Goal: Task Accomplishment & Management: Complete application form

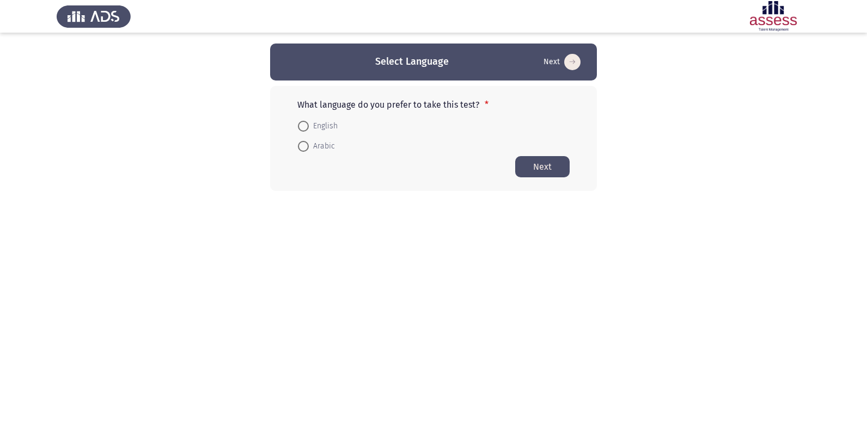
click at [303, 126] on span at bounding box center [303, 126] width 0 height 0
click at [303, 126] on input "English" at bounding box center [303, 126] width 11 height 11
radio input "true"
click at [556, 163] on button "Next" at bounding box center [542, 166] width 54 height 21
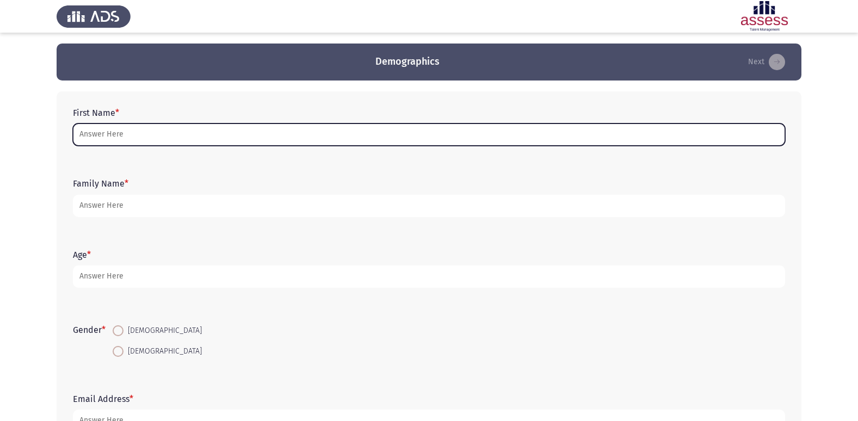
click at [260, 126] on input "First Name *" at bounding box center [429, 135] width 712 height 22
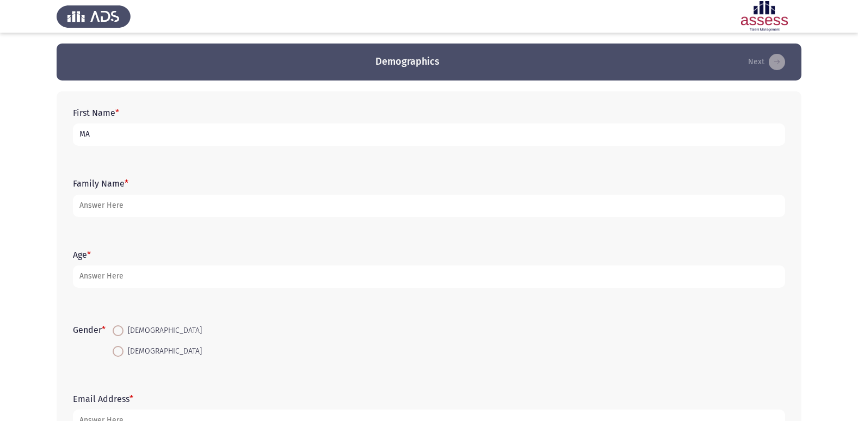
type input "M"
click at [89, 133] on input "[PERSON_NAME]" at bounding box center [429, 135] width 712 height 22
click at [90, 136] on input "[PERSON_NAME]" at bounding box center [429, 135] width 712 height 22
click at [91, 135] on input "[PERSON_NAME]" at bounding box center [429, 135] width 712 height 22
click at [86, 135] on input "[PERSON_NAME]" at bounding box center [429, 135] width 712 height 22
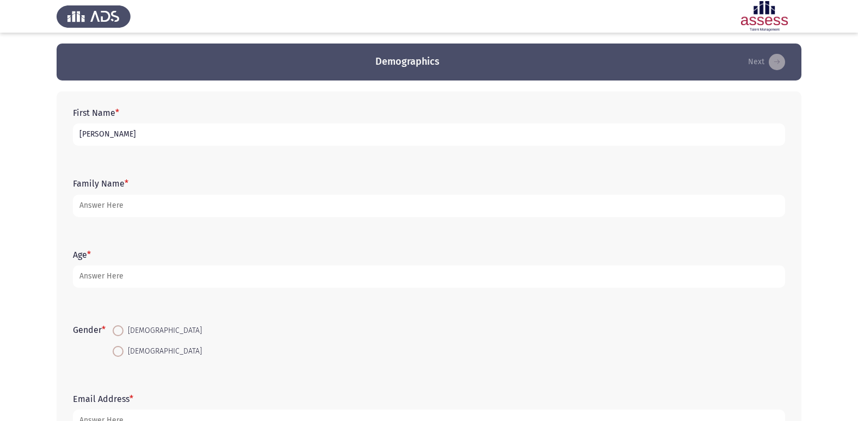
click at [89, 133] on input "[PERSON_NAME]" at bounding box center [429, 135] width 712 height 22
click at [76, 134] on input "[PERSON_NAME]" at bounding box center [429, 135] width 712 height 22
click at [149, 135] on input "[PERSON_NAME]" at bounding box center [429, 135] width 712 height 22
click at [79, 136] on input "[PERSON_NAME]" at bounding box center [429, 135] width 712 height 22
click at [146, 136] on input "[PERSON_NAME]" at bounding box center [429, 135] width 712 height 22
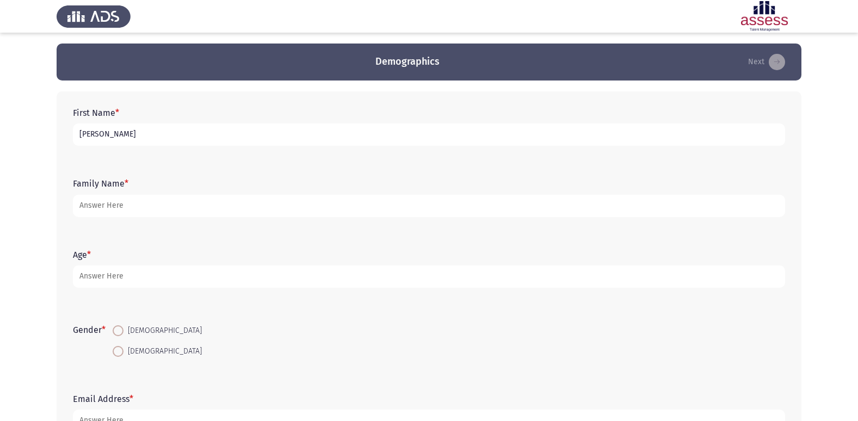
type input "[PERSON_NAME]"
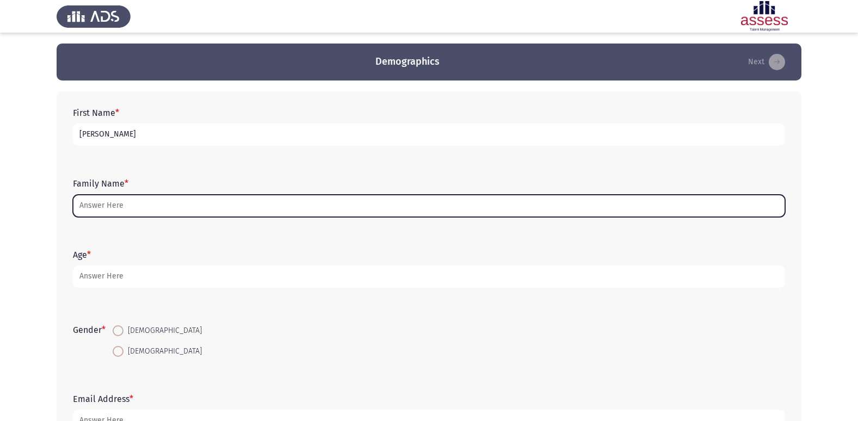
click at [186, 207] on input "Family Name *" at bounding box center [429, 206] width 712 height 22
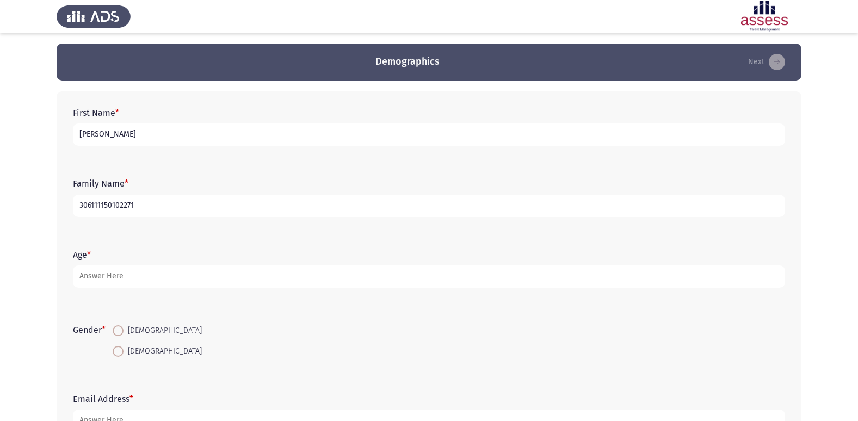
type input "306111150102271"
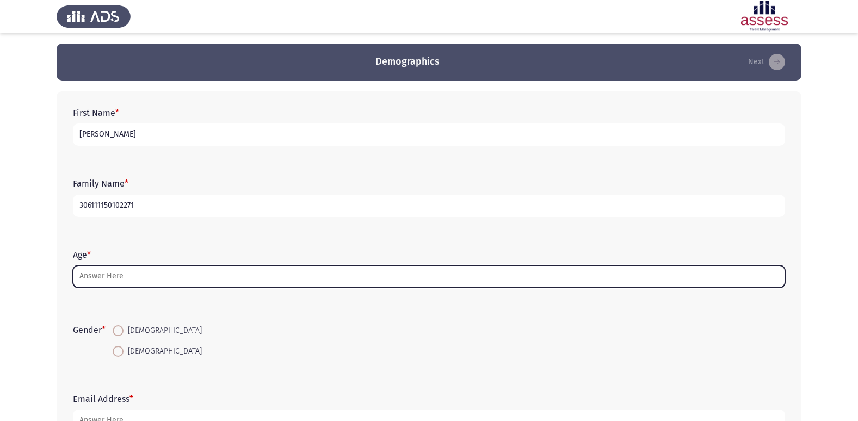
click at [196, 271] on input "Age *" at bounding box center [429, 277] width 712 height 22
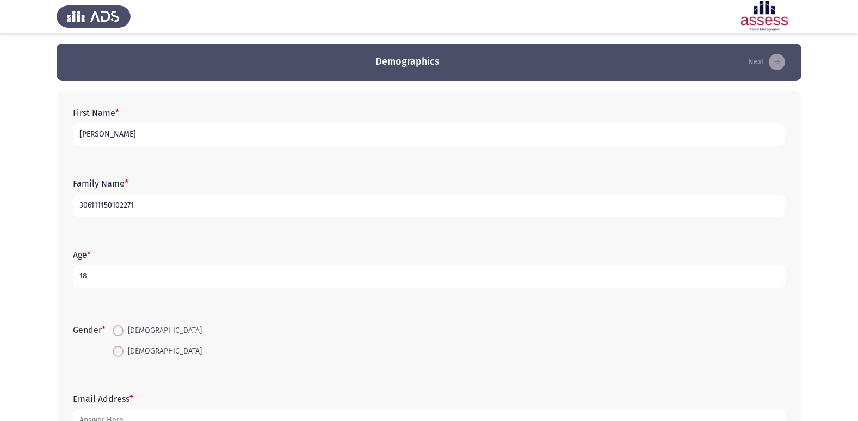
type input "18"
click at [121, 329] on span at bounding box center [118, 330] width 11 height 11
click at [121, 329] on input "[DEMOGRAPHIC_DATA]" at bounding box center [118, 330] width 11 height 11
radio input "true"
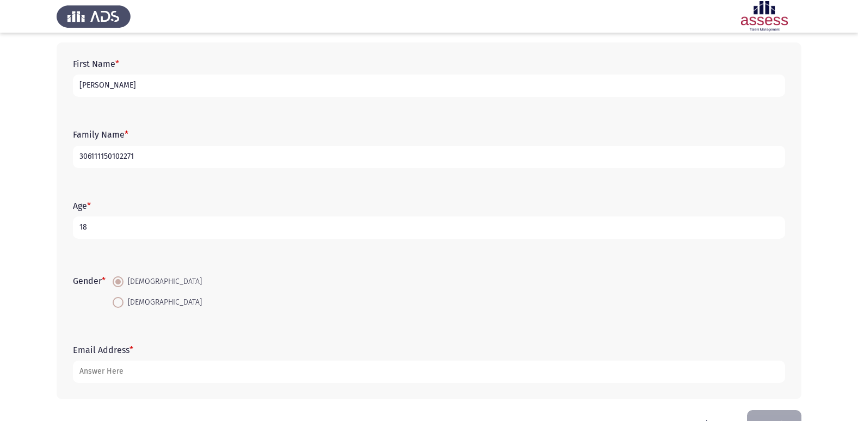
scroll to position [54, 0]
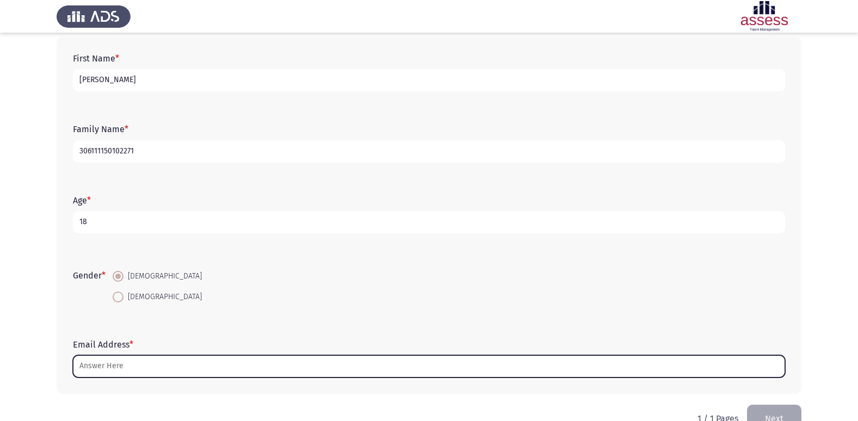
click at [153, 373] on input "Email Address *" at bounding box center [429, 366] width 712 height 22
type input "ى"
click at [705, 376] on input "Email Address *" at bounding box center [429, 366] width 712 height 22
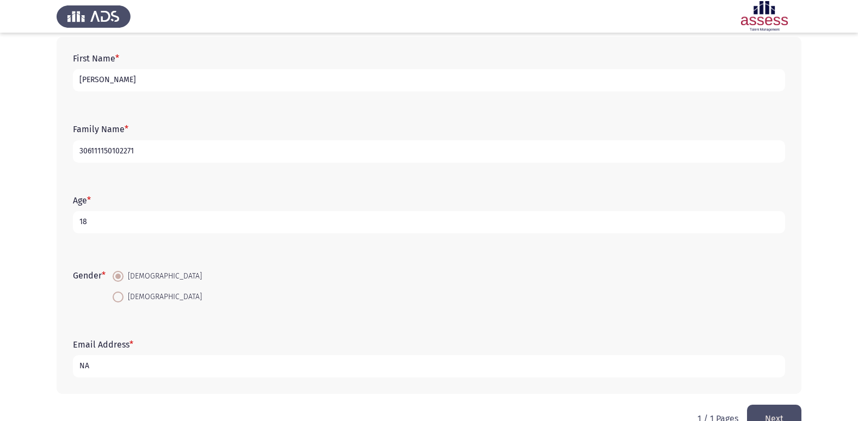
type input "N"
click at [125, 366] on input "[EMAIL_ADDRESS][DOMAIN_NAME]" at bounding box center [429, 366] width 712 height 22
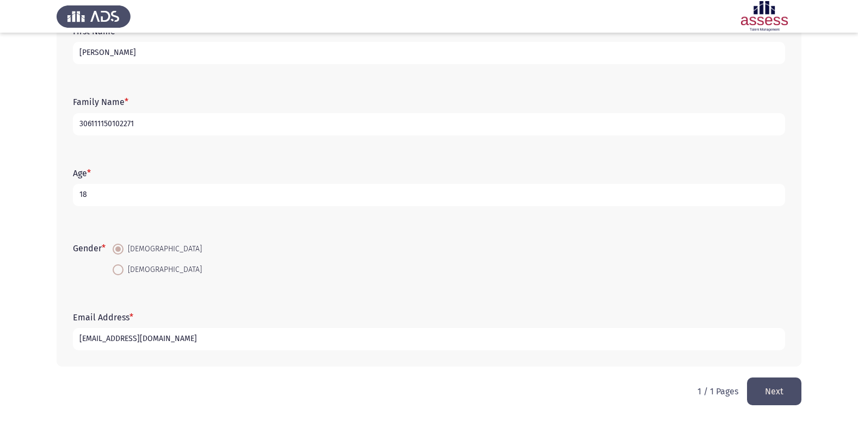
type input "[EMAIL_ADDRESS][DOMAIN_NAME]"
click at [764, 388] on button "Next" at bounding box center [774, 392] width 54 height 28
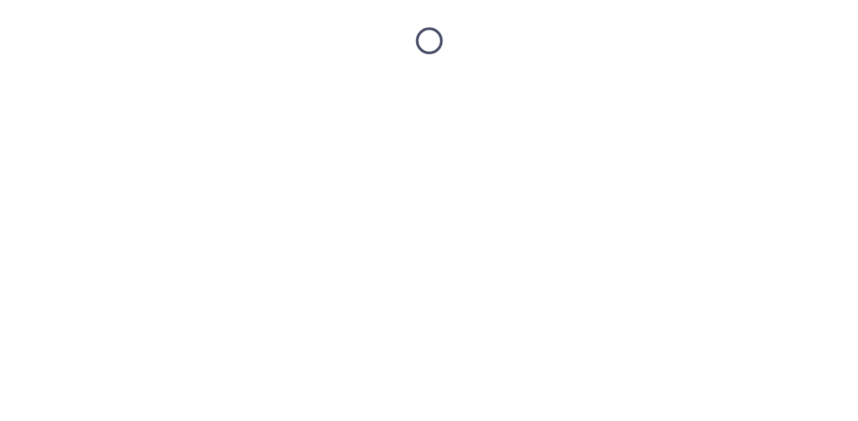
scroll to position [0, 0]
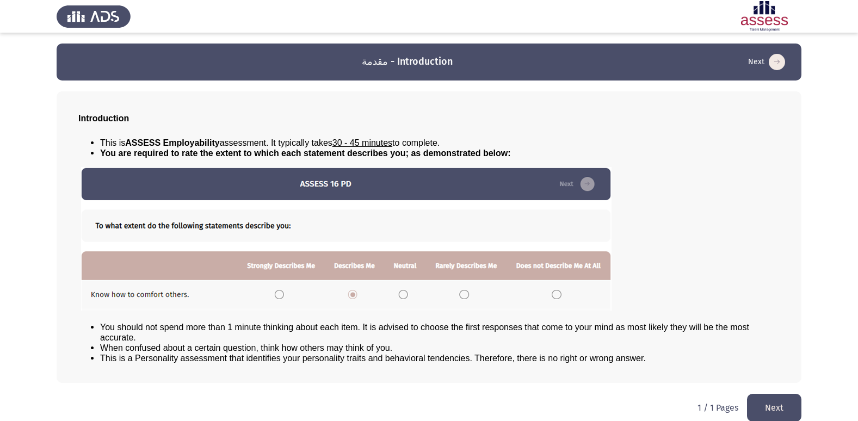
click at [353, 293] on img at bounding box center [346, 239] width 531 height 144
click at [766, 406] on button "Next" at bounding box center [774, 408] width 54 height 28
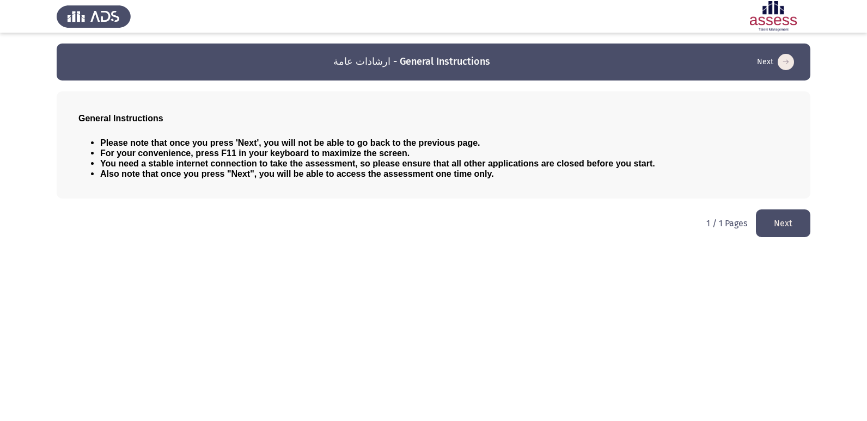
click at [774, 217] on button "Next" at bounding box center [782, 224] width 54 height 28
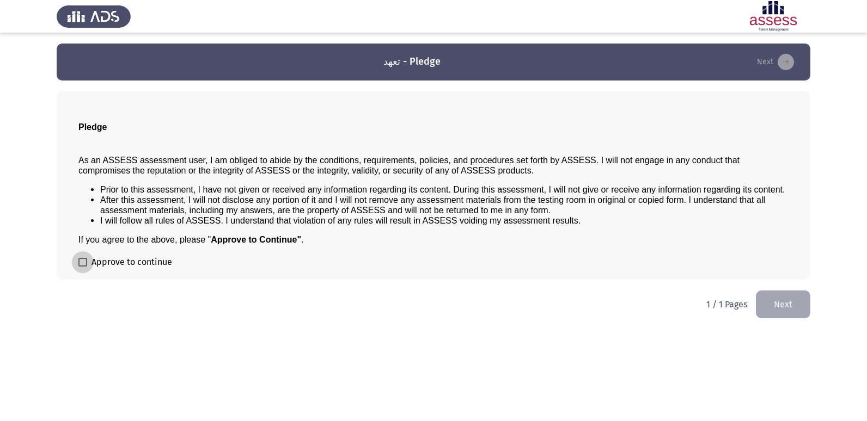
click at [81, 265] on span at bounding box center [82, 262] width 9 height 9
click at [82, 267] on input "Approve to continue" at bounding box center [82, 267] width 1 height 1
checkbox input "true"
click at [789, 305] on button "Next" at bounding box center [782, 305] width 54 height 28
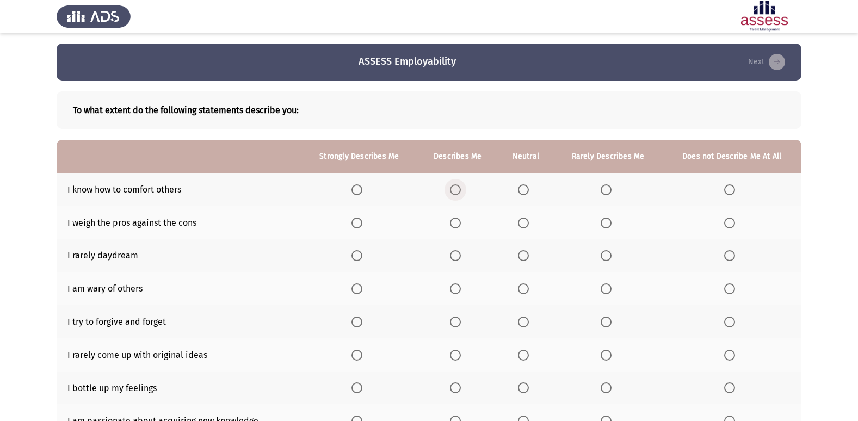
click at [457, 187] on span "Select an option" at bounding box center [455, 190] width 11 height 11
click at [457, 187] on input "Select an option" at bounding box center [455, 190] width 11 height 11
click at [529, 226] on span "Select an option" at bounding box center [523, 223] width 11 height 11
click at [529, 226] on input "Select an option" at bounding box center [523, 223] width 11 height 11
click at [728, 258] on span "Select an option" at bounding box center [729, 255] width 11 height 11
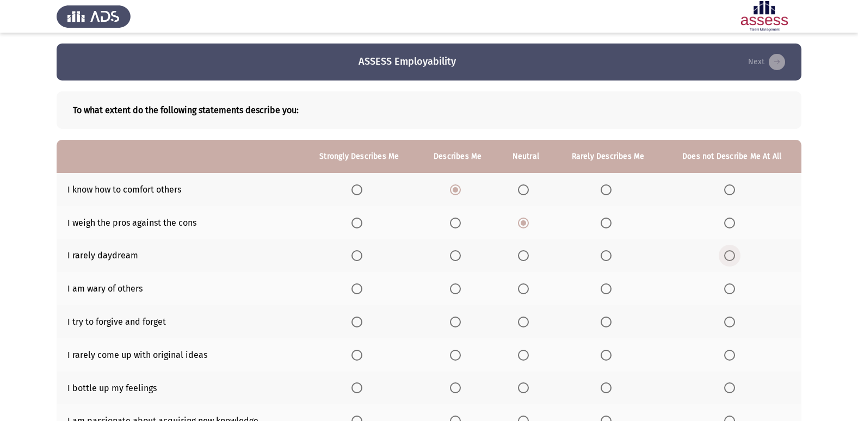
click at [728, 258] on input "Select an option" at bounding box center [729, 255] width 11 height 11
click at [606, 252] on span "Select an option" at bounding box center [606, 255] width 11 height 11
click at [606, 252] on input "Select an option" at bounding box center [606, 255] width 11 height 11
click at [724, 285] on span "Select an option" at bounding box center [729, 289] width 11 height 11
click at [724, 285] on input "Select an option" at bounding box center [729, 289] width 11 height 11
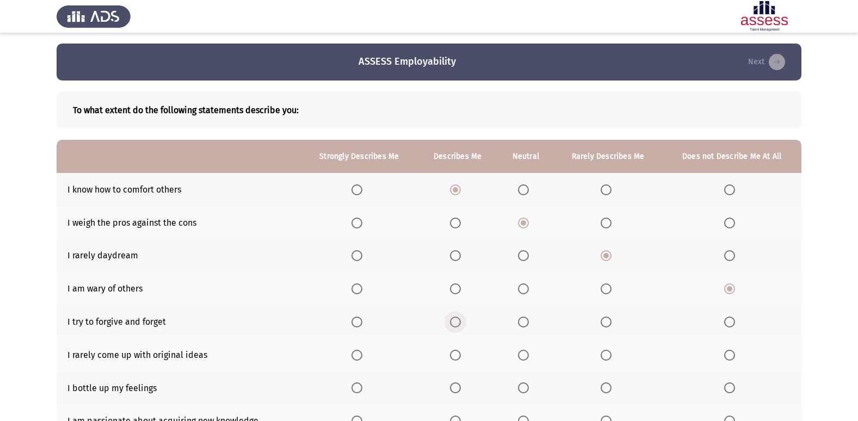
click at [457, 319] on span "Select an option" at bounding box center [455, 322] width 11 height 11
click at [457, 319] on input "Select an option" at bounding box center [455, 322] width 11 height 11
click at [521, 323] on span "Select an option" at bounding box center [523, 322] width 11 height 11
click at [521, 323] on input "Select an option" at bounding box center [523, 322] width 11 height 11
click at [732, 352] on span "Select an option" at bounding box center [729, 355] width 11 height 11
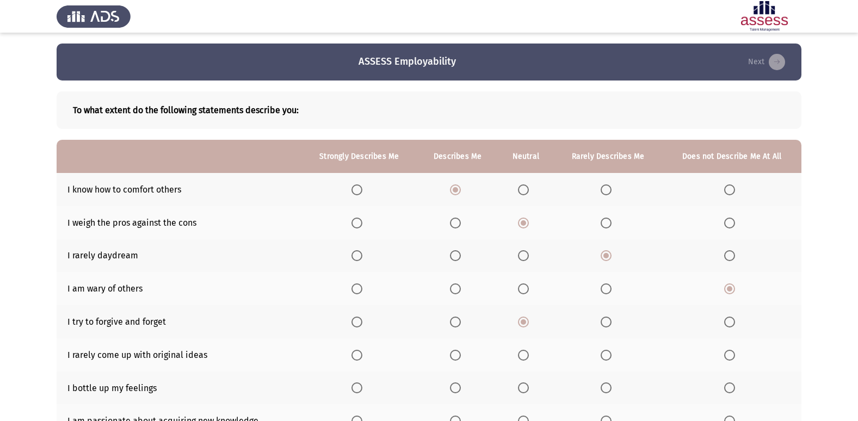
click at [732, 352] on input "Select an option" at bounding box center [729, 355] width 11 height 11
click at [454, 325] on span "Select an option" at bounding box center [455, 322] width 11 height 11
click at [454, 325] on input "Select an option" at bounding box center [455, 322] width 11 height 11
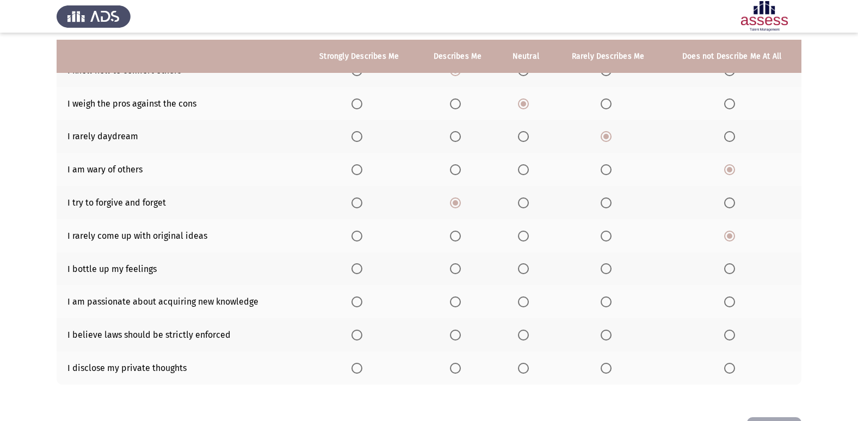
scroll to position [126, 0]
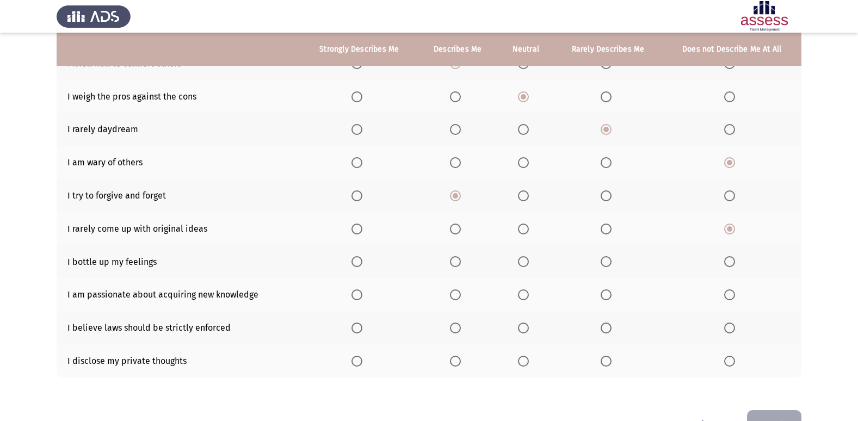
click at [521, 198] on span "Select an option" at bounding box center [523, 196] width 11 height 11
click at [521, 198] on input "Select an option" at bounding box center [523, 196] width 11 height 11
click at [521, 263] on span "Select an option" at bounding box center [523, 261] width 11 height 11
click at [521, 263] on input "Select an option" at bounding box center [523, 261] width 11 height 11
click at [354, 290] on span "Select an option" at bounding box center [357, 295] width 11 height 11
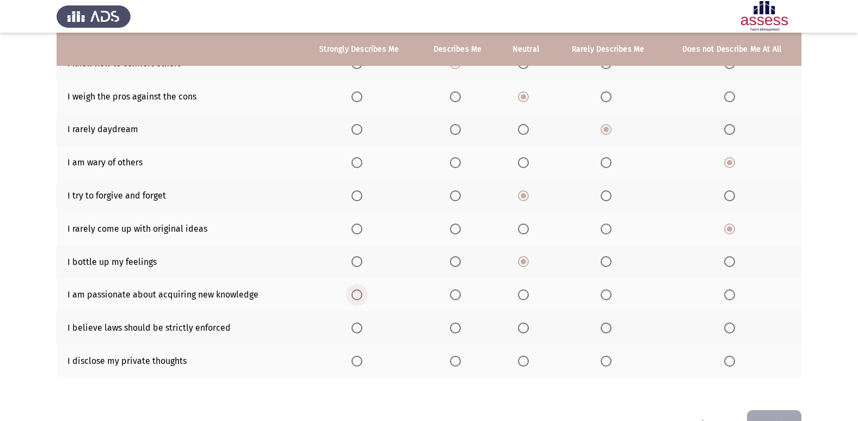
click at [354, 290] on input "Select an option" at bounding box center [357, 295] width 11 height 11
click at [352, 330] on th at bounding box center [359, 327] width 116 height 33
click at [354, 330] on span "Select an option" at bounding box center [357, 328] width 11 height 11
click at [354, 330] on input "Select an option" at bounding box center [357, 328] width 11 height 11
click at [525, 359] on span "Select an option" at bounding box center [523, 361] width 11 height 11
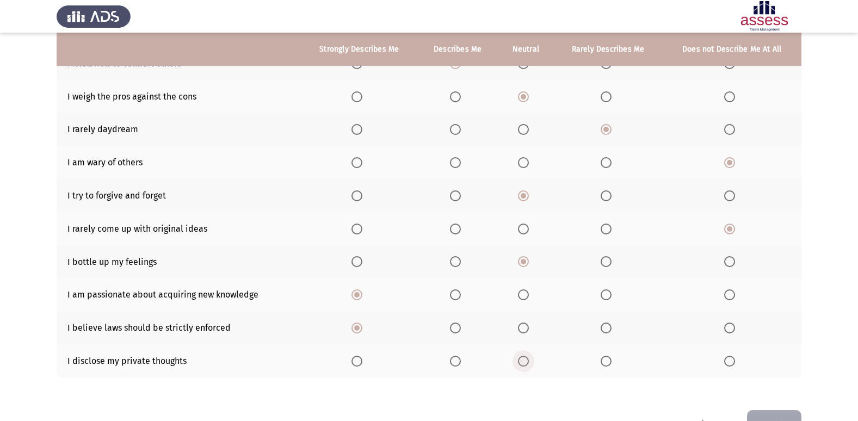
click at [525, 359] on input "Select an option" at bounding box center [523, 361] width 11 height 11
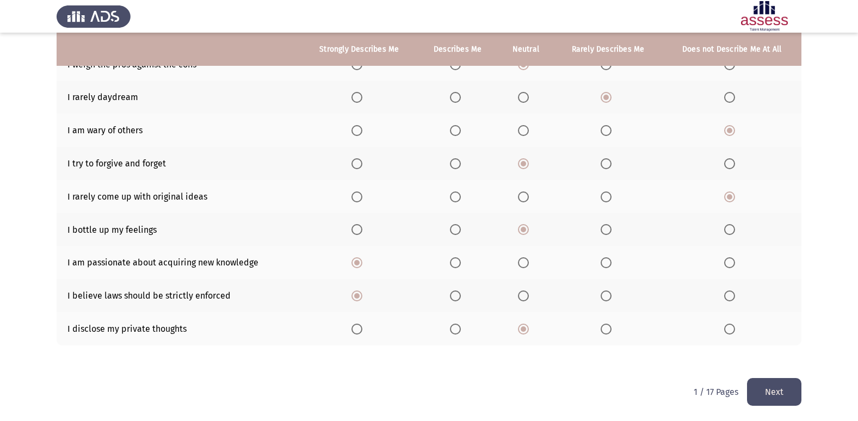
scroll to position [159, 0]
click at [789, 393] on button "Next" at bounding box center [774, 392] width 54 height 28
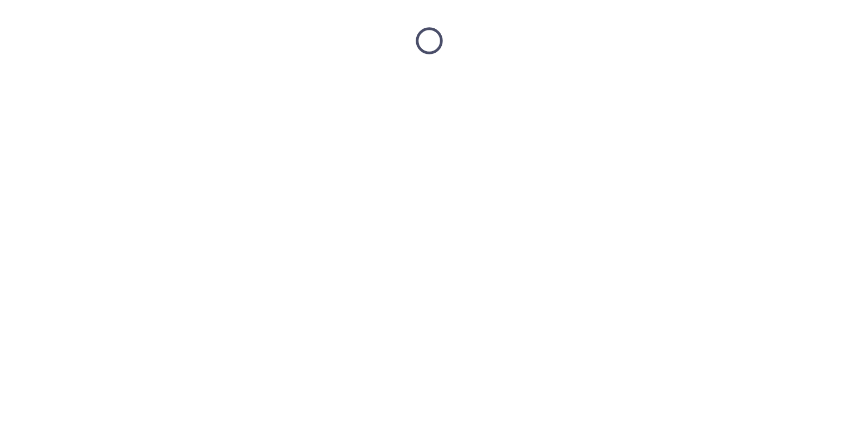
scroll to position [0, 0]
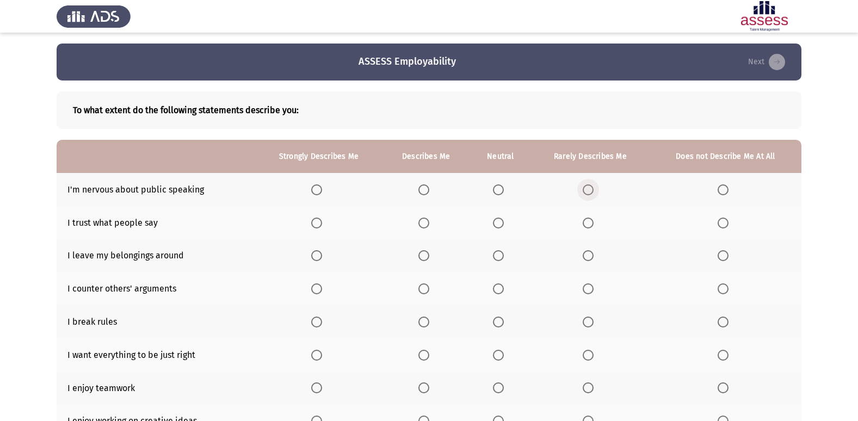
click at [591, 188] on span "Select an option" at bounding box center [588, 190] width 11 height 11
click at [591, 188] on input "Select an option" at bounding box center [588, 190] width 11 height 11
click at [720, 194] on span "Select an option" at bounding box center [723, 190] width 11 height 11
click at [720, 194] on input "Select an option" at bounding box center [723, 190] width 11 height 11
click at [500, 224] on span "Select an option" at bounding box center [498, 223] width 11 height 11
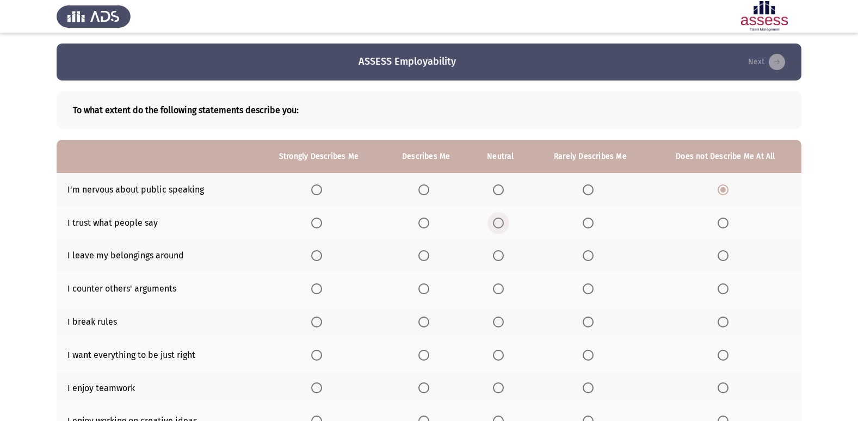
click at [500, 224] on input "Select an option" at bounding box center [498, 223] width 11 height 11
click at [496, 257] on span "Select an option" at bounding box center [498, 255] width 11 height 11
click at [496, 257] on input "Select an option" at bounding box center [498, 255] width 11 height 11
click at [589, 256] on span "Select an option" at bounding box center [588, 255] width 11 height 11
click at [589, 256] on input "Select an option" at bounding box center [588, 255] width 11 height 11
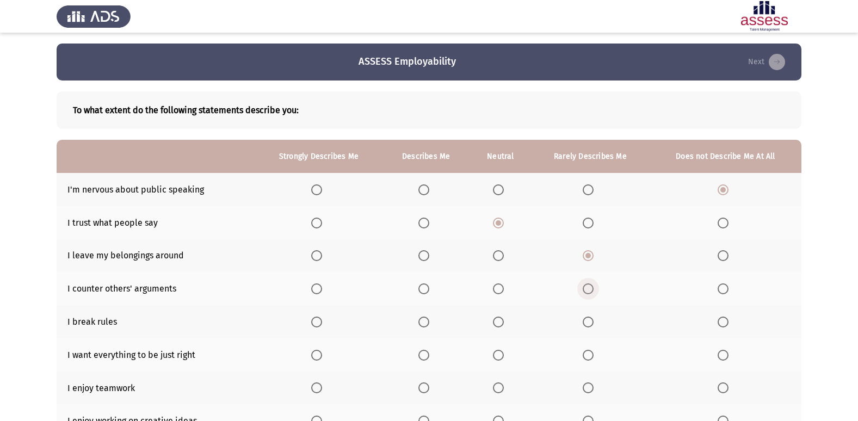
click at [588, 291] on span "Select an option" at bounding box center [588, 289] width 11 height 11
click at [588, 291] on input "Select an option" at bounding box center [588, 289] width 11 height 11
click at [727, 291] on span "Select an option" at bounding box center [723, 289] width 11 height 11
click at [727, 291] on input "Select an option" at bounding box center [723, 289] width 11 height 11
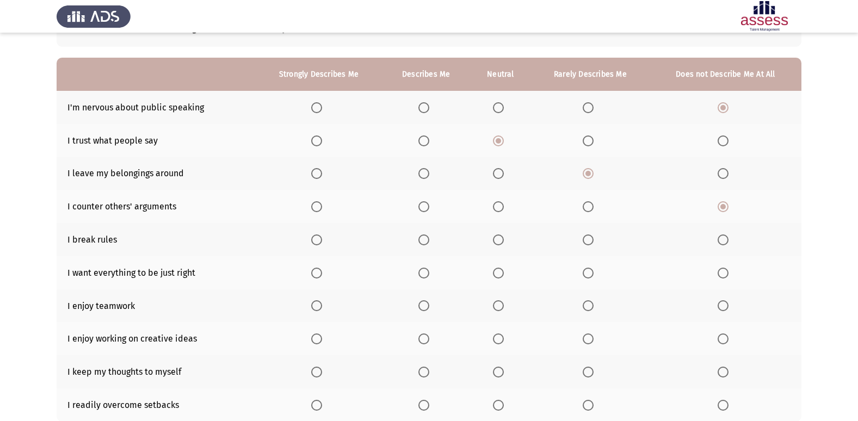
scroll to position [97, 0]
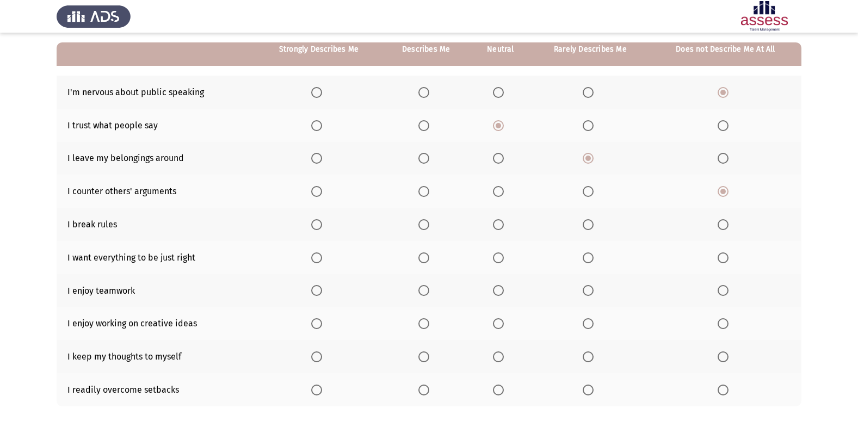
click at [591, 194] on span "Select an option" at bounding box center [588, 191] width 11 height 11
click at [591, 194] on input "Select an option" at bounding box center [588, 191] width 11 height 11
click at [721, 223] on span "Select an option" at bounding box center [723, 224] width 11 height 11
click at [721, 223] on input "Select an option" at bounding box center [723, 224] width 11 height 11
click at [726, 189] on span "Select an option" at bounding box center [723, 191] width 11 height 11
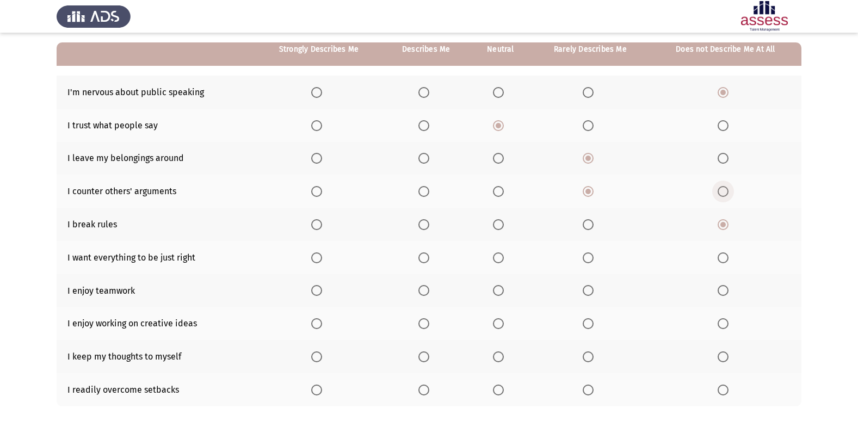
click at [726, 189] on input "Select an option" at bounding box center [723, 191] width 11 height 11
click at [498, 255] on span "Select an option" at bounding box center [498, 258] width 11 height 11
click at [498, 255] on input "Select an option" at bounding box center [498, 258] width 11 height 11
click at [321, 288] on span "Select an option" at bounding box center [316, 290] width 11 height 11
click at [321, 288] on input "Select an option" at bounding box center [316, 290] width 11 height 11
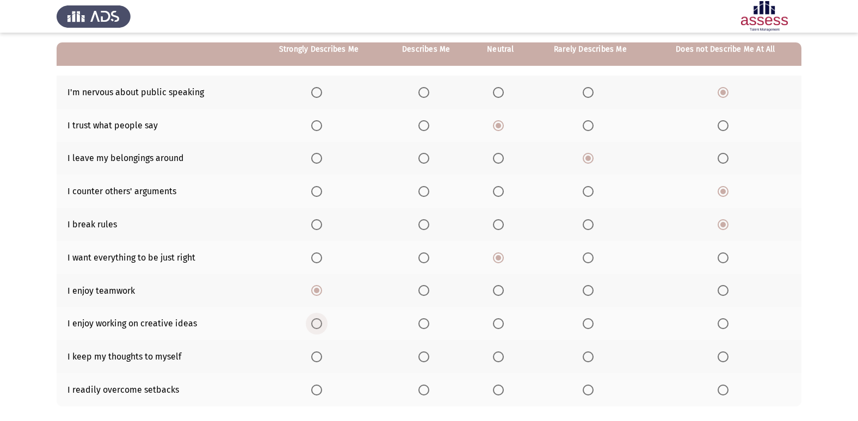
click at [314, 321] on span "Select an option" at bounding box center [316, 323] width 11 height 11
click at [314, 321] on input "Select an option" at bounding box center [316, 323] width 11 height 11
click at [495, 355] on span "Select an option" at bounding box center [498, 357] width 11 height 11
click at [495, 355] on input "Select an option" at bounding box center [498, 357] width 11 height 11
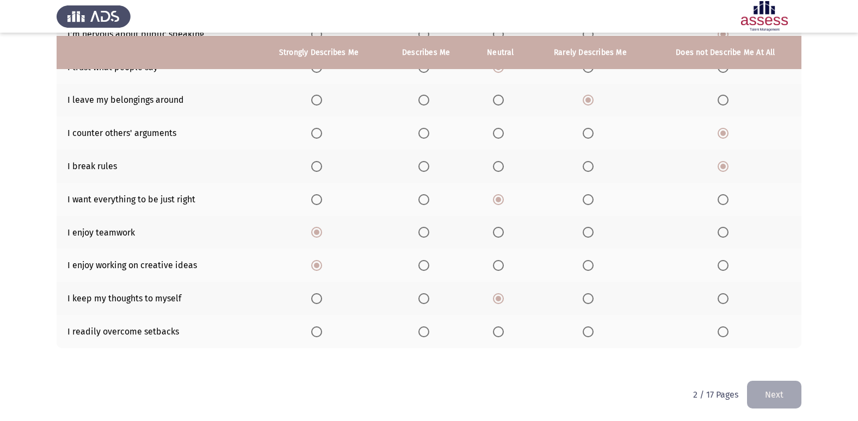
scroll to position [159, 0]
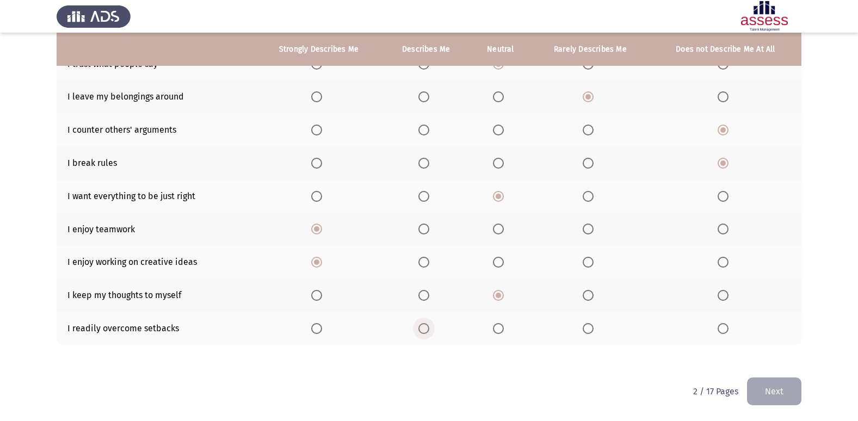
click at [425, 330] on span "Select an option" at bounding box center [424, 328] width 11 height 11
click at [425, 330] on input "Select an option" at bounding box center [424, 328] width 11 height 11
click at [768, 390] on button "Next" at bounding box center [774, 392] width 54 height 28
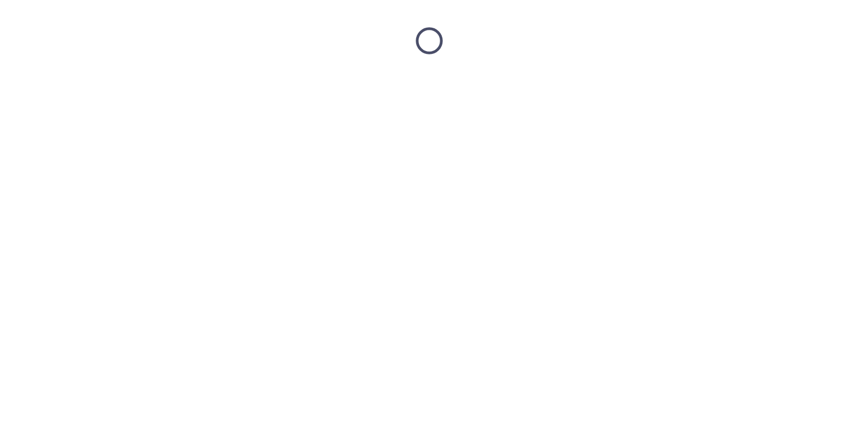
scroll to position [0, 0]
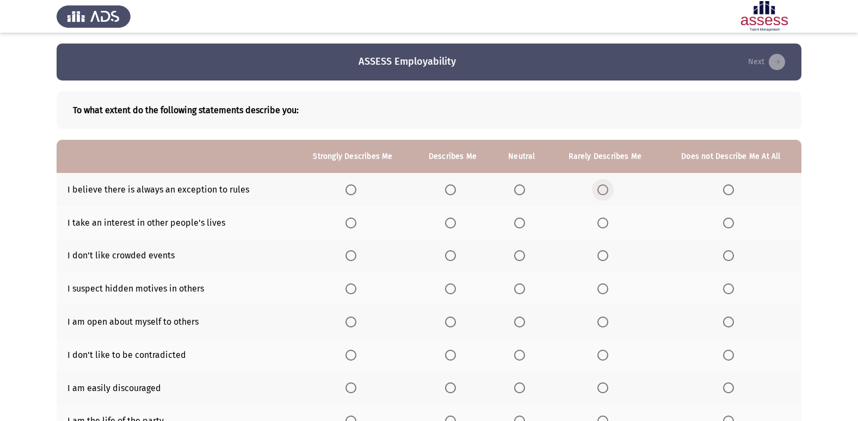
click at [601, 186] on span "Select an option" at bounding box center [603, 190] width 11 height 11
click at [601, 186] on input "Select an option" at bounding box center [603, 190] width 11 height 11
click at [730, 220] on span "Select an option" at bounding box center [728, 223] width 11 height 11
click at [730, 220] on input "Select an option" at bounding box center [728, 223] width 11 height 11
click at [600, 252] on span "Select an option" at bounding box center [603, 255] width 11 height 11
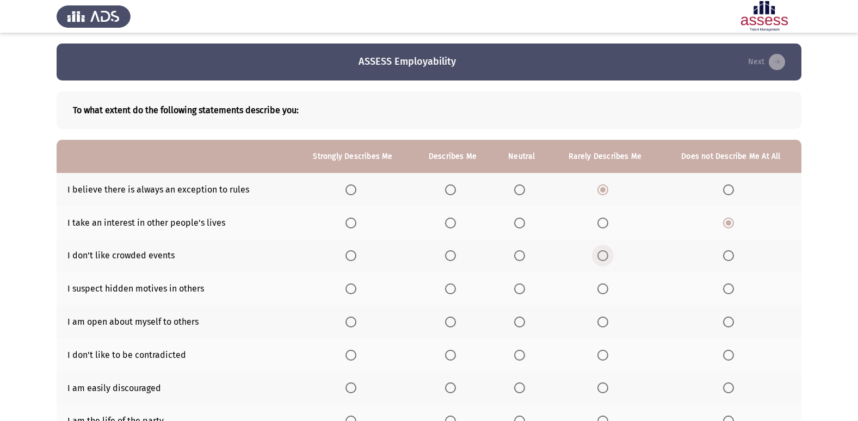
click at [600, 252] on input "Select an option" at bounding box center [603, 255] width 11 height 11
click at [519, 289] on span "Select an option" at bounding box center [519, 289] width 11 height 11
click at [519, 289] on input "Select an option" at bounding box center [519, 289] width 11 height 11
click at [729, 322] on span "Select an option" at bounding box center [729, 322] width 0 height 0
click at [729, 322] on input "Select an option" at bounding box center [728, 322] width 11 height 11
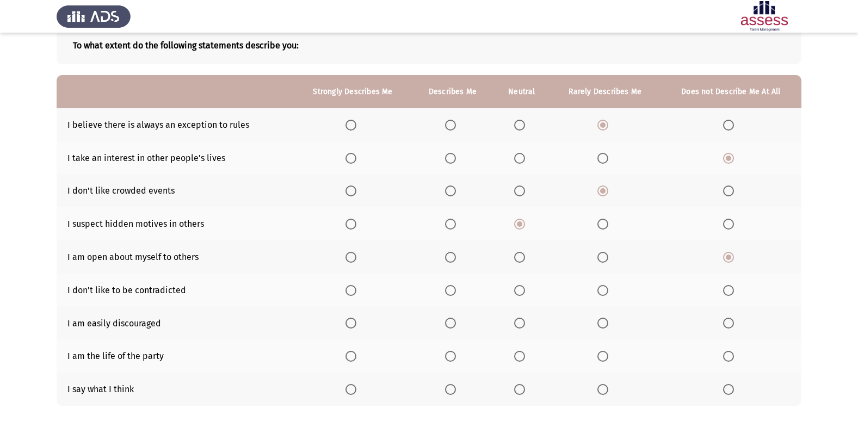
scroll to position [79, 0]
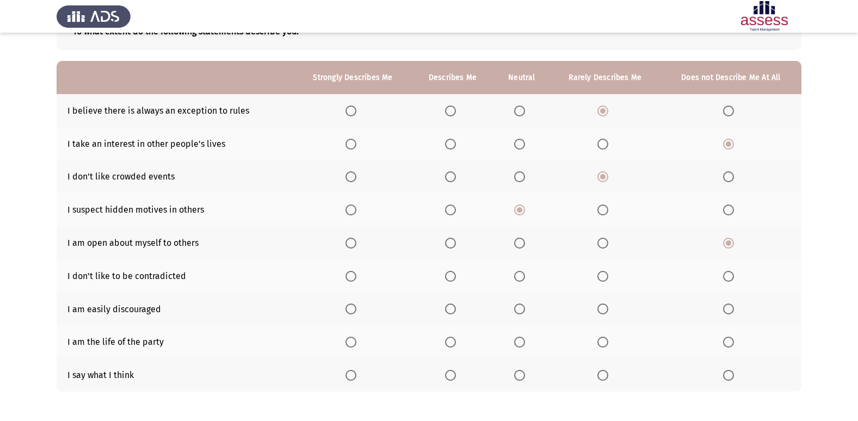
click at [520, 273] on span "Select an option" at bounding box center [519, 276] width 11 height 11
click at [520, 273] on input "Select an option" at bounding box center [519, 276] width 11 height 11
click at [727, 314] on span "Select an option" at bounding box center [728, 309] width 11 height 11
click at [730, 312] on span "Select an option" at bounding box center [728, 309] width 11 height 11
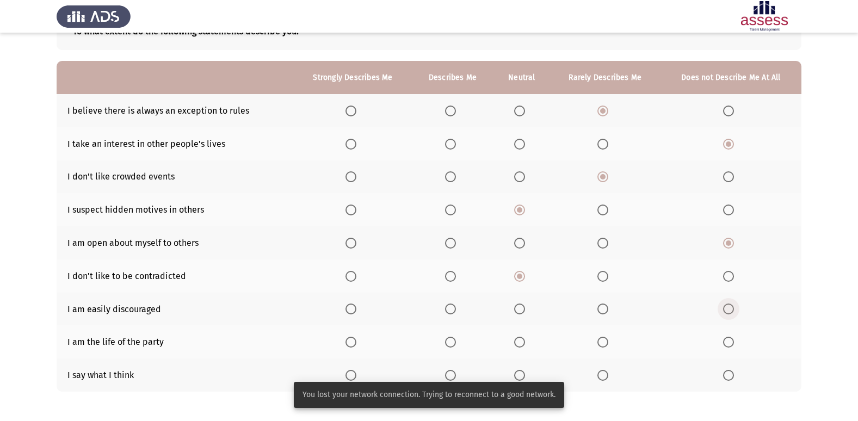
click at [734, 312] on span "Select an option" at bounding box center [728, 309] width 11 height 11
click at [734, 312] on input "Select an option" at bounding box center [728, 309] width 11 height 11
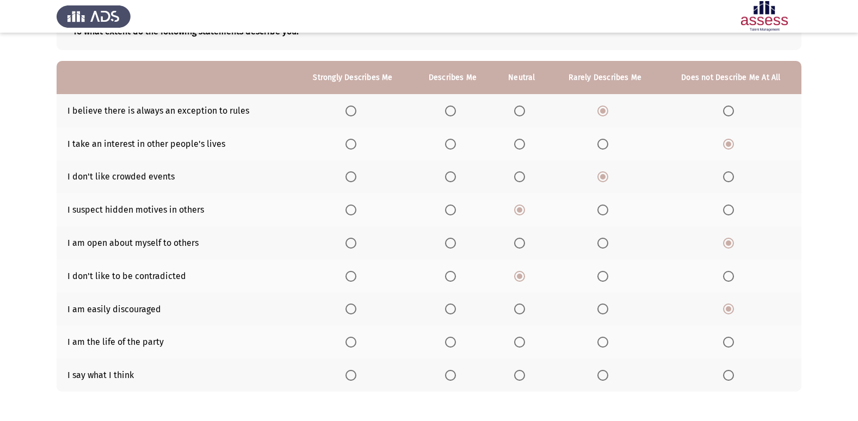
click at [605, 278] on span "Select an option" at bounding box center [603, 276] width 11 height 11
click at [605, 278] on input "Select an option" at bounding box center [603, 276] width 11 height 11
click at [518, 343] on span "Select an option" at bounding box center [519, 342] width 11 height 11
click at [518, 343] on input "Select an option" at bounding box center [519, 342] width 11 height 11
click at [449, 378] on span "Select an option" at bounding box center [450, 375] width 11 height 11
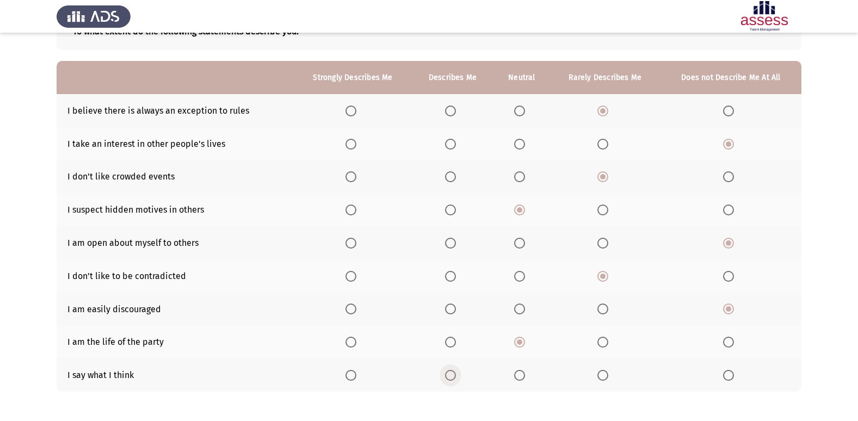
click at [449, 378] on input "Select an option" at bounding box center [450, 375] width 11 height 11
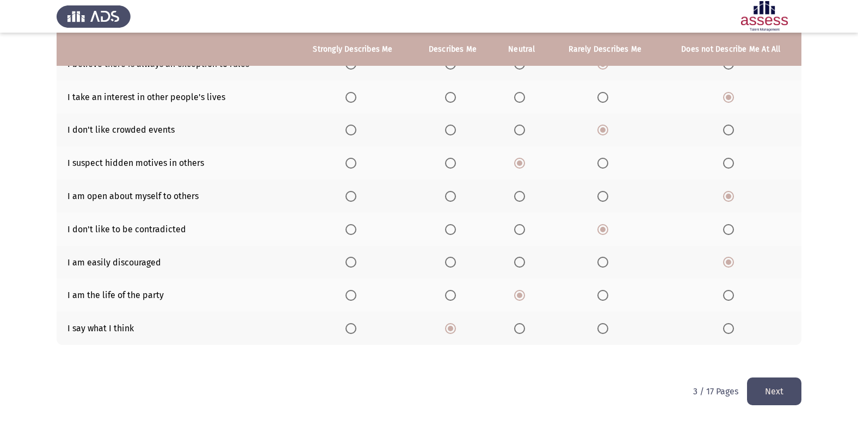
click at [767, 388] on button "Next" at bounding box center [774, 392] width 54 height 28
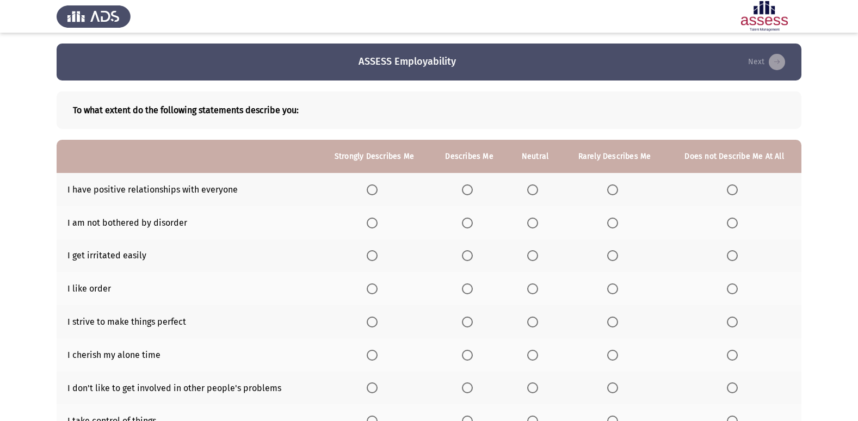
scroll to position [108, 0]
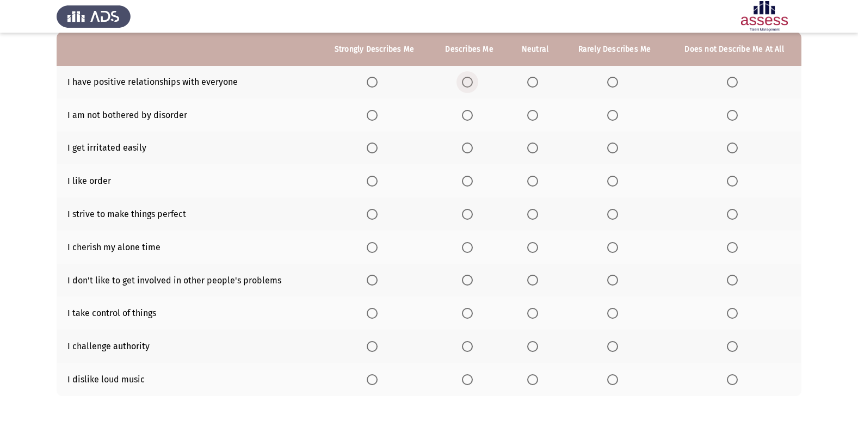
click at [465, 80] on span "Select an option" at bounding box center [467, 82] width 11 height 11
click at [465, 80] on input "Select an option" at bounding box center [467, 82] width 11 height 11
click at [532, 84] on span "Select an option" at bounding box center [532, 82] width 11 height 11
click at [532, 84] on input "Select an option" at bounding box center [532, 82] width 11 height 11
click at [371, 117] on span "Select an option" at bounding box center [372, 115] width 11 height 11
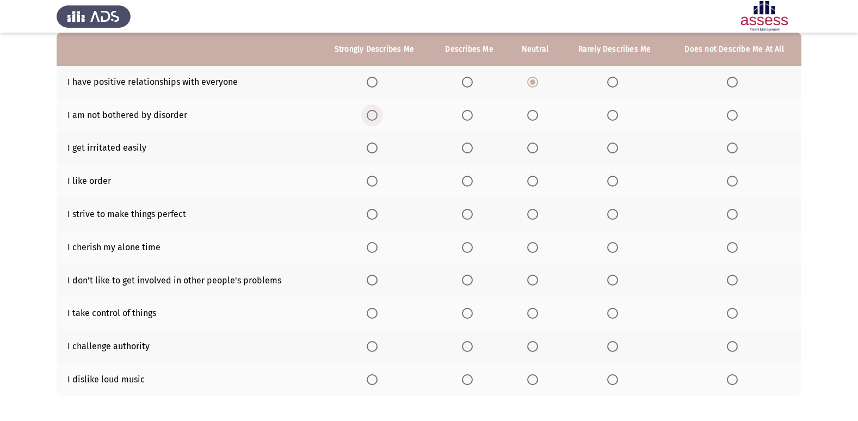
click at [371, 117] on input "Select an option" at bounding box center [372, 115] width 11 height 11
click at [476, 84] on label "Select an option" at bounding box center [469, 82] width 15 height 11
click at [473, 84] on input "Select an option" at bounding box center [467, 82] width 11 height 11
click at [614, 148] on span "Select an option" at bounding box center [612, 148] width 11 height 11
click at [614, 148] on input "Select an option" at bounding box center [612, 148] width 11 height 11
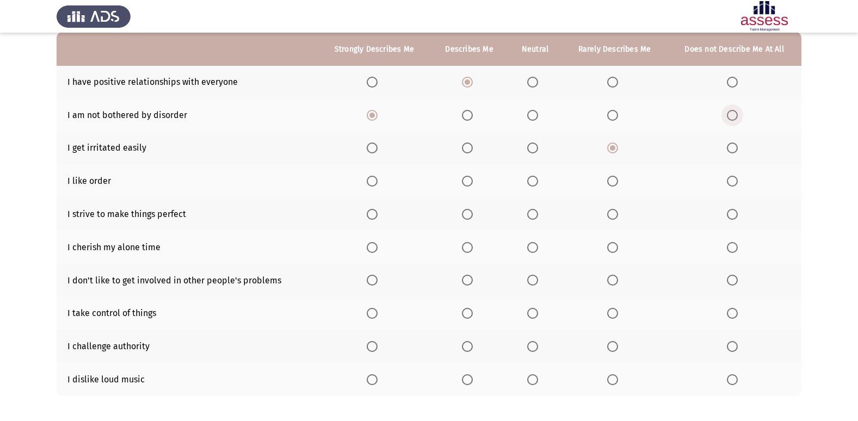
click at [732, 117] on span "Select an option" at bounding box center [732, 115] width 11 height 11
click at [732, 117] on input "Select an option" at bounding box center [732, 115] width 11 height 11
click at [376, 179] on span "Select an option" at bounding box center [372, 181] width 11 height 11
click at [376, 179] on input "Select an option" at bounding box center [372, 181] width 11 height 11
click at [470, 215] on span "Select an option" at bounding box center [467, 214] width 11 height 11
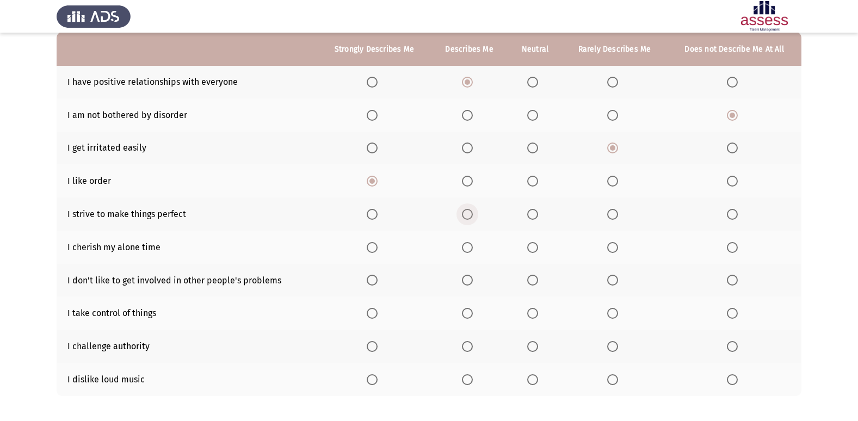
click at [470, 215] on input "Select an option" at bounding box center [467, 214] width 11 height 11
click at [466, 245] on span "Select an option" at bounding box center [467, 247] width 11 height 11
click at [466, 245] on input "Select an option" at bounding box center [467, 247] width 11 height 11
click at [531, 282] on span "Select an option" at bounding box center [532, 280] width 11 height 11
click at [531, 282] on input "Select an option" at bounding box center [532, 280] width 11 height 11
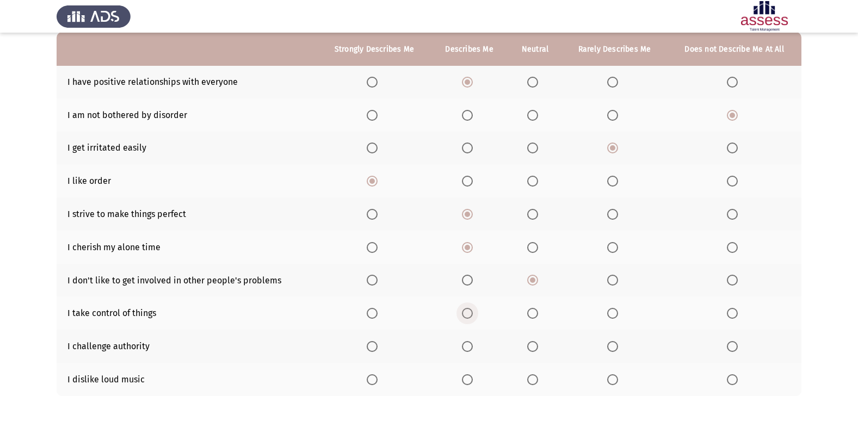
click at [466, 314] on span "Select an option" at bounding box center [467, 313] width 11 height 11
click at [466, 314] on input "Select an option" at bounding box center [467, 313] width 11 height 11
click at [376, 314] on span "Select an option" at bounding box center [372, 313] width 11 height 11
click at [376, 314] on input "Select an option" at bounding box center [372, 313] width 11 height 11
click at [736, 344] on span "Select an option" at bounding box center [732, 346] width 11 height 11
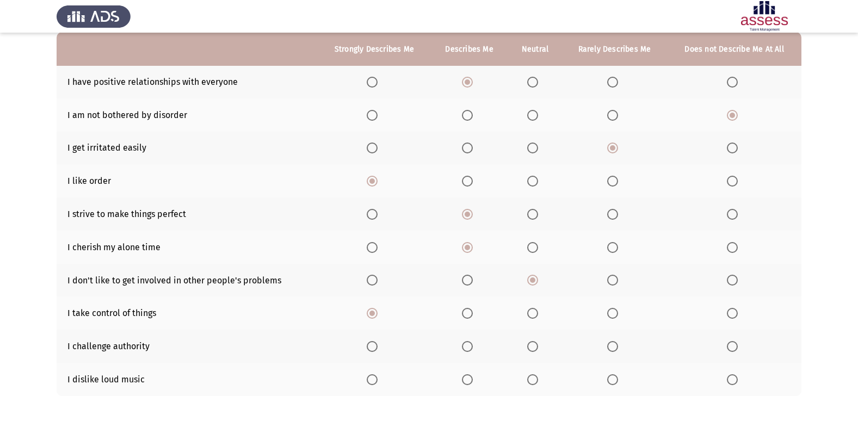
click at [736, 344] on input "Select an option" at bounding box center [732, 346] width 11 height 11
click at [613, 379] on span "Select an option" at bounding box center [612, 379] width 11 height 11
click at [613, 379] on input "Select an option" at bounding box center [612, 379] width 11 height 11
click at [530, 383] on span "Select an option" at bounding box center [532, 379] width 11 height 11
click at [530, 383] on input "Select an option" at bounding box center [532, 379] width 11 height 11
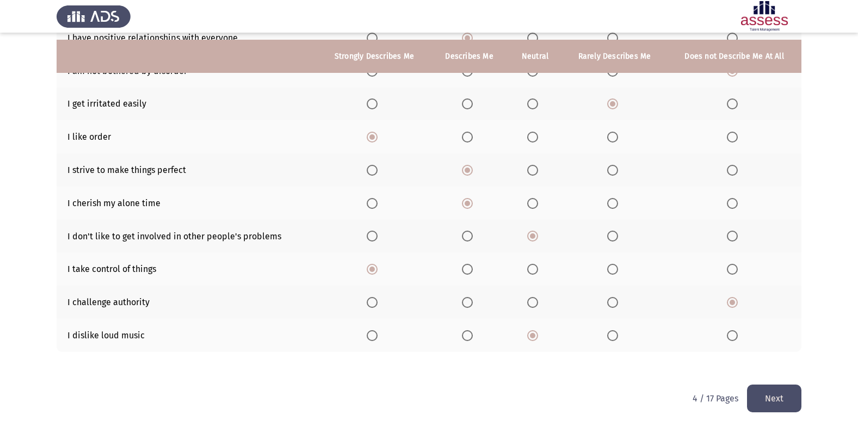
scroll to position [159, 0]
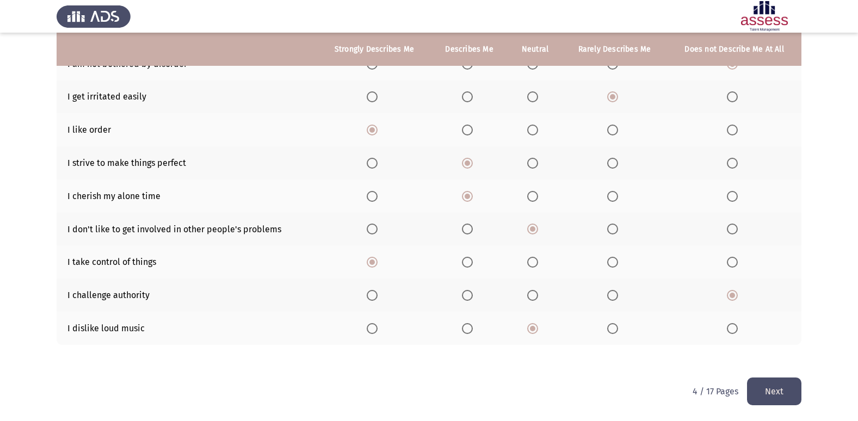
click at [778, 392] on button "Next" at bounding box center [774, 392] width 54 height 28
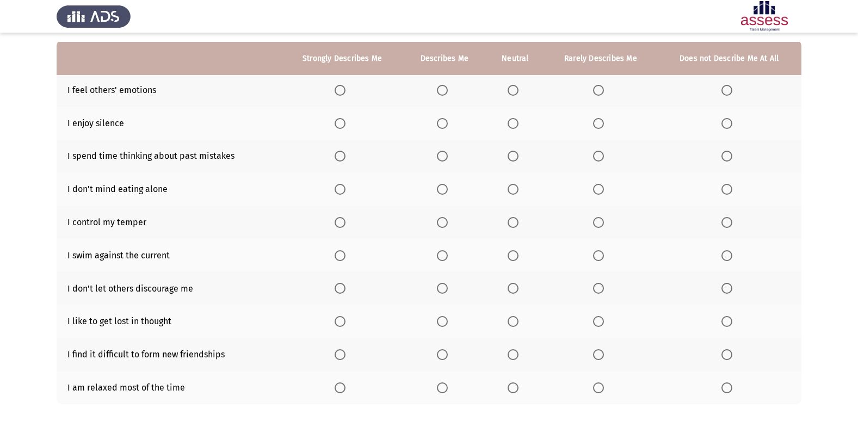
scroll to position [84, 0]
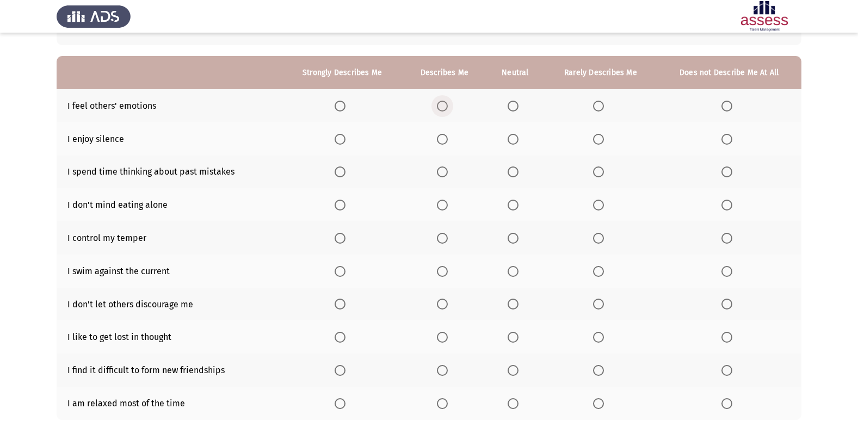
click at [441, 102] on span "Select an option" at bounding box center [442, 106] width 11 height 11
click at [441, 102] on input "Select an option" at bounding box center [442, 106] width 11 height 11
click at [513, 141] on span "Select an option" at bounding box center [513, 139] width 11 height 11
click at [513, 141] on input "Select an option" at bounding box center [513, 139] width 11 height 11
click at [601, 134] on span "Select an option" at bounding box center [598, 139] width 11 height 11
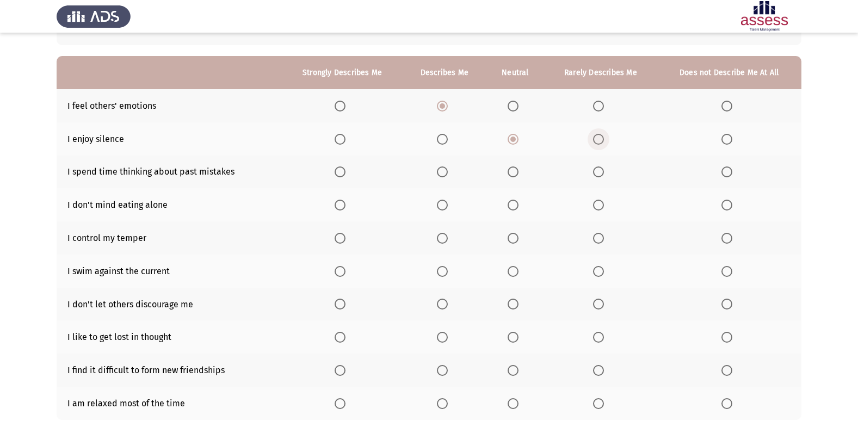
click at [601, 134] on input "Select an option" at bounding box center [598, 139] width 11 height 11
click at [725, 170] on span "Select an option" at bounding box center [727, 172] width 11 height 11
click at [725, 170] on input "Select an option" at bounding box center [727, 172] width 11 height 11
click at [599, 170] on span "Select an option" at bounding box center [598, 172] width 11 height 11
click at [599, 170] on input "Select an option" at bounding box center [598, 172] width 11 height 11
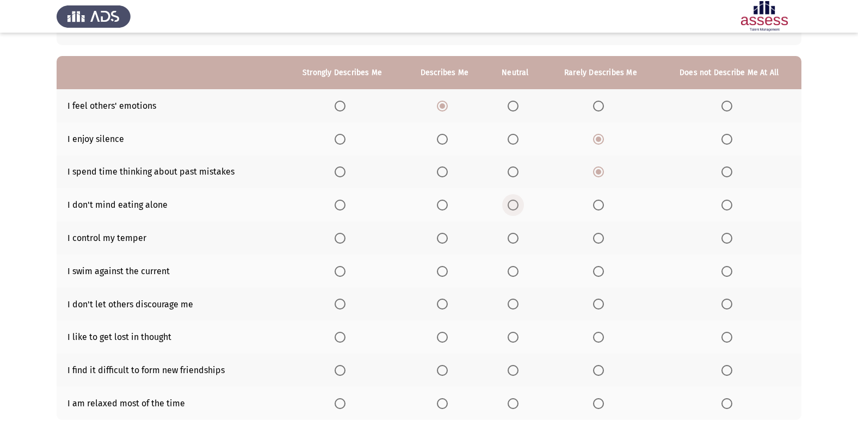
click at [513, 205] on span "Select an option" at bounding box center [513, 205] width 11 height 11
click at [513, 205] on input "Select an option" at bounding box center [513, 205] width 11 height 11
click at [345, 236] on span "Select an option" at bounding box center [340, 238] width 11 height 11
click at [345, 236] on input "Select an option" at bounding box center [340, 238] width 11 height 11
click at [513, 272] on span "Select an option" at bounding box center [513, 271] width 11 height 11
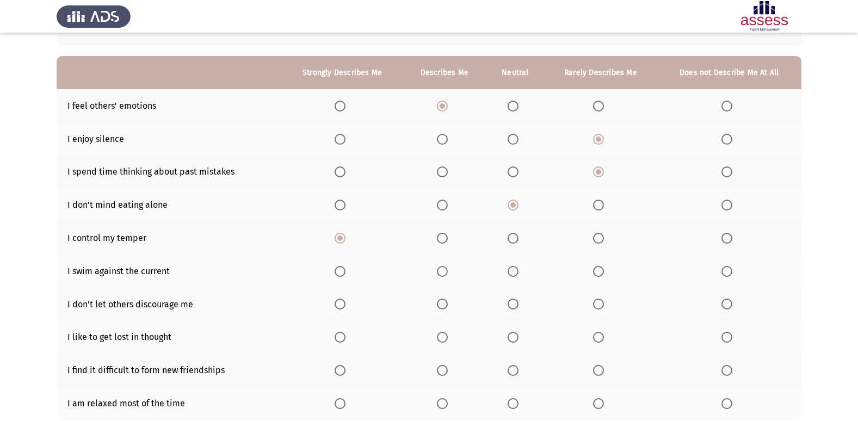
click at [513, 272] on input "Select an option" at bounding box center [513, 271] width 11 height 11
click at [340, 302] on span "Select an option" at bounding box center [340, 304] width 11 height 11
click at [340, 302] on input "Select an option" at bounding box center [340, 304] width 11 height 11
click at [445, 273] on span "Select an option" at bounding box center [442, 271] width 11 height 11
click at [445, 273] on input "Select an option" at bounding box center [442, 271] width 11 height 11
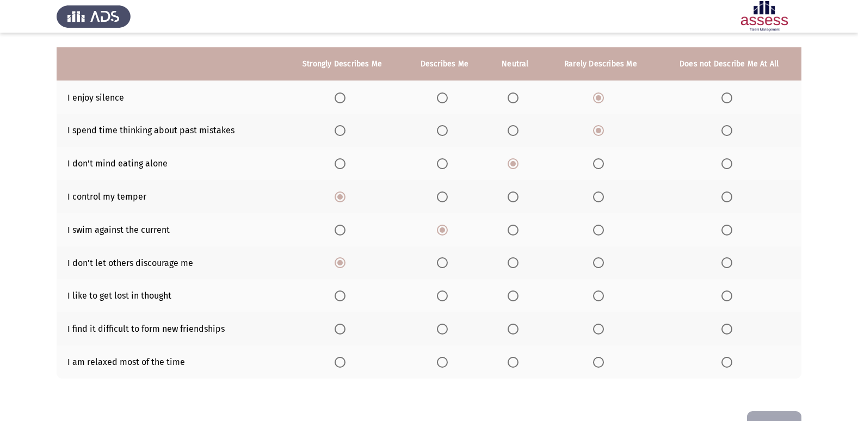
scroll to position [140, 0]
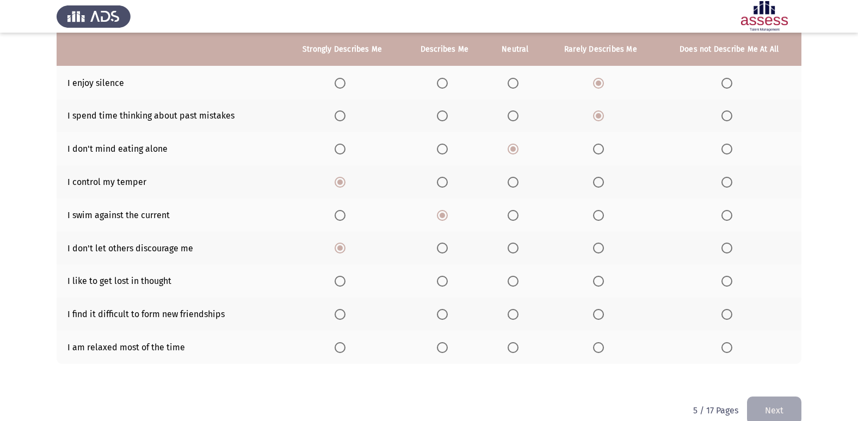
click at [516, 282] on span "Select an option" at bounding box center [513, 281] width 11 height 11
click at [516, 282] on input "Select an option" at bounding box center [513, 281] width 11 height 11
click at [600, 281] on span "Select an option" at bounding box center [598, 281] width 11 height 11
click at [600, 281] on input "Select an option" at bounding box center [598, 281] width 11 height 11
click at [600, 314] on span "Select an option" at bounding box center [598, 314] width 11 height 11
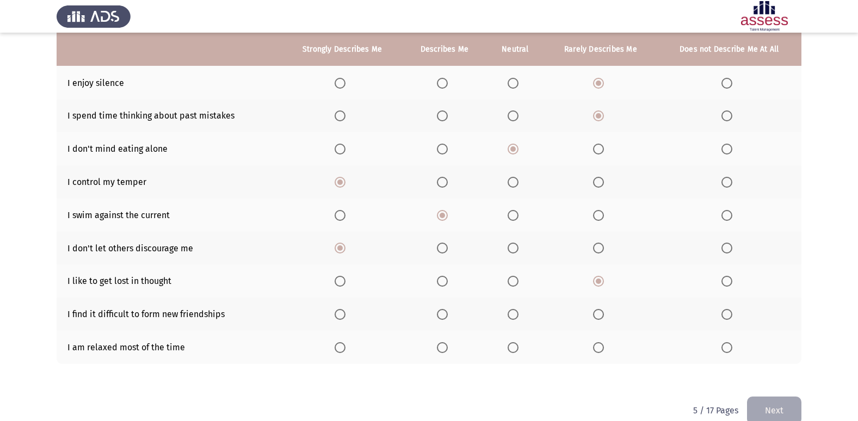
click at [600, 314] on input "Select an option" at bounding box center [598, 314] width 11 height 11
click at [730, 314] on label "Select an option" at bounding box center [729, 314] width 15 height 11
click at [730, 314] on input "Select an option" at bounding box center [727, 314] width 11 height 11
click at [727, 285] on span "Select an option" at bounding box center [727, 281] width 11 height 11
click at [727, 285] on input "Select an option" at bounding box center [727, 281] width 11 height 11
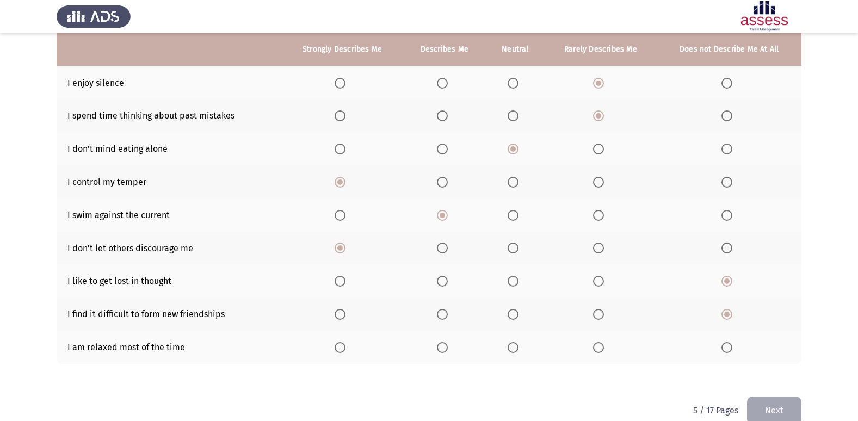
click at [510, 347] on span "Select an option" at bounding box center [513, 347] width 11 height 11
click at [510, 347] on input "Select an option" at bounding box center [513, 347] width 11 height 11
click at [779, 398] on button "Next" at bounding box center [774, 411] width 54 height 28
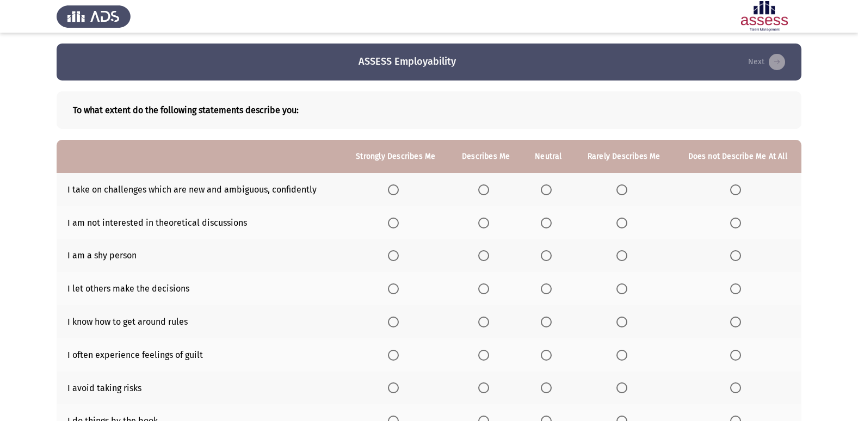
click at [484, 190] on span "Select an option" at bounding box center [484, 190] width 0 height 0
click at [486, 189] on input "Select an option" at bounding box center [483, 190] width 11 height 11
click at [394, 188] on span "Select an option" at bounding box center [393, 190] width 11 height 11
click at [394, 188] on input "Select an option" at bounding box center [393, 190] width 11 height 11
click at [486, 221] on span "Select an option" at bounding box center [483, 223] width 11 height 11
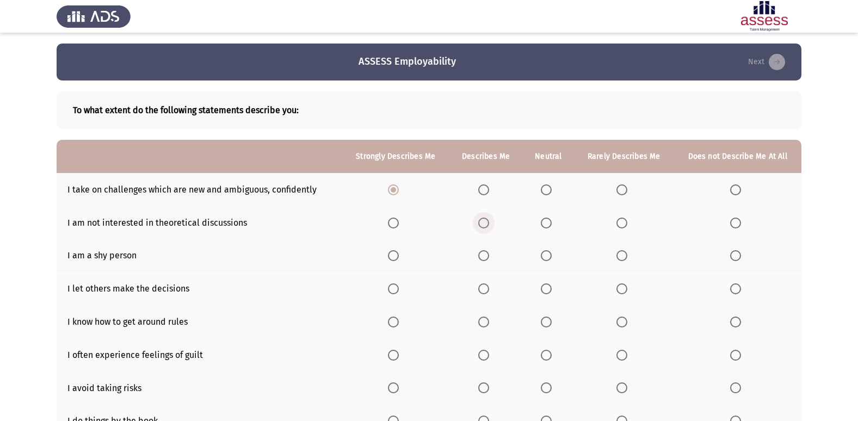
click at [486, 221] on input "Select an option" at bounding box center [483, 223] width 11 height 11
click at [740, 219] on span "Select an option" at bounding box center [735, 223] width 11 height 11
click at [740, 219] on input "Select an option" at bounding box center [735, 223] width 11 height 11
click at [620, 256] on span "Select an option" at bounding box center [622, 255] width 11 height 11
click at [620, 256] on input "Select an option" at bounding box center [622, 255] width 11 height 11
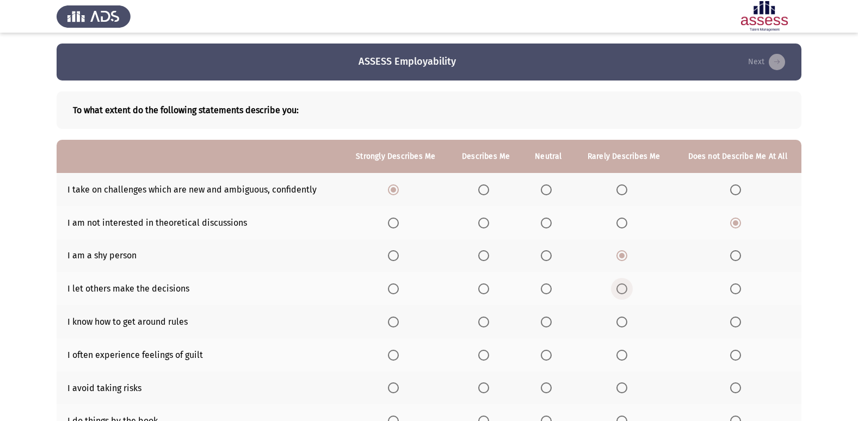
click at [623, 290] on span "Select an option" at bounding box center [622, 289] width 11 height 11
click at [623, 290] on input "Select an option" at bounding box center [622, 289] width 11 height 11
click at [741, 289] on span "Select an option" at bounding box center [735, 289] width 11 height 11
click at [741, 289] on input "Select an option" at bounding box center [735, 289] width 11 height 11
click at [624, 321] on span "Select an option" at bounding box center [622, 322] width 11 height 11
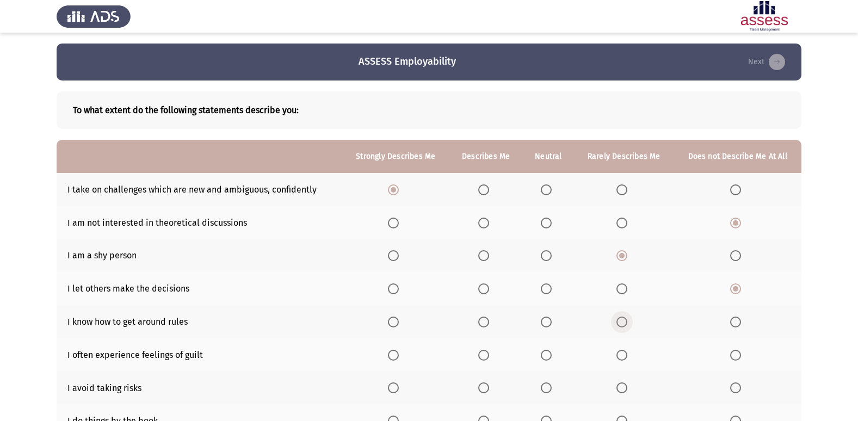
click at [624, 321] on input "Select an option" at bounding box center [622, 322] width 11 height 11
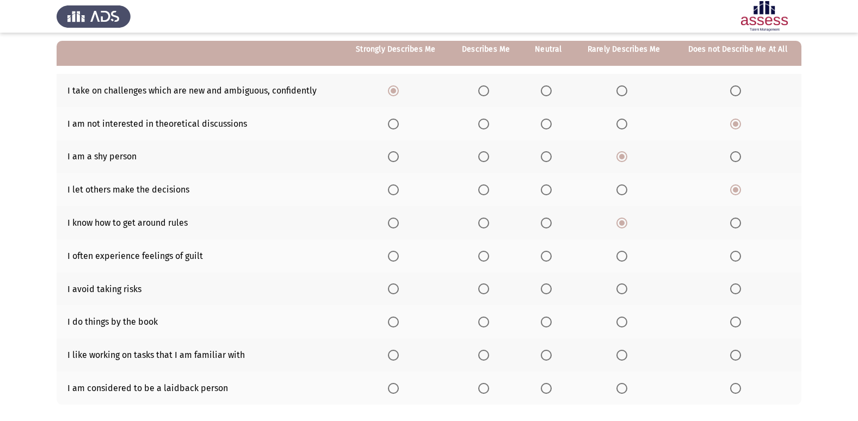
scroll to position [100, 0]
click at [734, 257] on span "Select an option" at bounding box center [735, 255] width 11 height 11
click at [734, 257] on input "Select an option" at bounding box center [735, 255] width 11 height 11
click at [736, 223] on span "Select an option" at bounding box center [735, 222] width 11 height 11
click at [736, 223] on input "Select an option" at bounding box center [735, 222] width 11 height 11
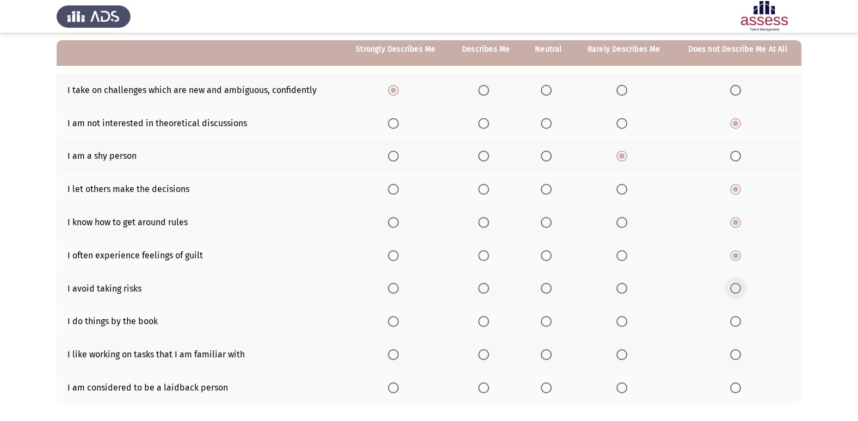
click at [738, 287] on span "Select an option" at bounding box center [735, 288] width 11 height 11
click at [738, 287] on input "Select an option" at bounding box center [735, 288] width 11 height 11
click at [620, 287] on span "Select an option" at bounding box center [622, 288] width 11 height 11
click at [620, 287] on input "Select an option" at bounding box center [622, 288] width 11 height 11
click at [550, 318] on span "Select an option" at bounding box center [546, 321] width 11 height 11
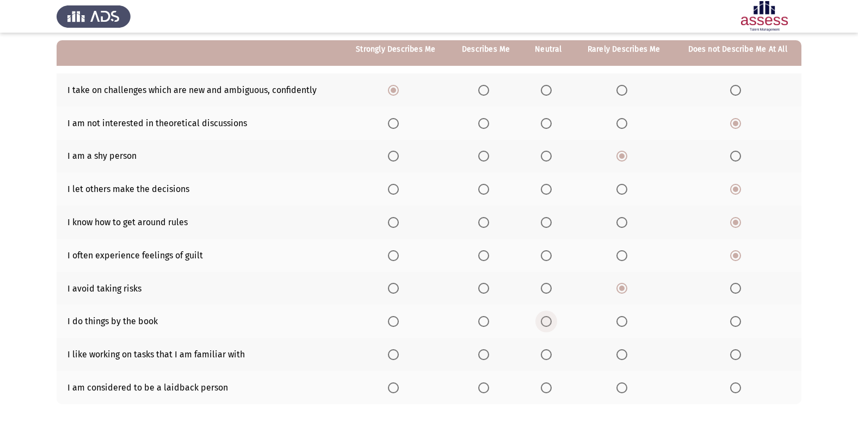
click at [550, 318] on input "Select an option" at bounding box center [546, 321] width 11 height 11
click at [550, 352] on span "Select an option" at bounding box center [546, 354] width 11 height 11
click at [550, 352] on input "Select an option" at bounding box center [546, 354] width 11 height 11
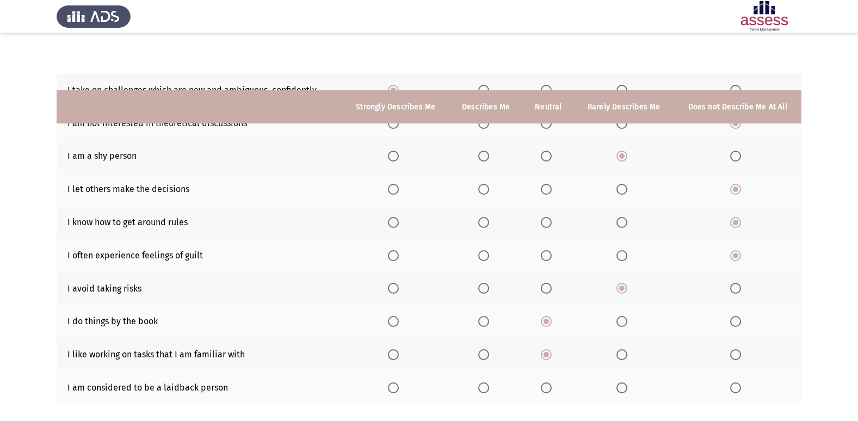
scroll to position [159, 0]
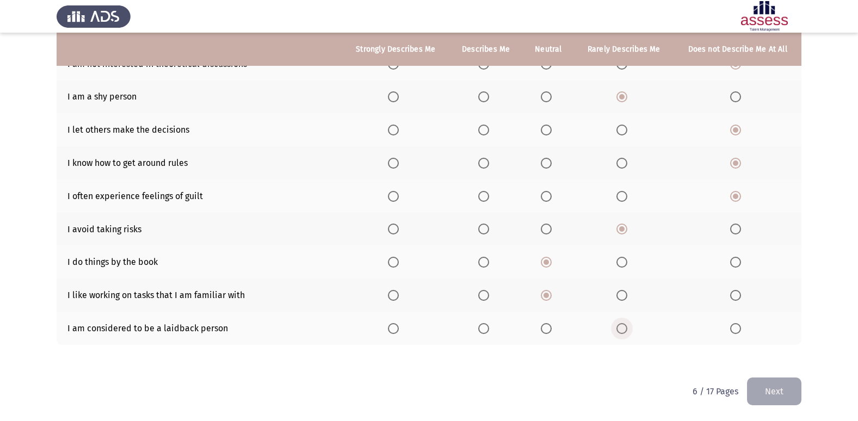
click at [628, 330] on span "Select an option" at bounding box center [622, 328] width 11 height 11
click at [628, 330] on input "Select an option" at bounding box center [622, 328] width 11 height 11
click at [788, 392] on button "Next" at bounding box center [774, 392] width 54 height 28
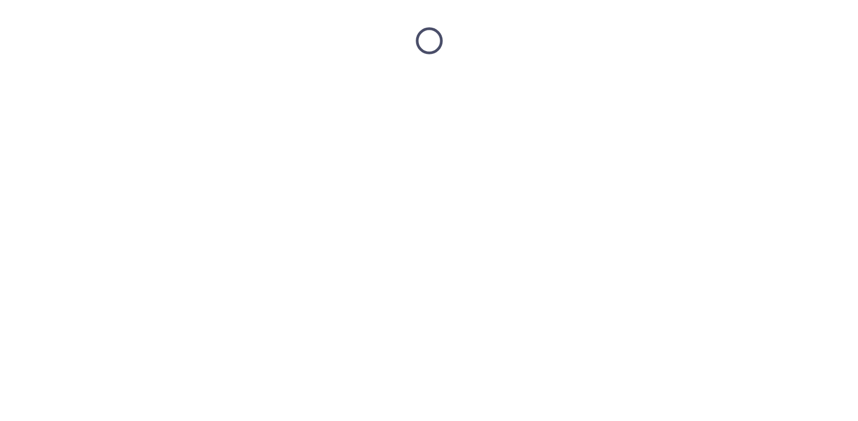
scroll to position [0, 0]
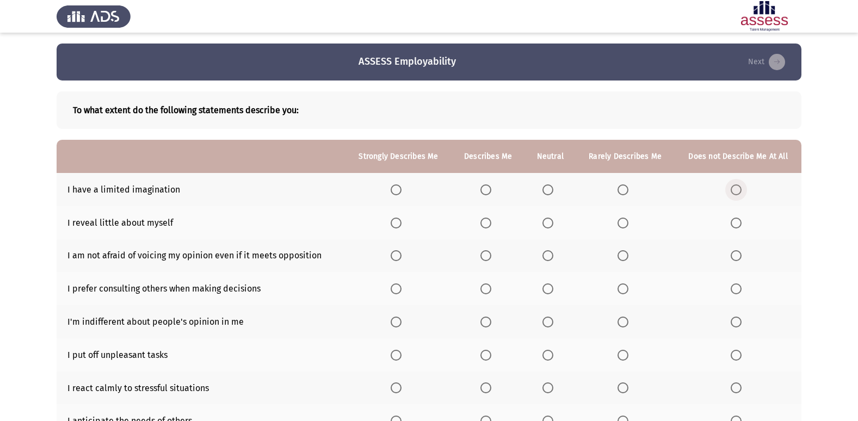
click at [735, 188] on span "Select an option" at bounding box center [736, 190] width 11 height 11
click at [735, 188] on input "Select an option" at bounding box center [736, 190] width 11 height 11
click at [734, 223] on span "Select an option" at bounding box center [736, 223] width 11 height 11
click at [734, 223] on input "Select an option" at bounding box center [736, 223] width 11 height 11
click at [552, 255] on span "Select an option" at bounding box center [548, 255] width 11 height 11
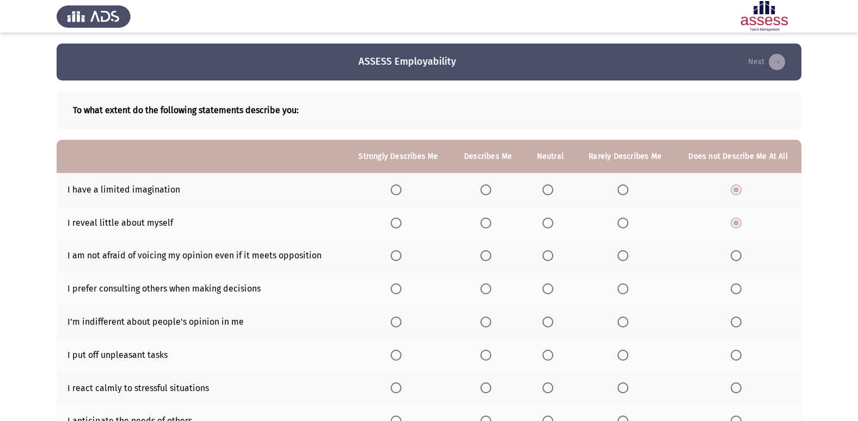
click at [552, 255] on input "Select an option" at bounding box center [548, 255] width 11 height 11
click at [483, 255] on span "Select an option" at bounding box center [486, 255] width 11 height 11
click at [483, 255] on input "Select an option" at bounding box center [486, 255] width 11 height 11
click at [487, 287] on span "Select an option" at bounding box center [486, 289] width 11 height 11
click at [487, 287] on input "Select an option" at bounding box center [486, 289] width 11 height 11
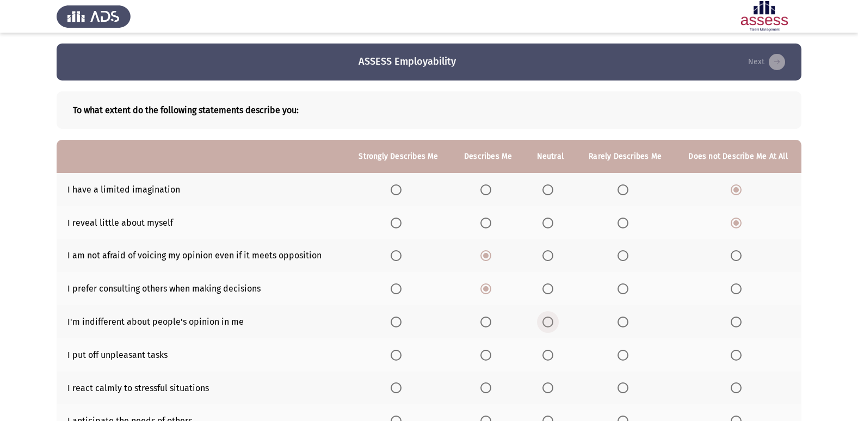
click at [554, 322] on span "Select an option" at bounding box center [548, 322] width 11 height 11
click at [554, 322] on input "Select an option" at bounding box center [548, 322] width 11 height 11
click at [627, 317] on span "Select an option" at bounding box center [623, 322] width 11 height 11
click at [627, 317] on input "Select an option" at bounding box center [623, 322] width 11 height 11
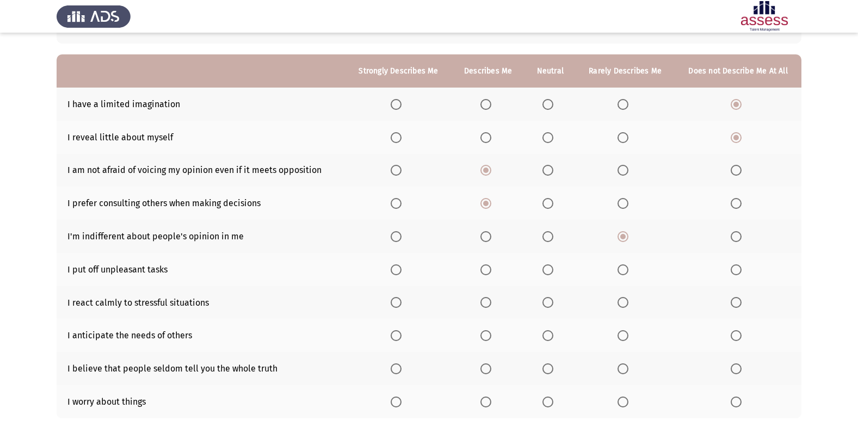
scroll to position [109, 0]
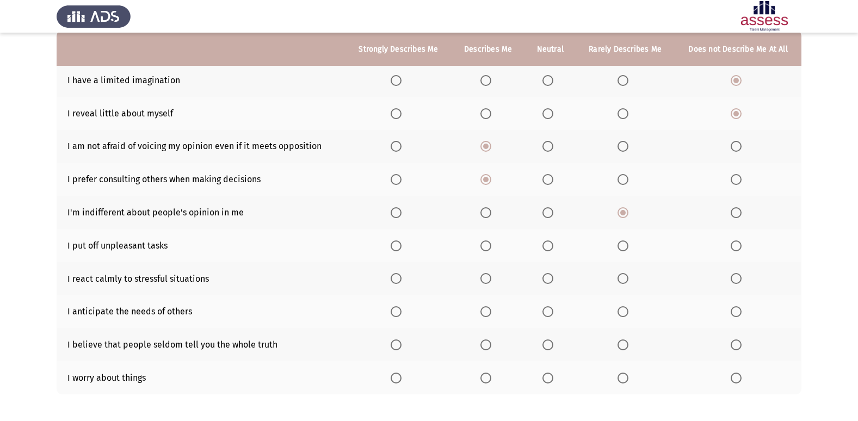
click at [617, 242] on th at bounding box center [625, 245] width 99 height 33
click at [620, 246] on span "Select an option" at bounding box center [623, 246] width 11 height 11
click at [620, 246] on input "Select an option" at bounding box center [623, 246] width 11 height 11
click at [396, 276] on span "Select an option" at bounding box center [396, 278] width 11 height 11
click at [396, 276] on input "Select an option" at bounding box center [396, 278] width 11 height 11
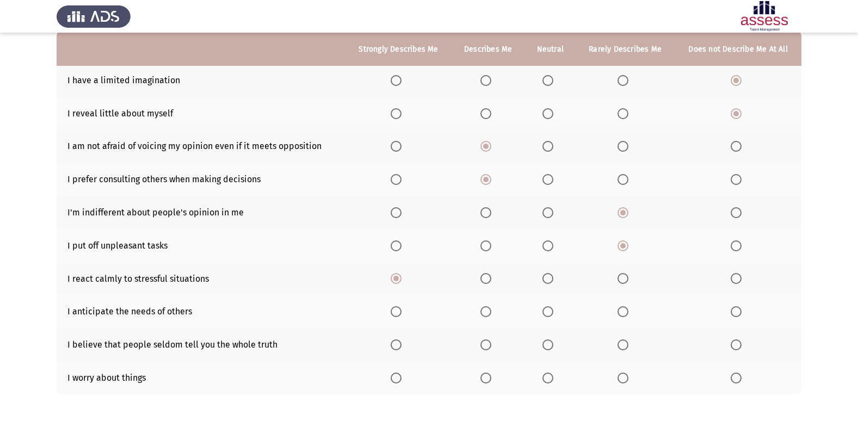
click at [400, 310] on span "Select an option" at bounding box center [396, 311] width 11 height 11
click at [400, 310] on input "Select an option" at bounding box center [396, 311] width 11 height 11
click at [626, 340] on span "Select an option" at bounding box center [623, 345] width 11 height 11
click at [626, 340] on input "Select an option" at bounding box center [623, 345] width 11 height 11
click at [624, 377] on span "Select an option" at bounding box center [623, 378] width 11 height 11
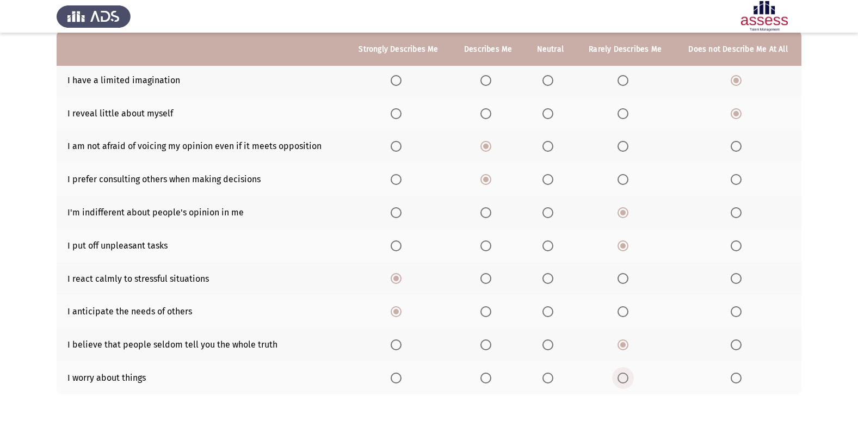
click at [624, 377] on input "Select an option" at bounding box center [623, 378] width 11 height 11
click at [550, 375] on span "Select an option" at bounding box center [548, 378] width 11 height 11
click at [550, 375] on input "Select an option" at bounding box center [548, 378] width 11 height 11
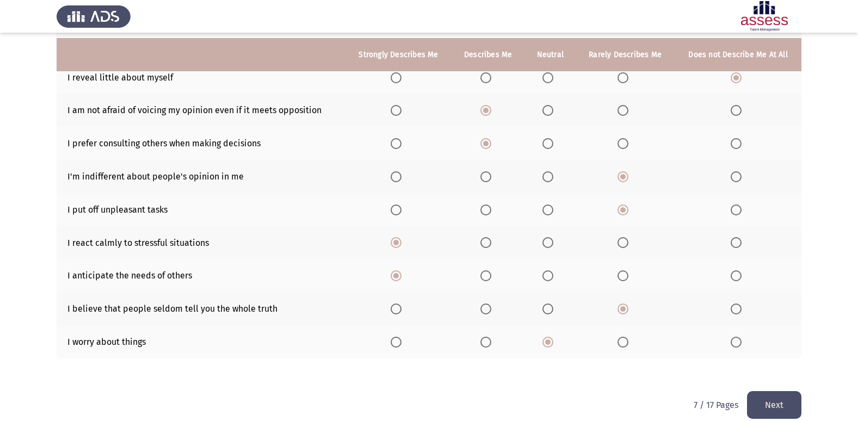
scroll to position [159, 0]
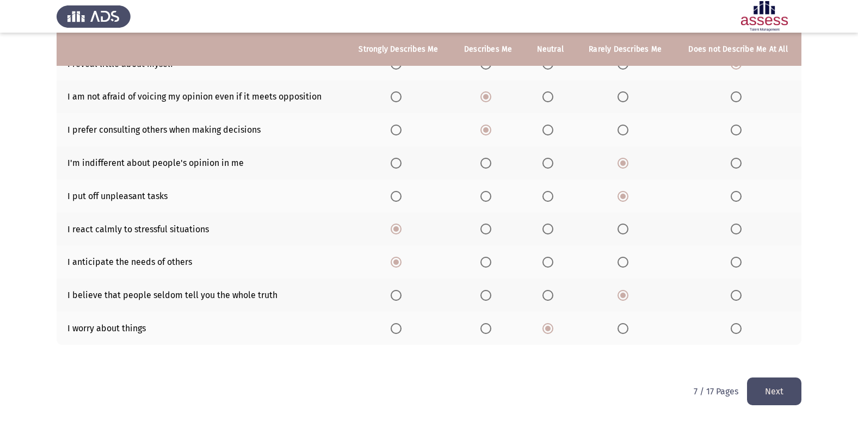
click at [781, 388] on button "Next" at bounding box center [774, 392] width 54 height 28
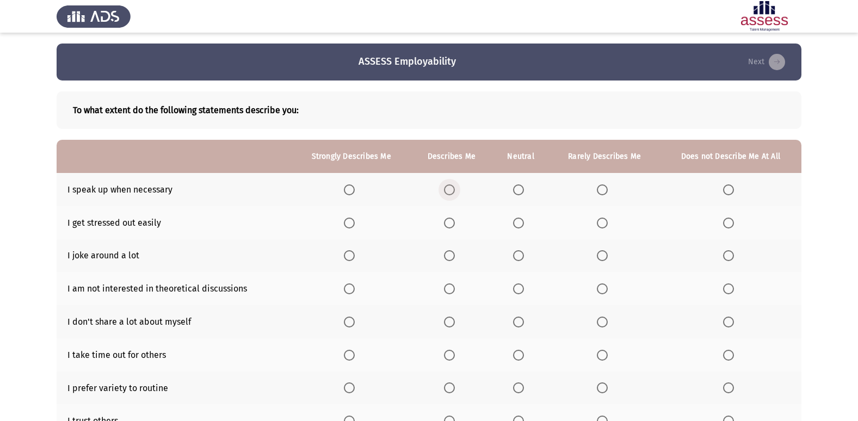
click at [451, 192] on span "Select an option" at bounding box center [449, 190] width 11 height 11
click at [451, 192] on input "Select an option" at bounding box center [449, 190] width 11 height 11
click at [606, 223] on span "Select an option" at bounding box center [602, 223] width 11 height 11
click at [606, 223] on input "Select an option" at bounding box center [602, 223] width 11 height 11
click at [729, 219] on span "Select an option" at bounding box center [728, 223] width 11 height 11
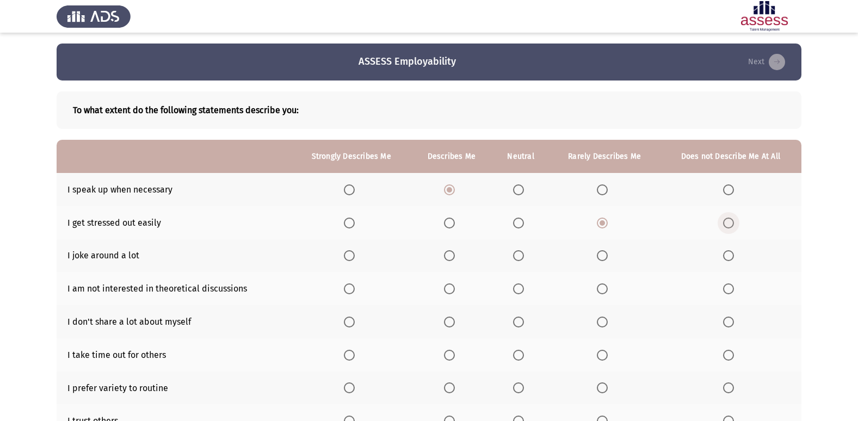
click at [729, 219] on input "Select an option" at bounding box center [728, 223] width 11 height 11
click at [726, 255] on span "Select an option" at bounding box center [728, 255] width 11 height 11
click at [726, 255] on input "Select an option" at bounding box center [728, 255] width 11 height 11
click at [728, 288] on span "Select an option" at bounding box center [728, 289] width 11 height 11
click at [728, 288] on input "Select an option" at bounding box center [728, 289] width 11 height 11
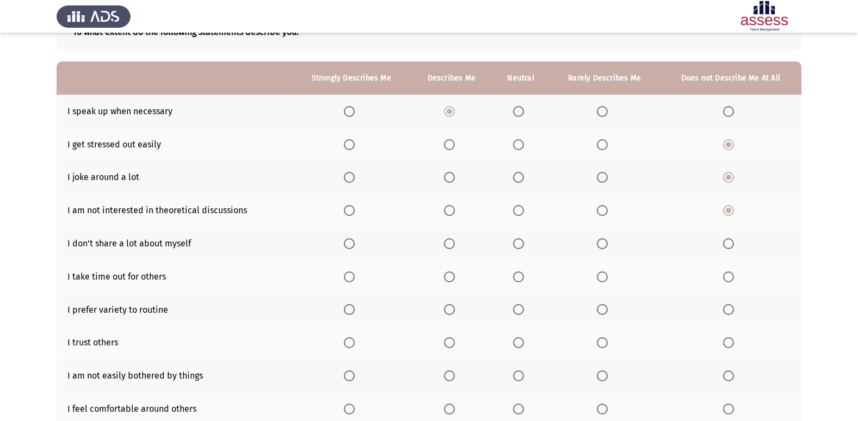
scroll to position [92, 0]
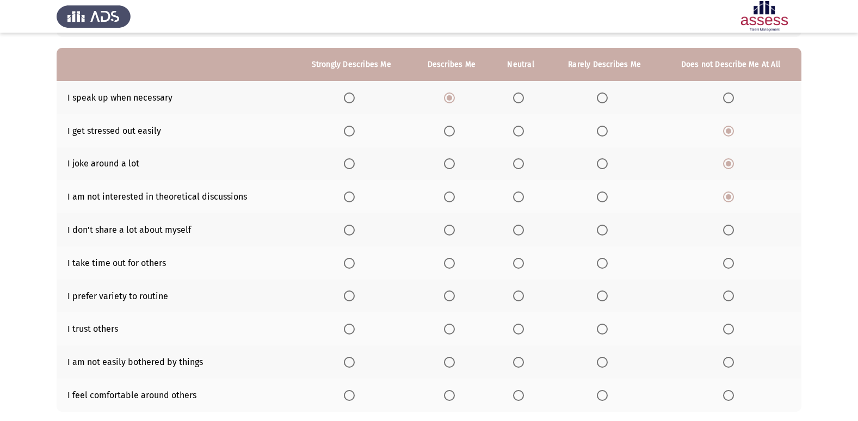
click at [727, 227] on span "Select an option" at bounding box center [728, 230] width 11 height 11
click at [727, 227] on input "Select an option" at bounding box center [728, 230] width 11 height 11
click at [522, 258] on span "Select an option" at bounding box center [518, 263] width 11 height 11
click at [522, 258] on input "Select an option" at bounding box center [518, 263] width 11 height 11
click at [520, 229] on span "Select an option" at bounding box center [518, 230] width 11 height 11
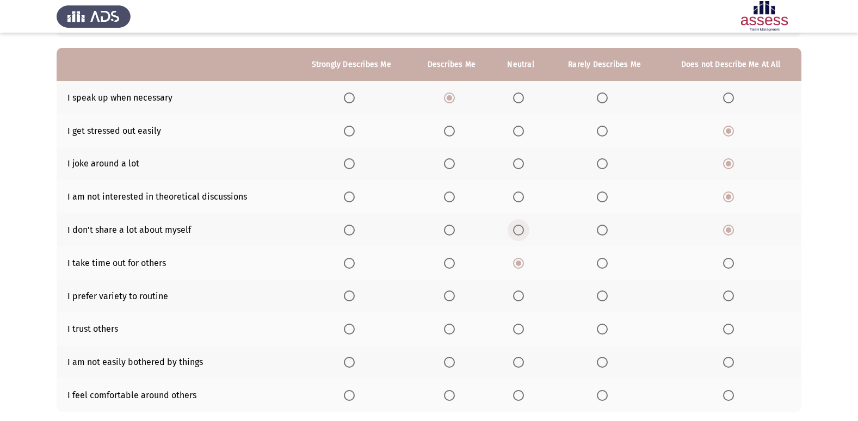
click at [520, 229] on input "Select an option" at bounding box center [518, 230] width 11 height 11
click at [440, 220] on th at bounding box center [452, 229] width 82 height 33
click at [446, 227] on span "Select an option" at bounding box center [449, 230] width 11 height 11
click at [446, 227] on input "Select an option" at bounding box center [449, 230] width 11 height 11
click at [455, 266] on span "Select an option" at bounding box center [449, 263] width 11 height 11
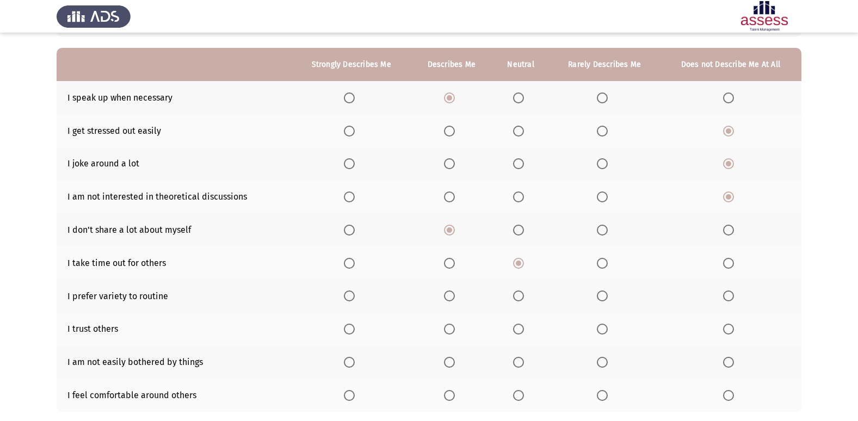
click at [455, 266] on input "Select an option" at bounding box center [449, 263] width 11 height 11
click at [452, 291] on mat-radio-button "Select an option" at bounding box center [451, 296] width 15 height 11
click at [452, 294] on span "Select an option" at bounding box center [449, 296] width 11 height 11
click at [452, 294] on input "Select an option" at bounding box center [449, 296] width 11 height 11
click at [352, 293] on span "Select an option" at bounding box center [349, 296] width 11 height 11
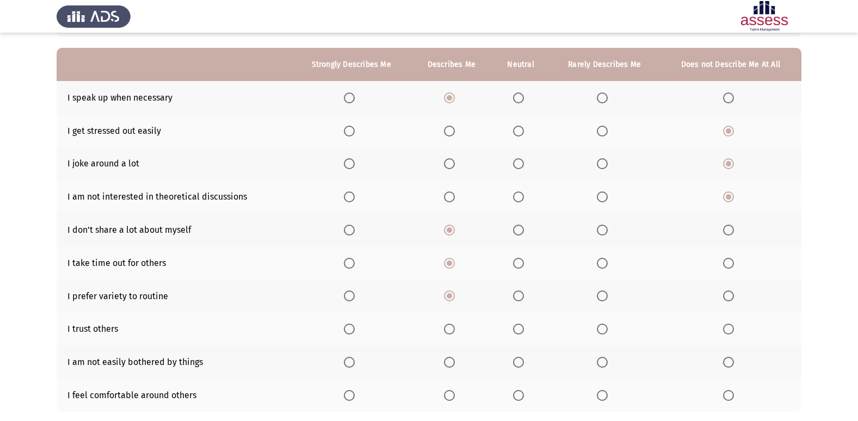
click at [352, 293] on input "Select an option" at bounding box center [349, 296] width 11 height 11
click at [515, 329] on span "Select an option" at bounding box center [518, 329] width 11 height 11
click at [515, 329] on input "Select an option" at bounding box center [518, 329] width 11 height 11
click at [452, 362] on span "Select an option" at bounding box center [449, 362] width 11 height 11
click at [452, 362] on input "Select an option" at bounding box center [449, 362] width 11 height 11
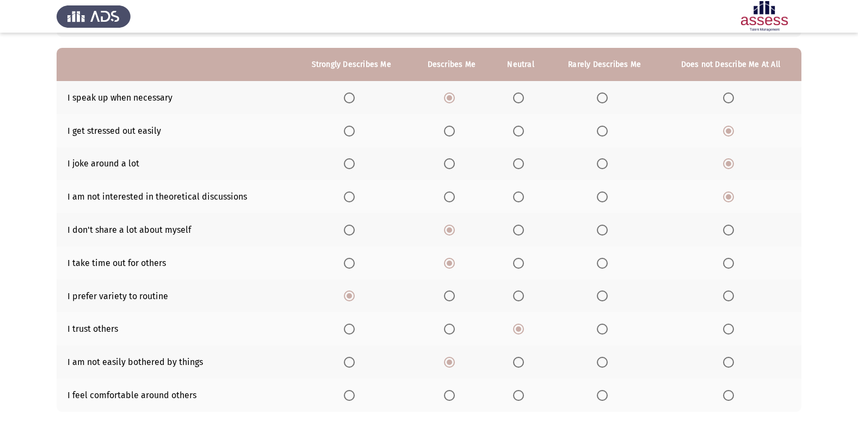
scroll to position [159, 0]
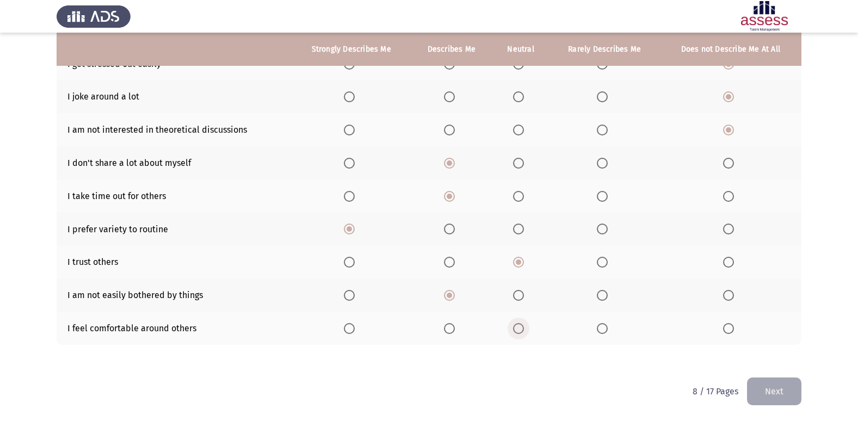
click at [514, 329] on span "Select an option" at bounding box center [518, 328] width 11 height 11
click at [514, 329] on input "Select an option" at bounding box center [518, 328] width 11 height 11
click at [769, 390] on button "Next" at bounding box center [774, 392] width 54 height 28
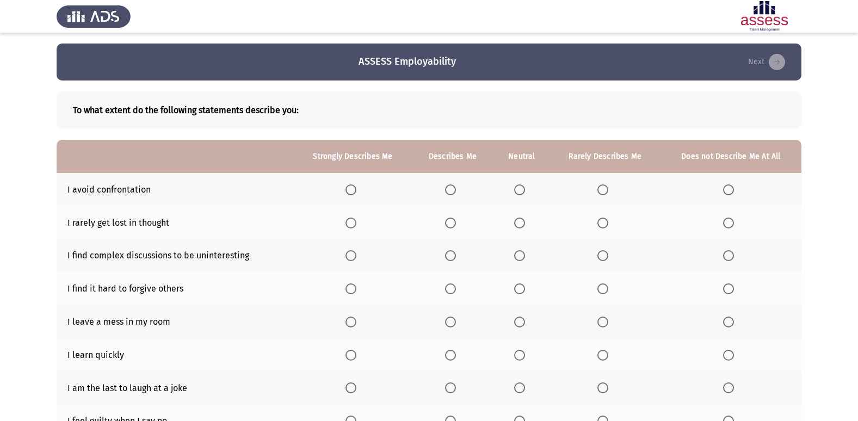
click at [732, 216] on th at bounding box center [731, 222] width 141 height 33
click at [730, 221] on span "Select an option" at bounding box center [728, 223] width 11 height 11
click at [730, 221] on input "Select an option" at bounding box center [728, 223] width 11 height 11
click at [733, 187] on span "Select an option" at bounding box center [728, 190] width 11 height 11
click at [733, 187] on input "Select an option" at bounding box center [728, 190] width 11 height 11
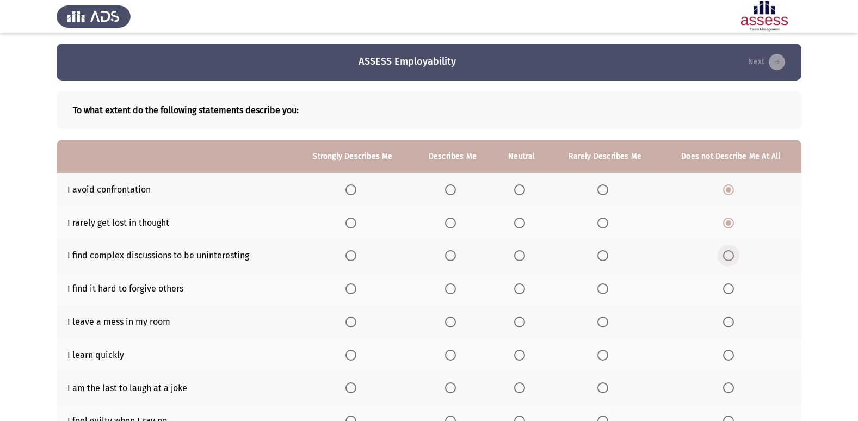
click at [727, 258] on span "Select an option" at bounding box center [728, 255] width 11 height 11
click at [727, 258] on input "Select an option" at bounding box center [728, 255] width 11 height 11
click at [727, 289] on span "Select an option" at bounding box center [728, 289] width 11 height 11
click at [727, 289] on input "Select an option" at bounding box center [728, 289] width 11 height 11
click at [730, 319] on span "Select an option" at bounding box center [728, 322] width 11 height 11
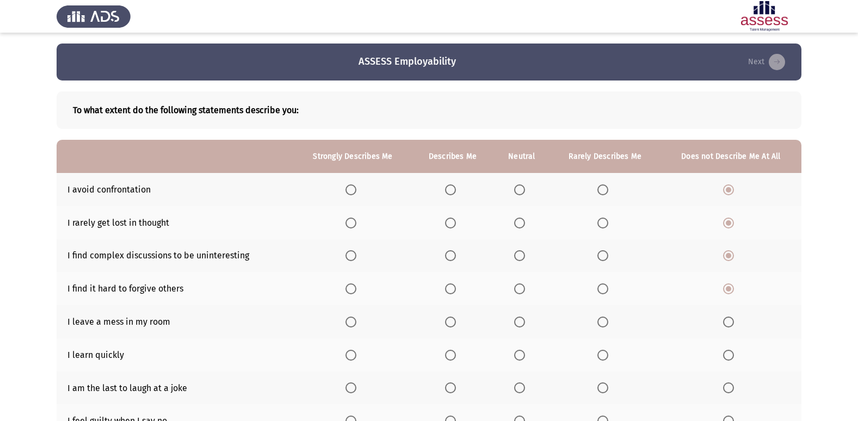
click at [730, 319] on input "Select an option" at bounding box center [728, 322] width 11 height 11
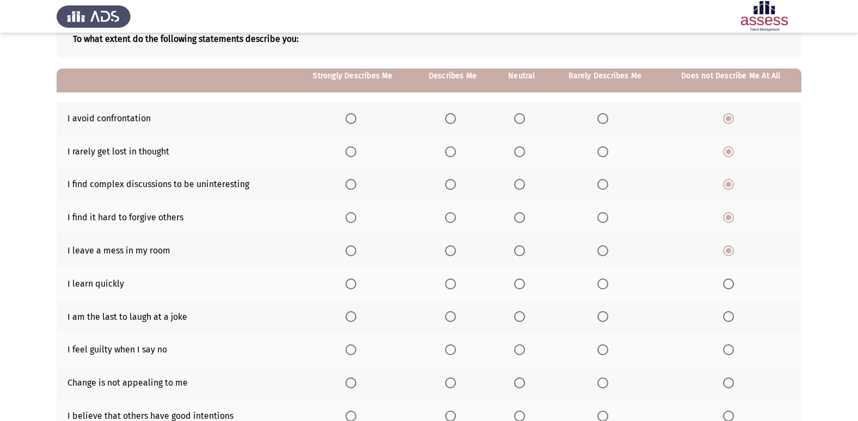
scroll to position [102, 0]
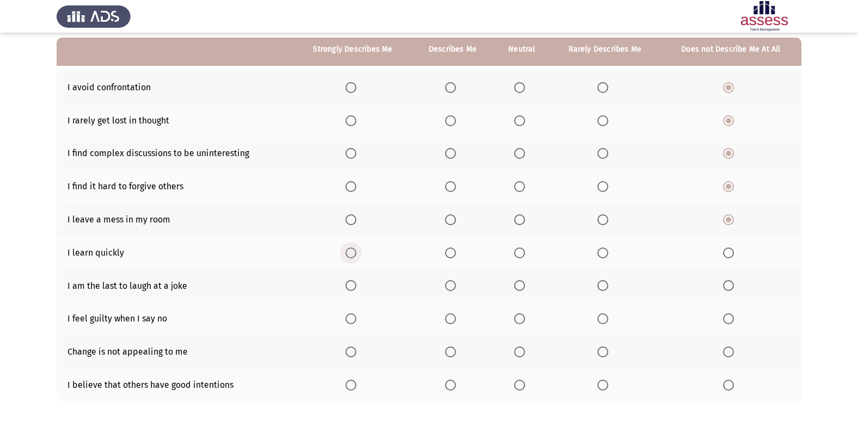
click at [352, 254] on span "Select an option" at bounding box center [351, 253] width 11 height 11
click at [352, 254] on input "Select an option" at bounding box center [351, 253] width 11 height 11
click at [520, 286] on span "Select an option" at bounding box center [520, 286] width 0 height 0
click at [520, 285] on input "Select an option" at bounding box center [519, 285] width 11 height 11
click at [607, 324] on span "Select an option" at bounding box center [603, 319] width 11 height 11
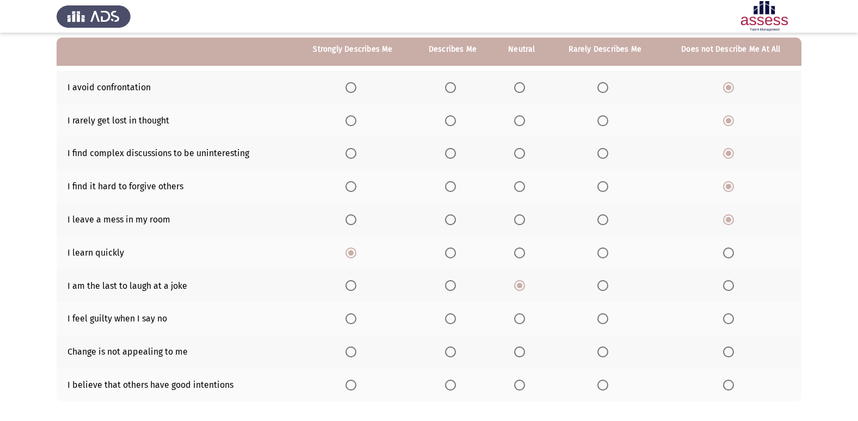
click at [607, 324] on input "Select an option" at bounding box center [603, 319] width 11 height 11
click at [732, 354] on span "Select an option" at bounding box center [728, 352] width 11 height 11
click at [732, 354] on input "Select an option" at bounding box center [728, 352] width 11 height 11
click at [525, 385] on span "Select an option" at bounding box center [519, 385] width 11 height 11
click at [525, 385] on input "Select an option" at bounding box center [519, 385] width 11 height 11
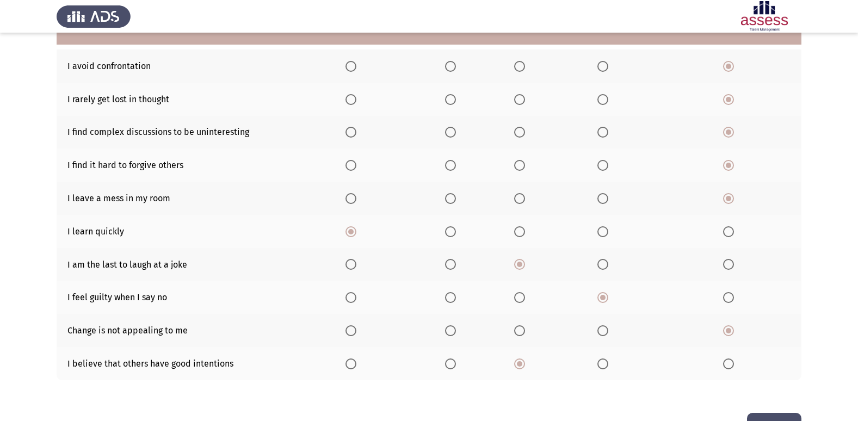
scroll to position [159, 0]
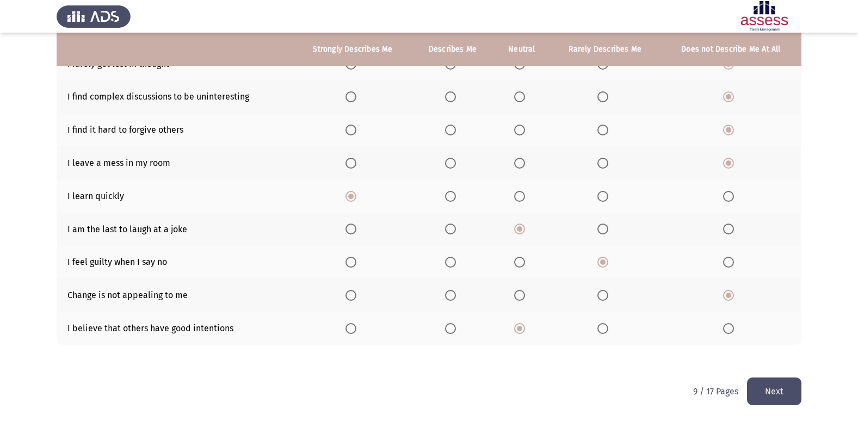
click at [780, 395] on button "Next" at bounding box center [774, 392] width 54 height 28
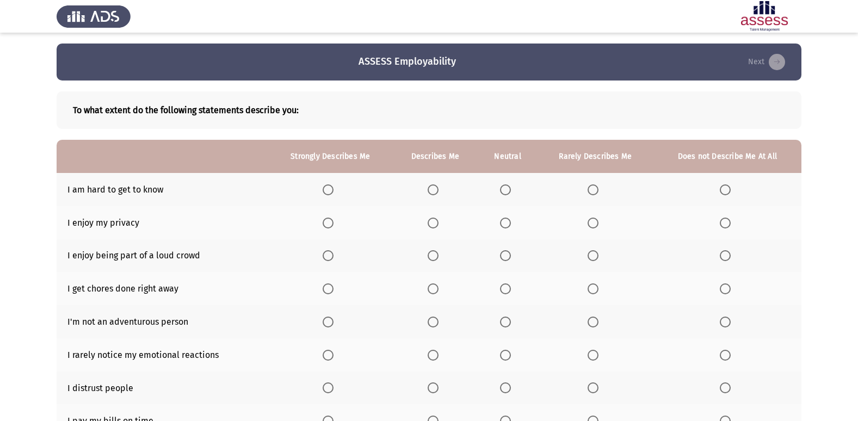
click at [726, 188] on span "Select an option" at bounding box center [725, 190] width 11 height 11
click at [726, 188] on input "Select an option" at bounding box center [725, 190] width 11 height 11
click at [504, 222] on span "Select an option" at bounding box center [505, 223] width 11 height 11
click at [504, 222] on input "Select an option" at bounding box center [505, 223] width 11 height 11
click at [722, 257] on span "Select an option" at bounding box center [725, 255] width 11 height 11
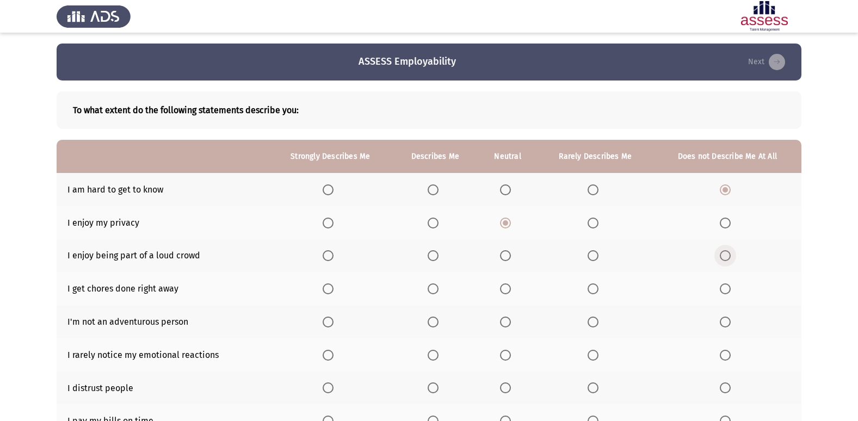
click at [722, 257] on input "Select an option" at bounding box center [725, 255] width 11 height 11
click at [434, 290] on span "Select an option" at bounding box center [433, 289] width 11 height 11
click at [434, 290] on input "Select an option" at bounding box center [433, 289] width 11 height 11
click at [730, 321] on span "Select an option" at bounding box center [725, 322] width 11 height 11
click at [730, 321] on input "Select an option" at bounding box center [725, 322] width 11 height 11
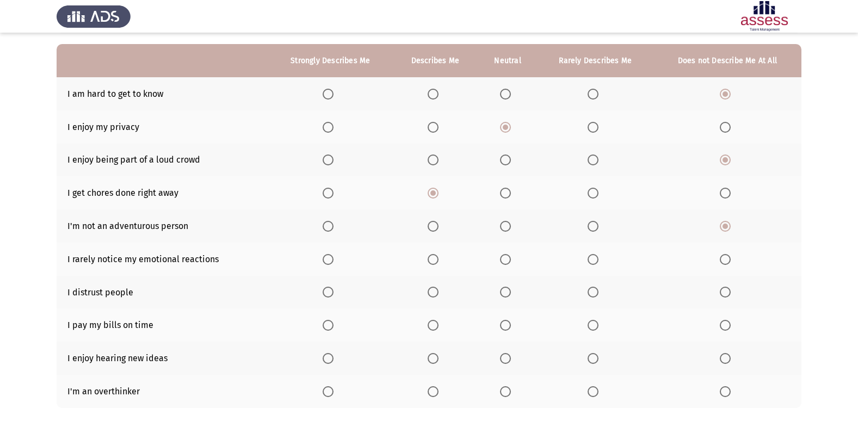
scroll to position [107, 0]
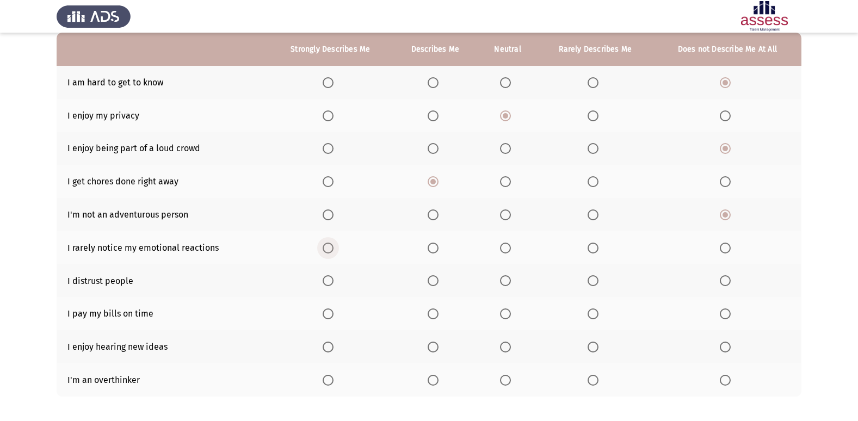
click at [326, 249] on span "Select an option" at bounding box center [328, 248] width 11 height 11
click at [326, 249] on input "Select an option" at bounding box center [328, 248] width 11 height 11
click at [723, 277] on span "Select an option" at bounding box center [725, 280] width 11 height 11
click at [723, 277] on input "Select an option" at bounding box center [725, 280] width 11 height 11
click at [502, 279] on span "Select an option" at bounding box center [505, 280] width 11 height 11
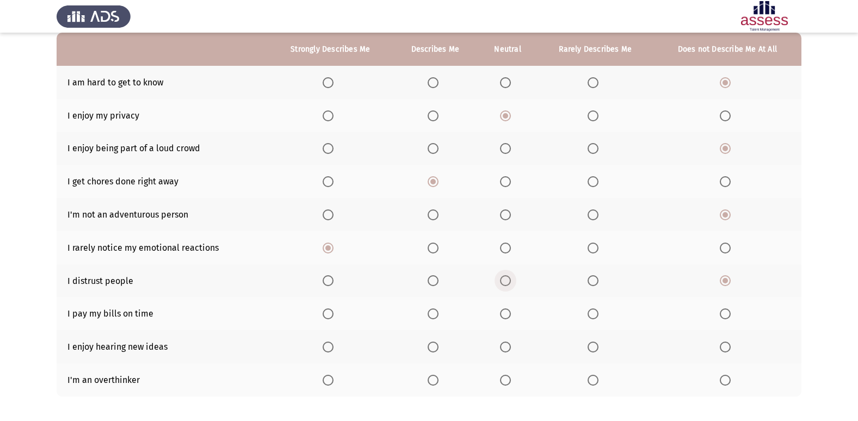
click at [502, 279] on input "Select an option" at bounding box center [505, 280] width 11 height 11
click at [507, 244] on span "Select an option" at bounding box center [505, 248] width 11 height 11
click at [507, 244] on input "Select an option" at bounding box center [505, 248] width 11 height 11
click at [429, 311] on span "Select an option" at bounding box center [433, 314] width 11 height 11
click at [429, 311] on input "Select an option" at bounding box center [433, 314] width 11 height 11
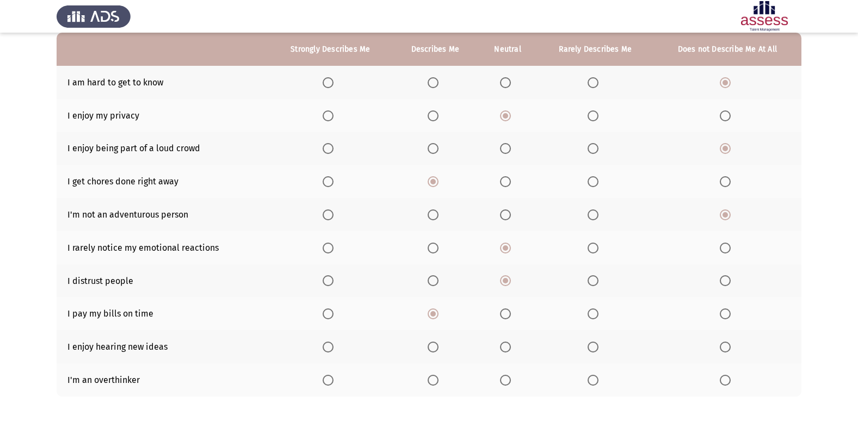
click at [328, 347] on span "Select an option" at bounding box center [328, 347] width 0 height 0
click at [328, 347] on input "Select an option" at bounding box center [328, 347] width 11 height 11
click at [509, 382] on span "Select an option" at bounding box center [505, 380] width 11 height 11
click at [509, 382] on input "Select an option" at bounding box center [505, 380] width 11 height 11
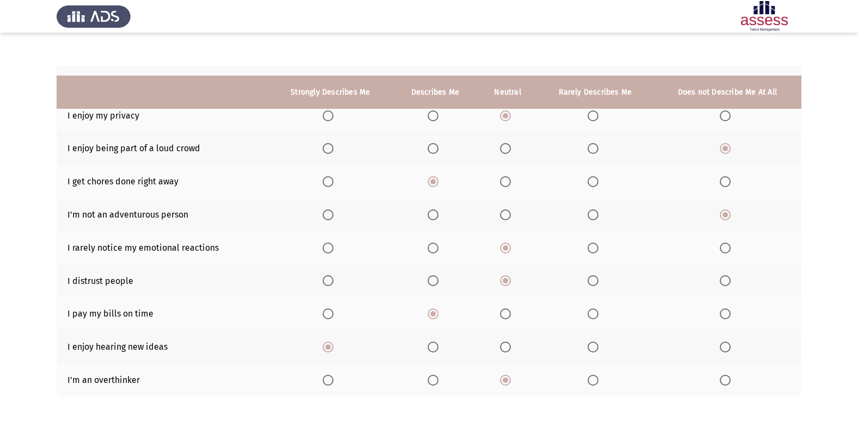
scroll to position [159, 0]
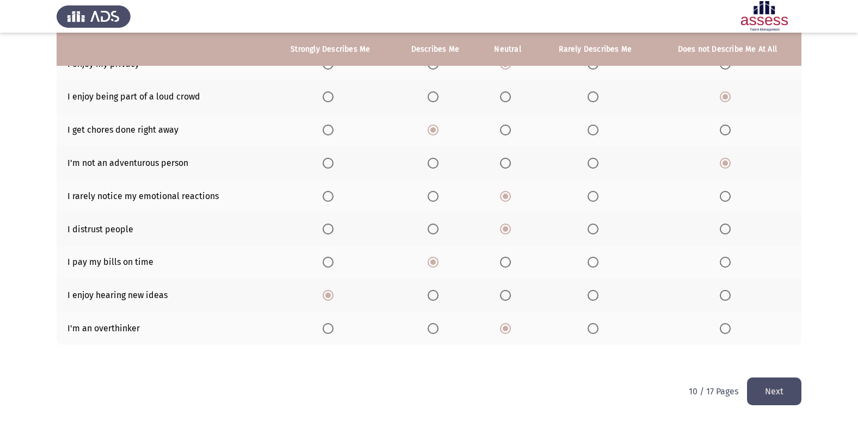
click at [785, 394] on button "Next" at bounding box center [774, 392] width 54 height 28
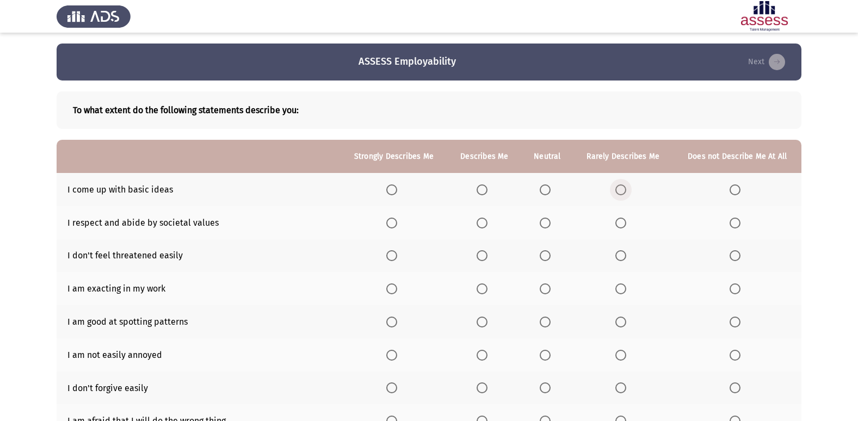
click at [620, 188] on span "Select an option" at bounding box center [621, 190] width 11 height 11
click at [620, 188] on input "Select an option" at bounding box center [621, 190] width 11 height 11
click at [485, 219] on span "Select an option" at bounding box center [482, 223] width 11 height 11
click at [485, 219] on input "Select an option" at bounding box center [482, 223] width 11 height 11
click at [486, 254] on span "Select an option" at bounding box center [482, 255] width 11 height 11
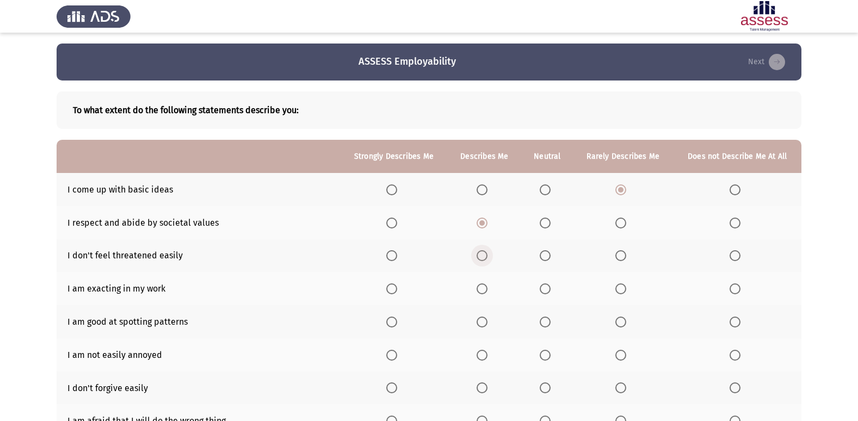
click at [486, 254] on input "Select an option" at bounding box center [482, 255] width 11 height 11
click at [486, 287] on span "Select an option" at bounding box center [482, 289] width 11 height 11
click at [486, 287] on input "Select an option" at bounding box center [482, 289] width 11 height 11
click at [549, 286] on span "Select an option" at bounding box center [545, 289] width 11 height 11
click at [549, 286] on input "Select an option" at bounding box center [545, 289] width 11 height 11
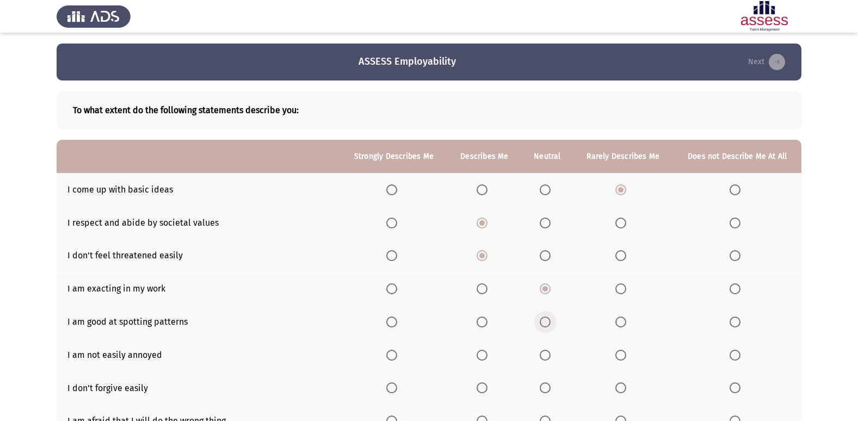
click at [544, 319] on span "Select an option" at bounding box center [545, 322] width 11 height 11
click at [544, 319] on input "Select an option" at bounding box center [545, 322] width 11 height 11
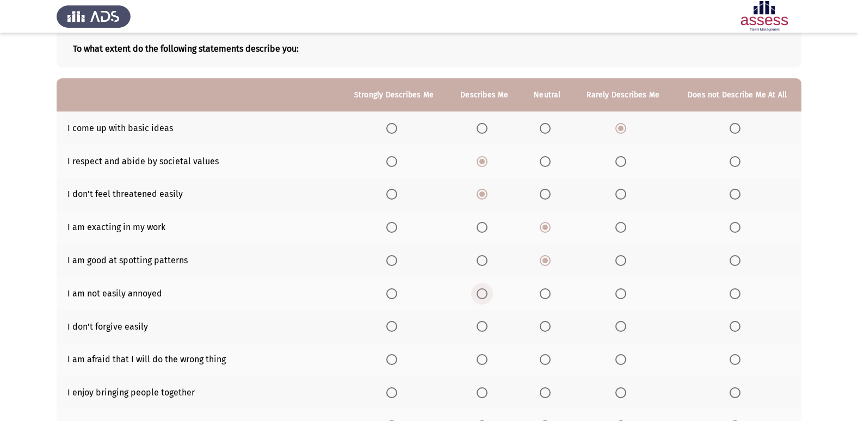
click at [492, 289] on label "Select an option" at bounding box center [484, 293] width 15 height 11
click at [488, 289] on input "Select an option" at bounding box center [482, 293] width 11 height 11
click at [546, 328] on span "Select an option" at bounding box center [545, 326] width 11 height 11
click at [546, 328] on input "Select an option" at bounding box center [545, 326] width 11 height 11
click at [546, 355] on span "Select an option" at bounding box center [545, 359] width 11 height 11
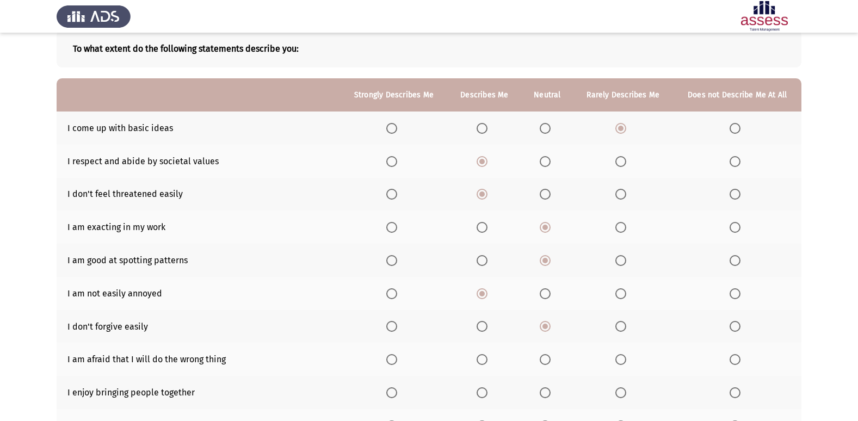
click at [546, 355] on input "Select an option" at bounding box center [545, 359] width 11 height 11
click at [620, 325] on span "Select an option" at bounding box center [621, 326] width 11 height 11
click at [620, 325] on input "Select an option" at bounding box center [621, 326] width 11 height 11
click at [550, 330] on span "Select an option" at bounding box center [545, 326] width 11 height 11
click at [550, 330] on input "Select an option" at bounding box center [545, 326] width 11 height 11
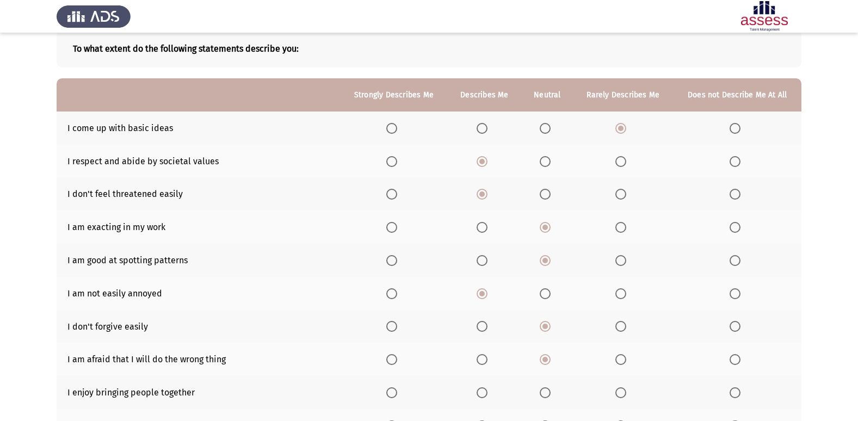
click at [482, 393] on span "Select an option" at bounding box center [482, 393] width 11 height 11
click at [482, 393] on input "Select an option" at bounding box center [482, 393] width 11 height 11
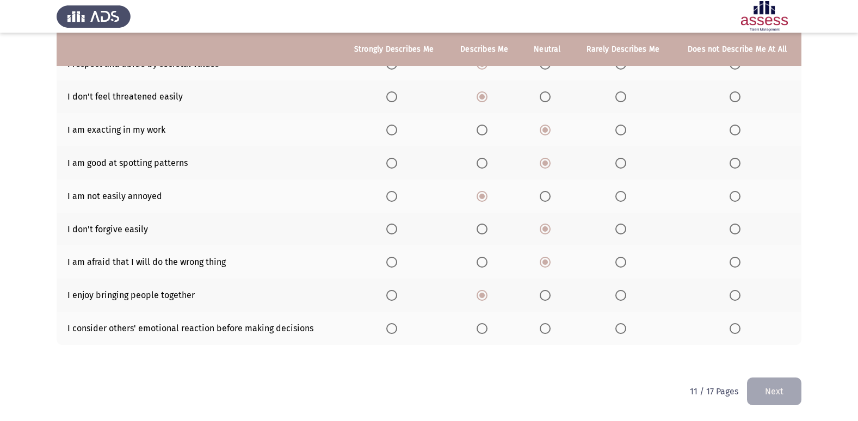
click at [828, 300] on app-assessment-container "ASSESS Employability Next To what extent do the following statements describe y…" at bounding box center [429, 131] width 858 height 493
click at [389, 327] on span "Select an option" at bounding box center [391, 328] width 11 height 11
click at [389, 327] on input "Select an option" at bounding box center [391, 328] width 11 height 11
click at [765, 389] on button "Next" at bounding box center [774, 392] width 54 height 28
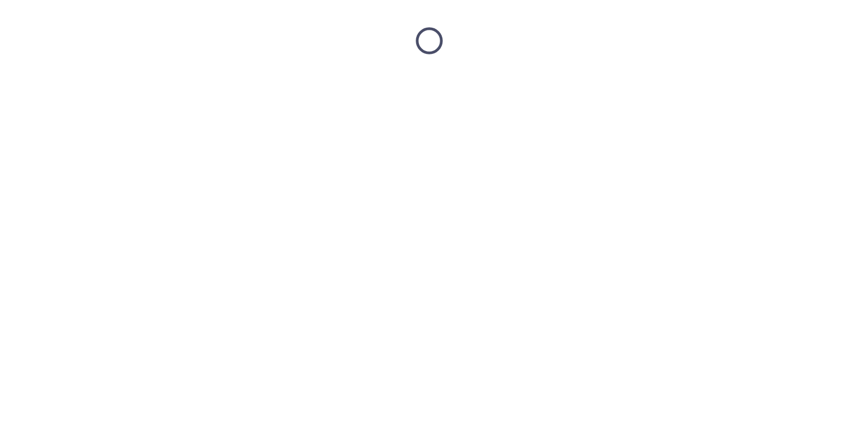
scroll to position [0, 0]
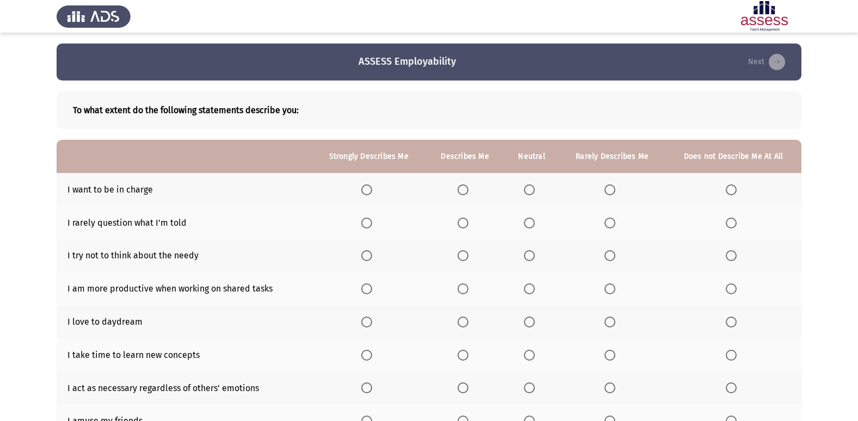
click at [736, 190] on span "Select an option" at bounding box center [731, 190] width 11 height 11
click at [736, 190] on input "Select an option" at bounding box center [731, 190] width 11 height 11
click at [736, 222] on span "Select an option" at bounding box center [731, 223] width 11 height 11
click at [736, 222] on input "Select an option" at bounding box center [731, 223] width 11 height 11
click at [734, 256] on span "Select an option" at bounding box center [731, 255] width 11 height 11
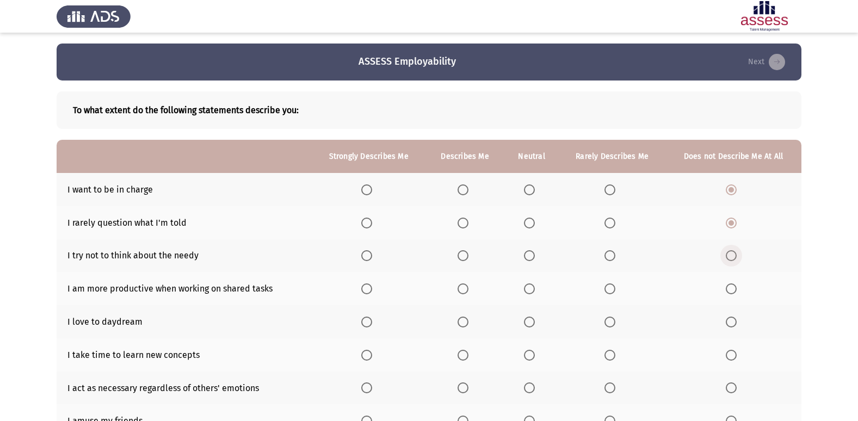
click at [734, 256] on input "Select an option" at bounding box center [731, 255] width 11 height 11
click at [367, 286] on span "Select an option" at bounding box center [366, 289] width 11 height 11
click at [367, 286] on input "Select an option" at bounding box center [366, 289] width 11 height 11
click at [372, 323] on span "Select an option" at bounding box center [366, 322] width 11 height 11
click at [372, 323] on input "Select an option" at bounding box center [366, 322] width 11 height 11
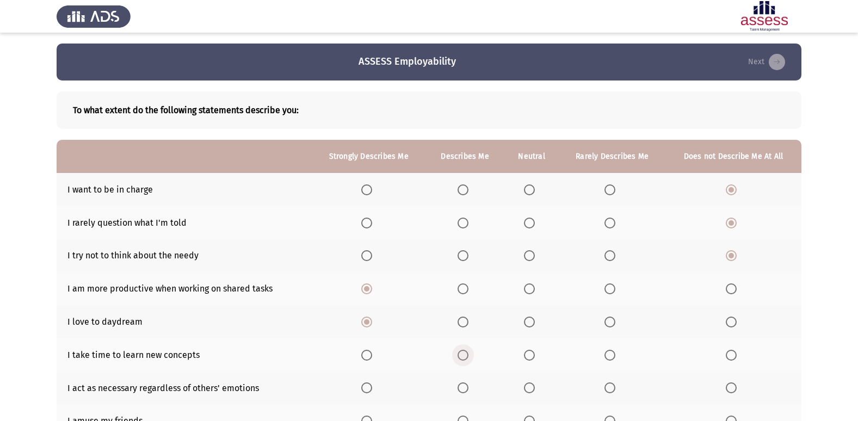
click at [466, 354] on span "Select an option" at bounding box center [463, 355] width 11 height 11
click at [466, 354] on input "Select an option" at bounding box center [463, 355] width 11 height 11
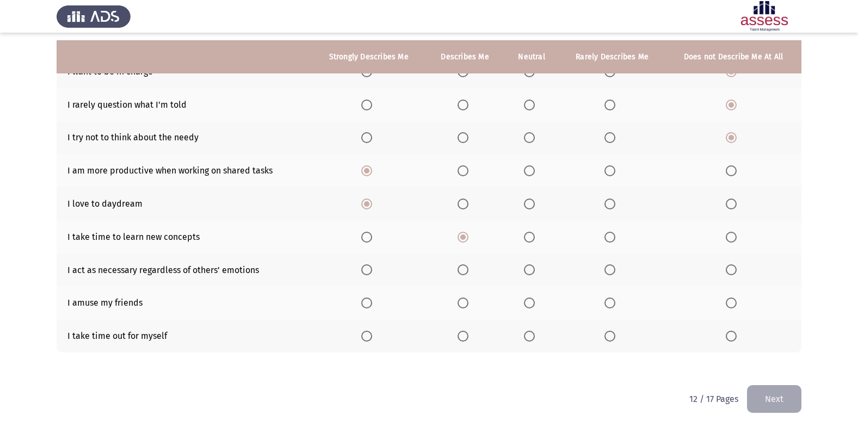
scroll to position [126, 0]
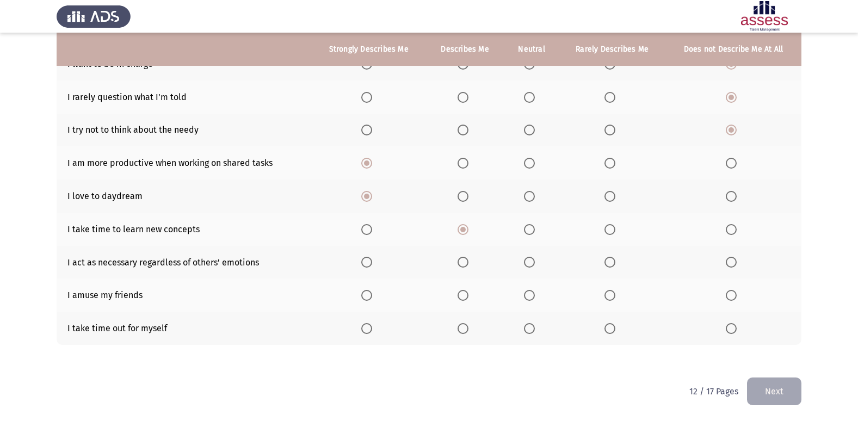
click at [529, 266] on span "Select an option" at bounding box center [529, 262] width 11 height 11
click at [529, 266] on input "Select an option" at bounding box center [529, 262] width 11 height 11
click at [610, 262] on span "Select an option" at bounding box center [610, 262] width 0 height 0
click at [611, 262] on input "Select an option" at bounding box center [610, 262] width 11 height 11
click at [530, 261] on span "Select an option" at bounding box center [529, 262] width 11 height 11
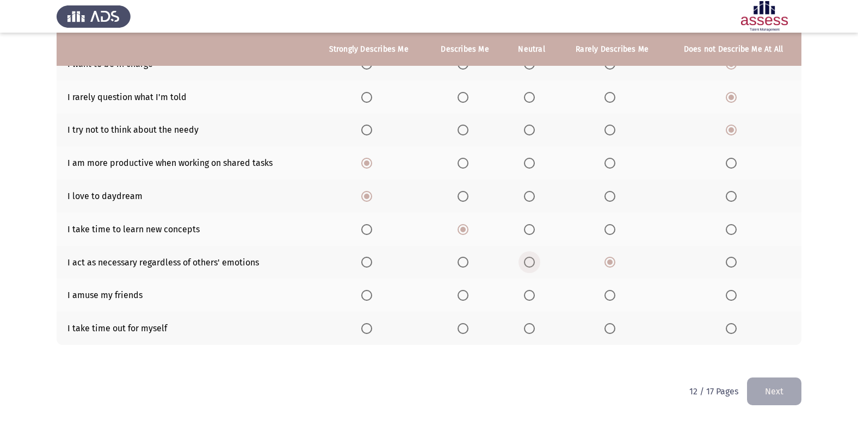
click at [530, 261] on input "Select an option" at bounding box center [529, 262] width 11 height 11
click at [609, 262] on span "Select an option" at bounding box center [610, 262] width 11 height 11
click at [609, 262] on input "Select an option" at bounding box center [610, 262] width 11 height 11
click at [609, 297] on span "Select an option" at bounding box center [610, 295] width 11 height 11
click at [609, 297] on input "Select an option" at bounding box center [610, 295] width 11 height 11
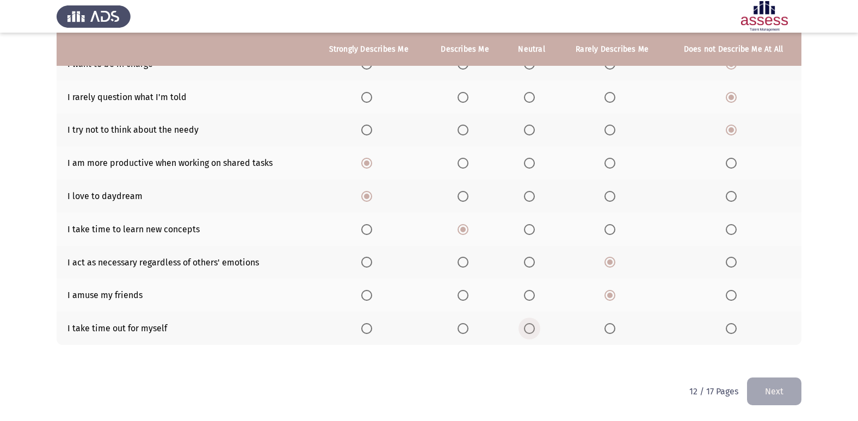
click at [532, 324] on span "Select an option" at bounding box center [529, 328] width 11 height 11
click at [532, 324] on input "Select an option" at bounding box center [529, 328] width 11 height 11
click at [771, 383] on button "Next" at bounding box center [774, 392] width 54 height 28
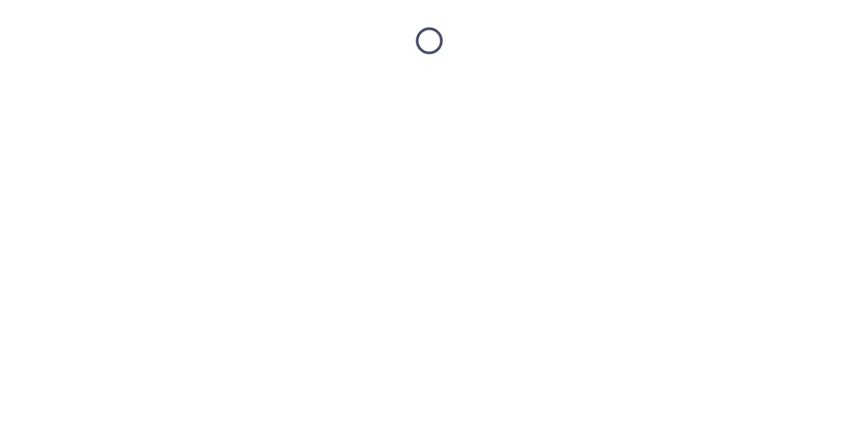
scroll to position [0, 0]
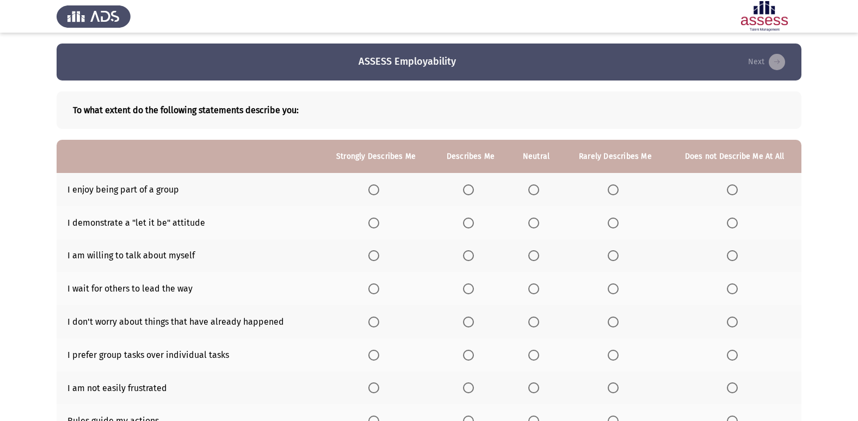
click at [469, 187] on span "Select an option" at bounding box center [468, 190] width 11 height 11
click at [469, 187] on input "Select an option" at bounding box center [468, 190] width 11 height 11
click at [612, 224] on span "Select an option" at bounding box center [613, 223] width 11 height 11
click at [612, 224] on input "Select an option" at bounding box center [613, 223] width 11 height 11
click at [467, 249] on th at bounding box center [470, 255] width 77 height 33
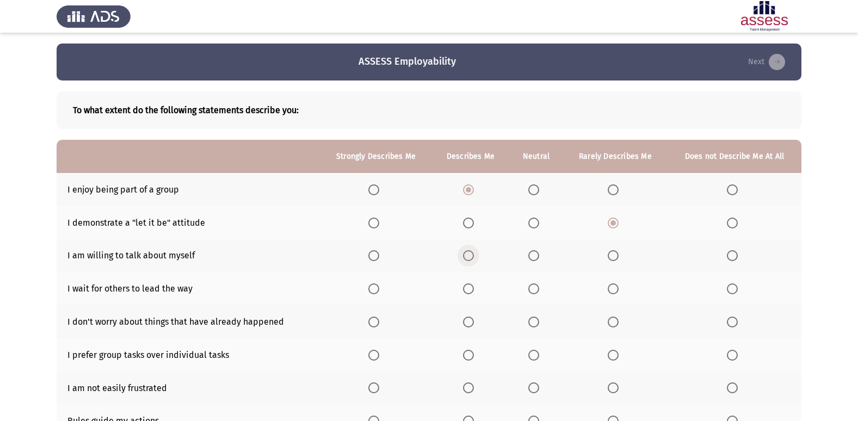
click at [470, 255] on span "Select an option" at bounding box center [468, 255] width 11 height 11
click at [470, 255] on input "Select an option" at bounding box center [468, 255] width 11 height 11
drag, startPoint x: 619, startPoint y: 288, endPoint x: 699, endPoint y: 284, distance: 80.7
click at [643, 285] on th at bounding box center [615, 288] width 105 height 33
click at [733, 285] on span "Select an option" at bounding box center [732, 289] width 11 height 11
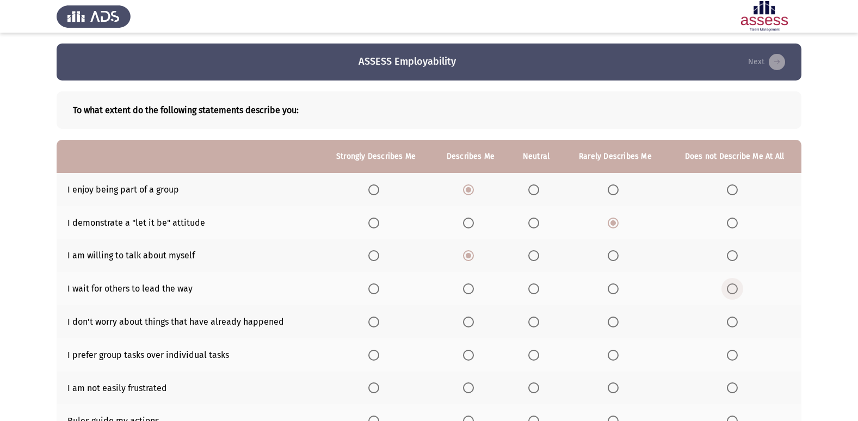
click at [733, 285] on input "Select an option" at bounding box center [732, 289] width 11 height 11
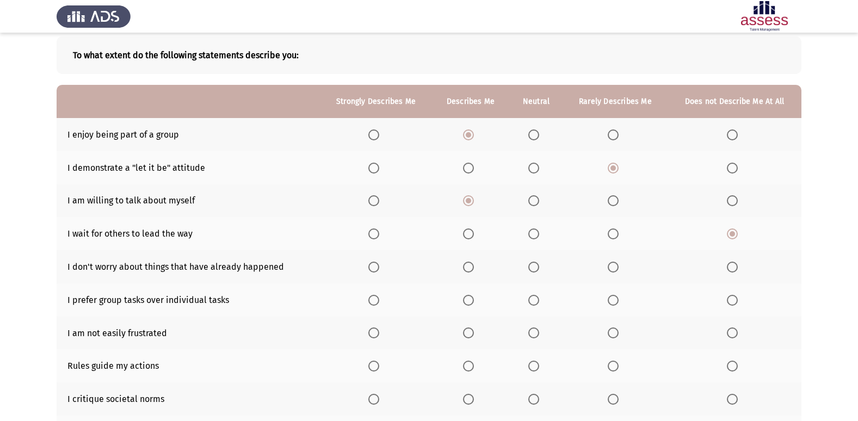
scroll to position [59, 0]
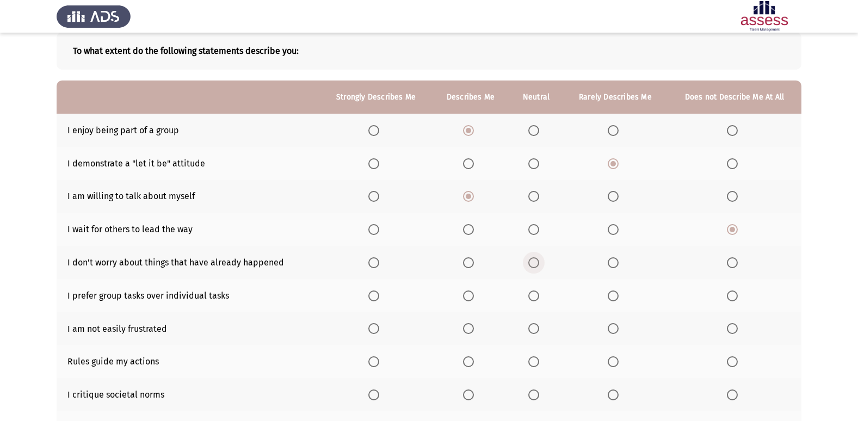
click at [533, 260] on span "Select an option" at bounding box center [534, 262] width 11 height 11
click at [533, 260] on input "Select an option" at bounding box center [534, 262] width 11 height 11
click at [375, 294] on span "Select an option" at bounding box center [373, 296] width 11 height 11
click at [375, 294] on input "Select an option" at bounding box center [373, 296] width 11 height 11
click at [465, 325] on span "Select an option" at bounding box center [468, 328] width 11 height 11
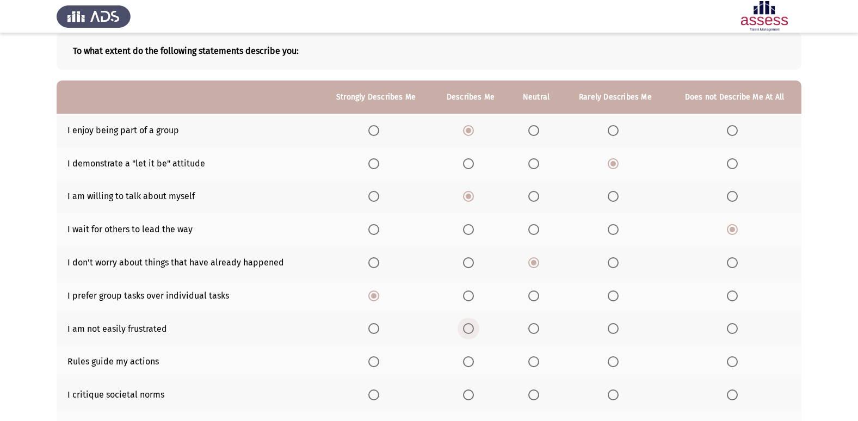
click at [465, 325] on input "Select an option" at bounding box center [468, 328] width 11 height 11
click at [469, 365] on span "Select an option" at bounding box center [468, 362] width 11 height 11
click at [469, 365] on input "Select an option" at bounding box center [468, 362] width 11 height 11
click at [615, 397] on span "Select an option" at bounding box center [613, 395] width 11 height 11
click at [615, 397] on input "Select an option" at bounding box center [613, 395] width 11 height 11
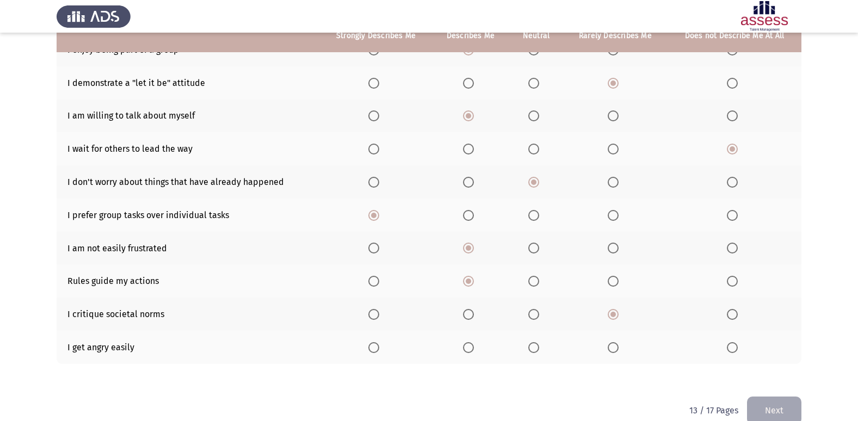
scroll to position [159, 0]
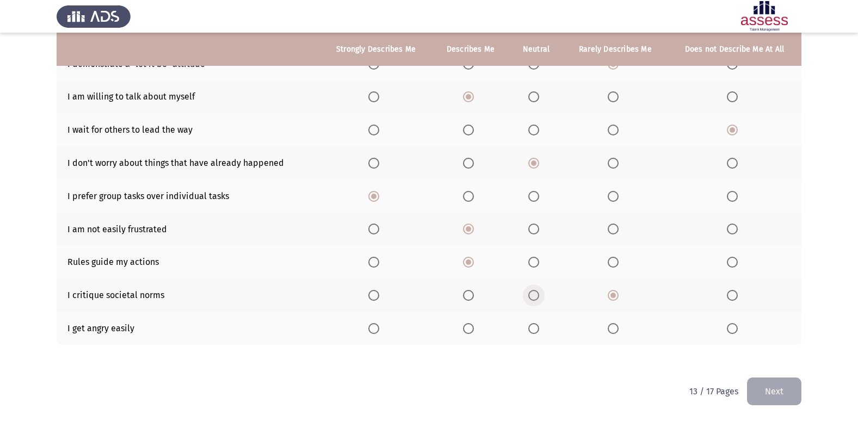
click at [536, 298] on span "Select an option" at bounding box center [534, 295] width 11 height 11
click at [536, 298] on input "Select an option" at bounding box center [534, 295] width 11 height 11
click at [734, 331] on span "Select an option" at bounding box center [732, 328] width 11 height 11
click at [734, 331] on input "Select an option" at bounding box center [732, 328] width 11 height 11
click at [613, 286] on th at bounding box center [615, 295] width 105 height 33
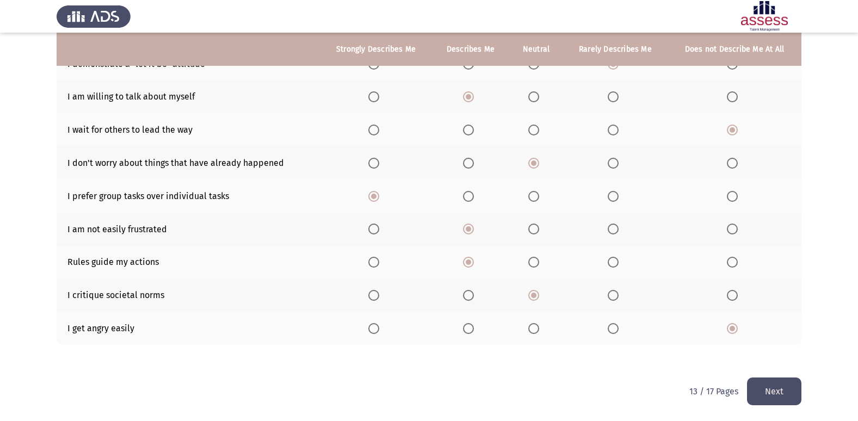
click at [775, 385] on button "Next" at bounding box center [774, 392] width 54 height 28
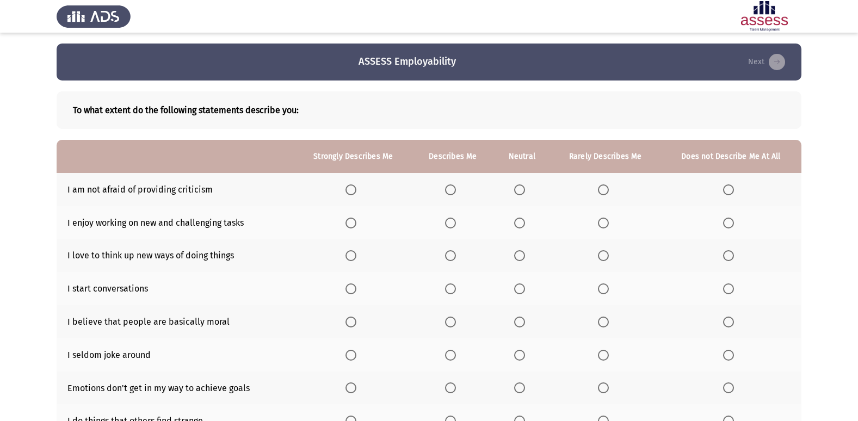
click at [450, 183] on th at bounding box center [454, 189] width 82 height 33
click at [521, 191] on span "Select an option" at bounding box center [519, 190] width 11 height 11
click at [521, 191] on input "Select an option" at bounding box center [519, 190] width 11 height 11
click at [449, 220] on span "Select an option" at bounding box center [450, 223] width 11 height 11
click at [449, 220] on input "Select an option" at bounding box center [450, 223] width 11 height 11
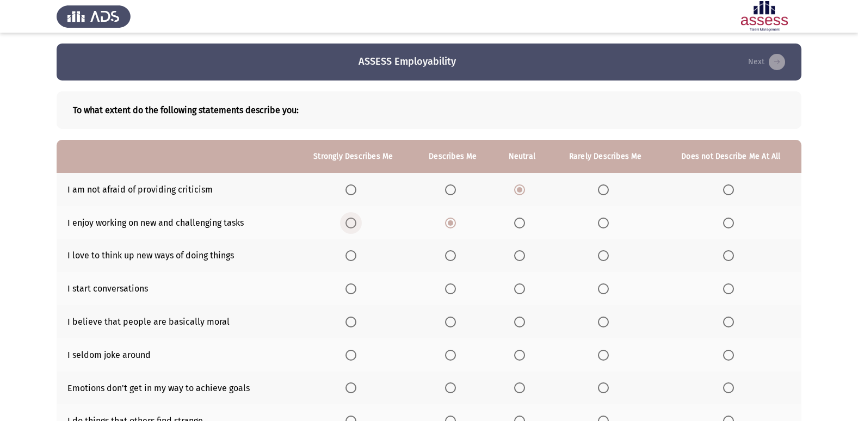
click at [350, 223] on span "Select an option" at bounding box center [351, 223] width 11 height 11
click at [350, 223] on input "Select an option" at bounding box center [351, 223] width 11 height 11
click at [354, 252] on span "Select an option" at bounding box center [351, 255] width 11 height 11
click at [354, 252] on input "Select an option" at bounding box center [351, 255] width 11 height 11
click at [350, 285] on span "Select an option" at bounding box center [351, 289] width 11 height 11
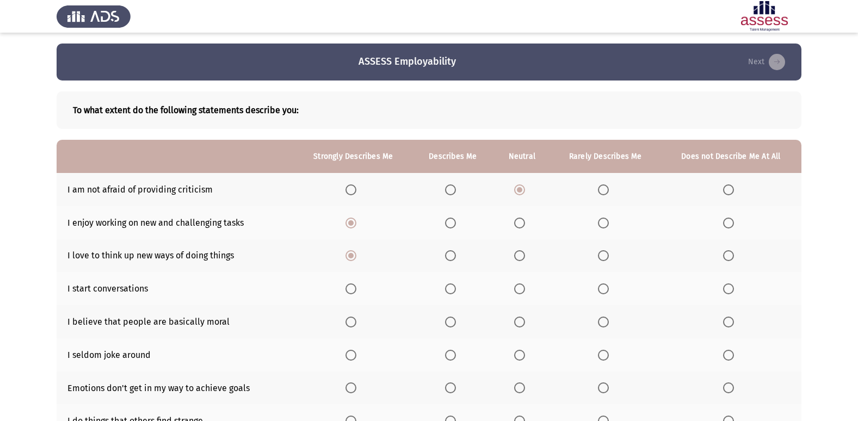
click at [350, 285] on input "Select an option" at bounding box center [351, 289] width 11 height 11
click at [358, 321] on label "Select an option" at bounding box center [353, 322] width 15 height 11
click at [357, 321] on input "Select an option" at bounding box center [351, 322] width 11 height 11
click at [519, 318] on span "Select an option" at bounding box center [519, 322] width 11 height 11
click at [519, 318] on input "Select an option" at bounding box center [519, 322] width 11 height 11
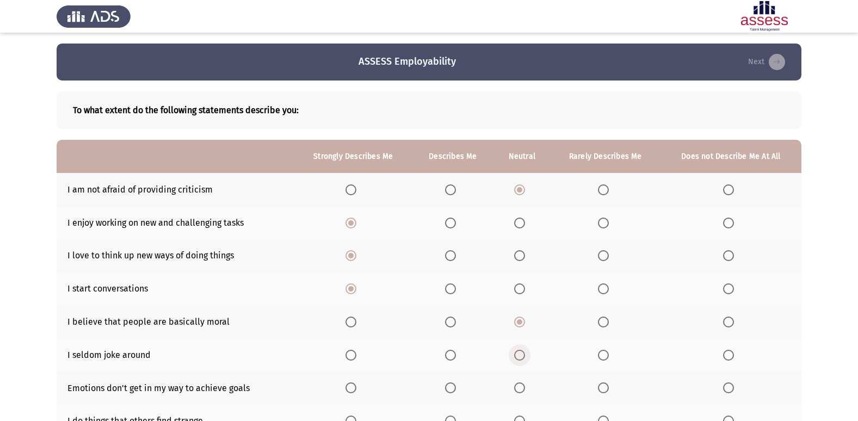
click at [517, 354] on span "Select an option" at bounding box center [519, 355] width 11 height 11
click at [517, 354] on input "Select an option" at bounding box center [519, 355] width 11 height 11
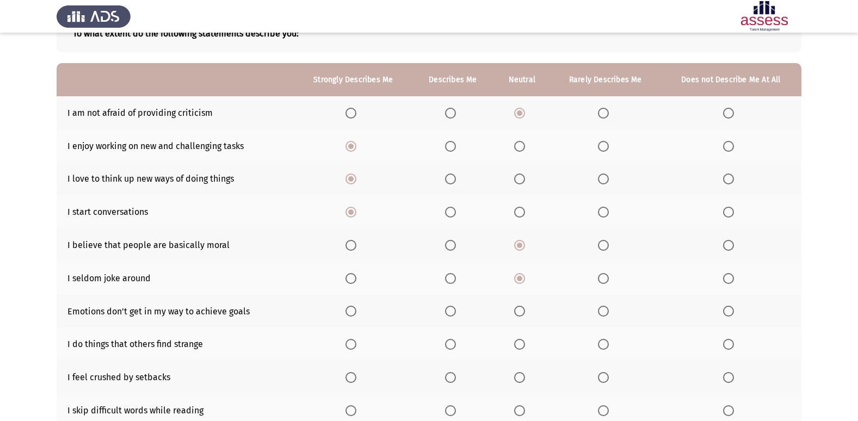
scroll to position [79, 0]
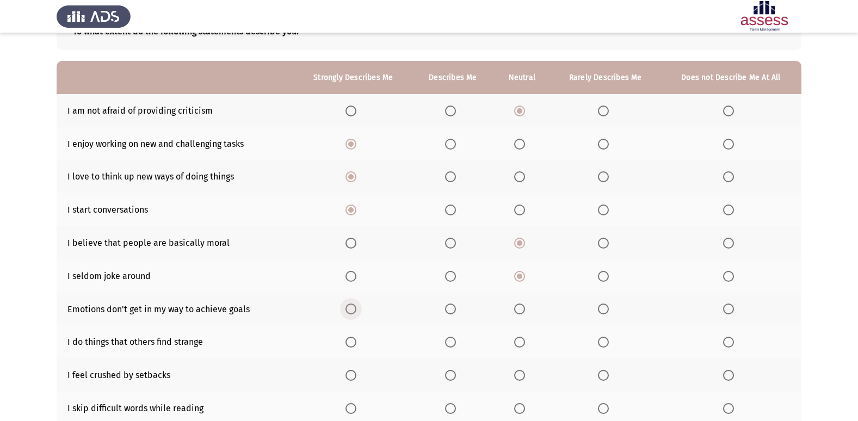
click at [352, 308] on span "Select an option" at bounding box center [351, 309] width 11 height 11
click at [352, 308] on input "Select an option" at bounding box center [351, 309] width 11 height 11
click at [452, 341] on span "Select an option" at bounding box center [450, 342] width 11 height 11
click at [452, 341] on input "Select an option" at bounding box center [450, 342] width 11 height 11
click at [522, 343] on span "Select an option" at bounding box center [519, 342] width 11 height 11
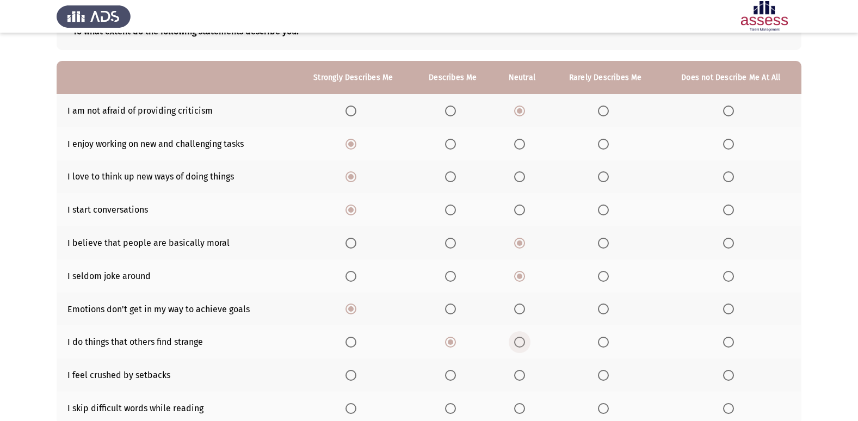
click at [522, 343] on input "Select an option" at bounding box center [519, 342] width 11 height 11
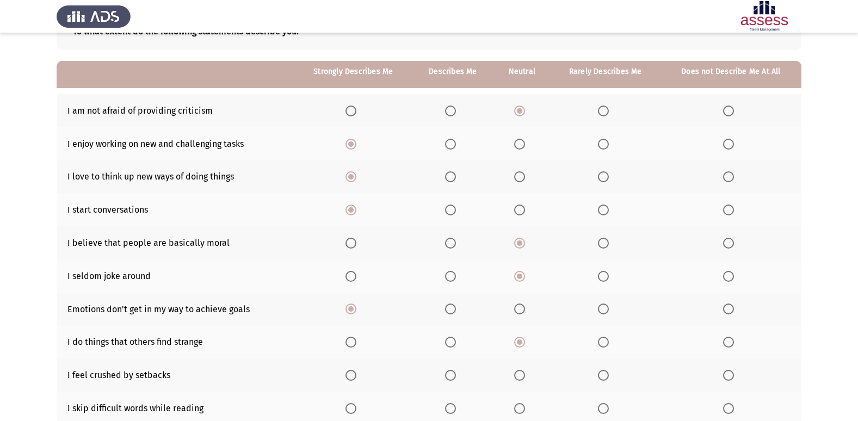
scroll to position [159, 0]
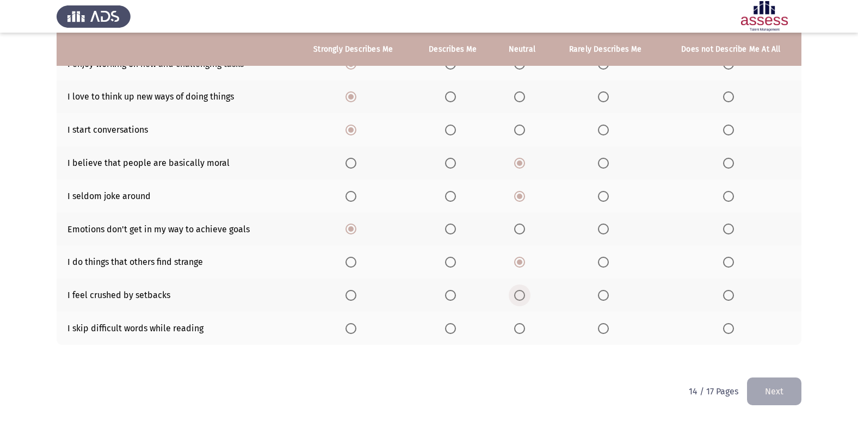
click at [521, 292] on span "Select an option" at bounding box center [519, 295] width 11 height 11
click at [521, 292] on input "Select an option" at bounding box center [519, 295] width 11 height 11
click at [605, 293] on span "Select an option" at bounding box center [603, 295] width 11 height 11
click at [605, 293] on input "Select an option" at bounding box center [603, 295] width 11 height 11
click at [521, 291] on span "Select an option" at bounding box center [519, 295] width 11 height 11
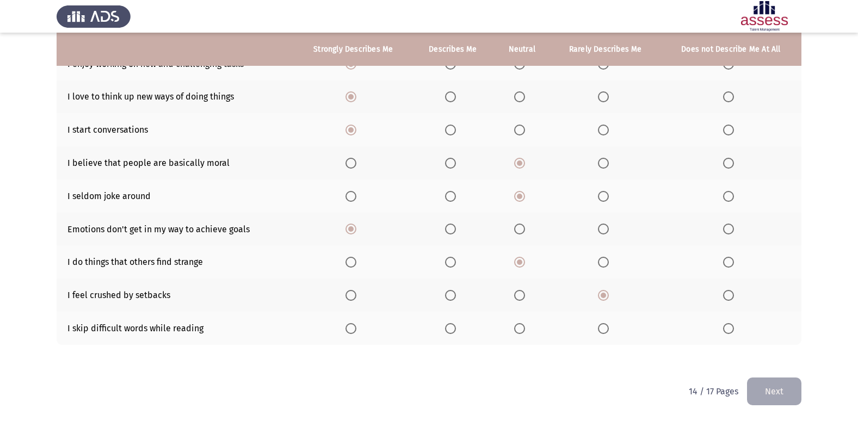
click at [521, 291] on input "Select an option" at bounding box center [519, 295] width 11 height 11
click at [728, 331] on span "Select an option" at bounding box center [728, 328] width 11 height 11
click at [728, 331] on input "Select an option" at bounding box center [728, 328] width 11 height 11
click at [603, 290] on span "Select an option" at bounding box center [603, 295] width 11 height 11
click at [603, 290] on input "Select an option" at bounding box center [603, 295] width 11 height 11
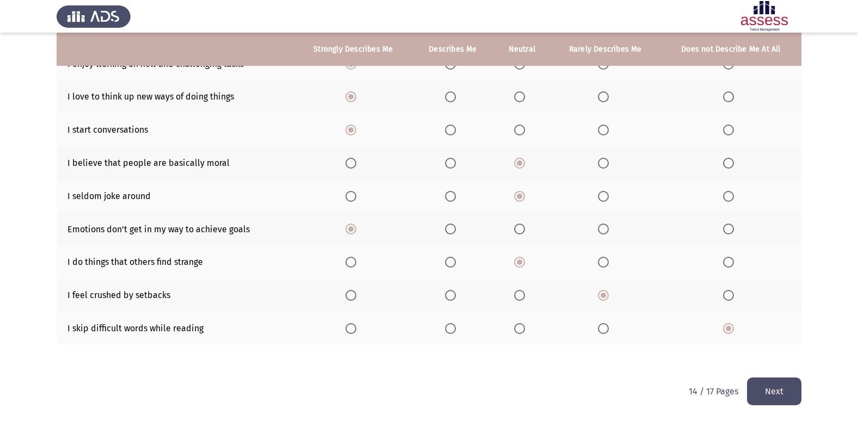
click at [764, 392] on button "Next" at bounding box center [774, 392] width 54 height 28
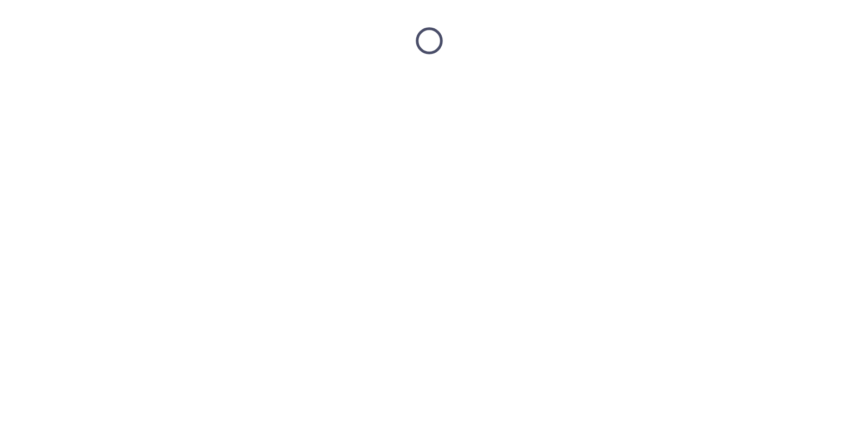
scroll to position [0, 0]
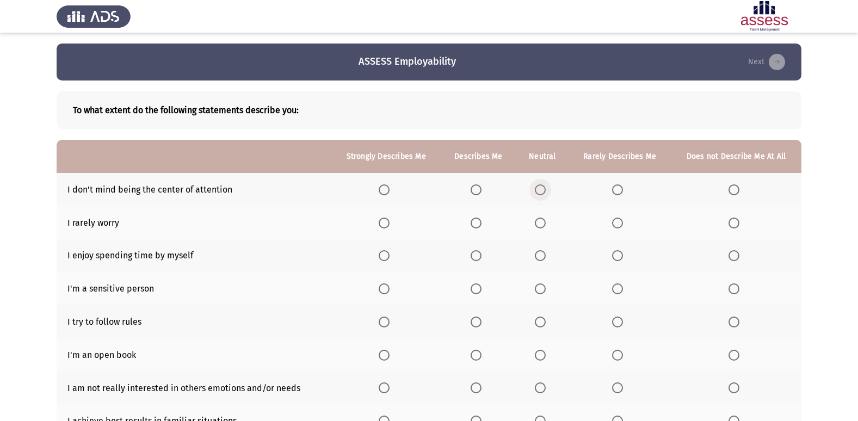
click at [542, 188] on span "Select an option" at bounding box center [540, 190] width 11 height 11
click at [542, 188] on input "Select an option" at bounding box center [540, 190] width 11 height 11
click at [474, 225] on span "Select an option" at bounding box center [476, 223] width 11 height 11
click at [474, 225] on input "Select an option" at bounding box center [476, 223] width 11 height 11
click at [735, 253] on span "Select an option" at bounding box center [734, 255] width 11 height 11
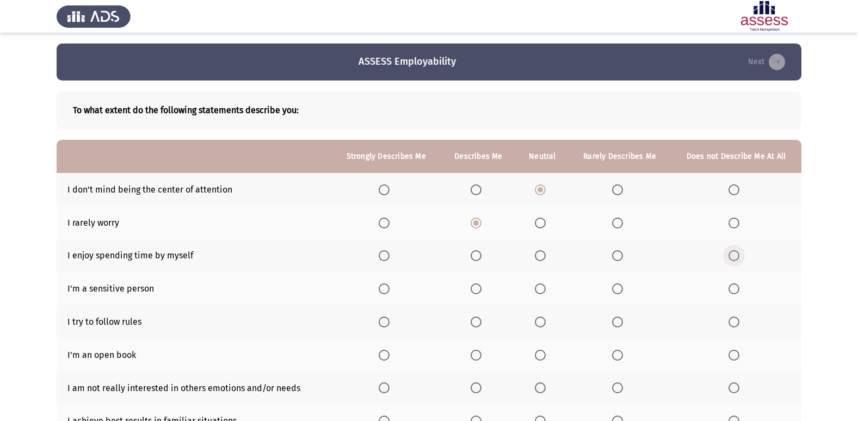
click at [735, 253] on input "Select an option" at bounding box center [734, 255] width 11 height 11
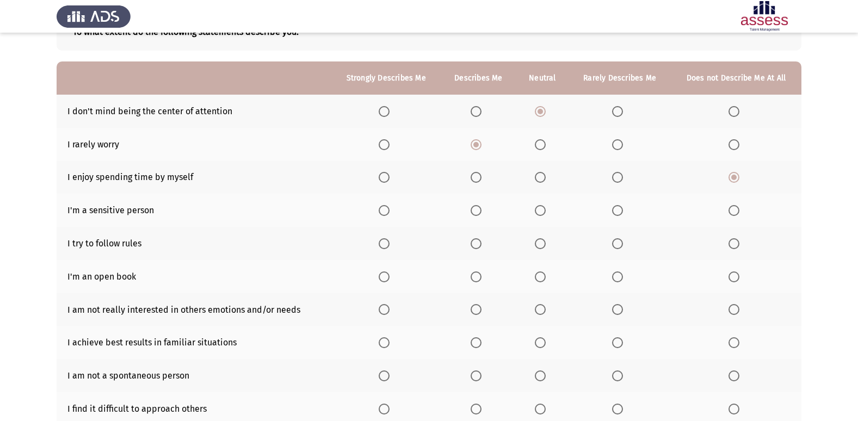
scroll to position [86, 0]
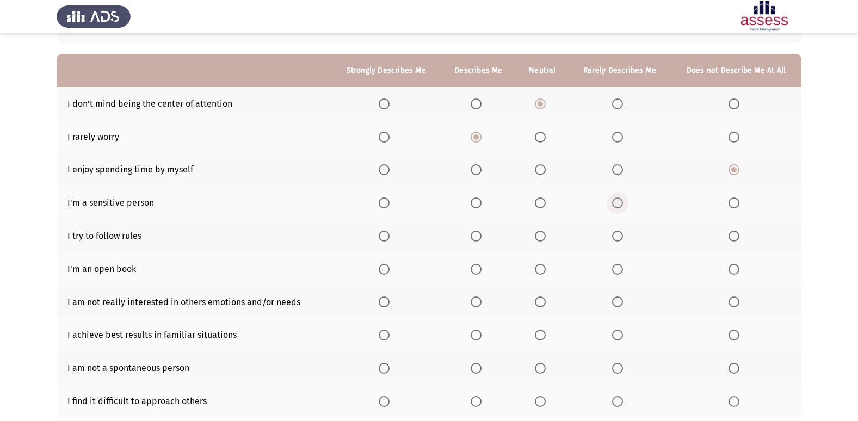
click at [618, 203] on span "Select an option" at bounding box center [618, 203] width 0 height 0
click at [618, 202] on input "Select an option" at bounding box center [617, 203] width 11 height 11
click at [384, 236] on span "Select an option" at bounding box center [384, 236] width 11 height 11
click at [384, 236] on input "Select an option" at bounding box center [384, 236] width 11 height 11
click at [384, 269] on span "Select an option" at bounding box center [384, 269] width 0 height 0
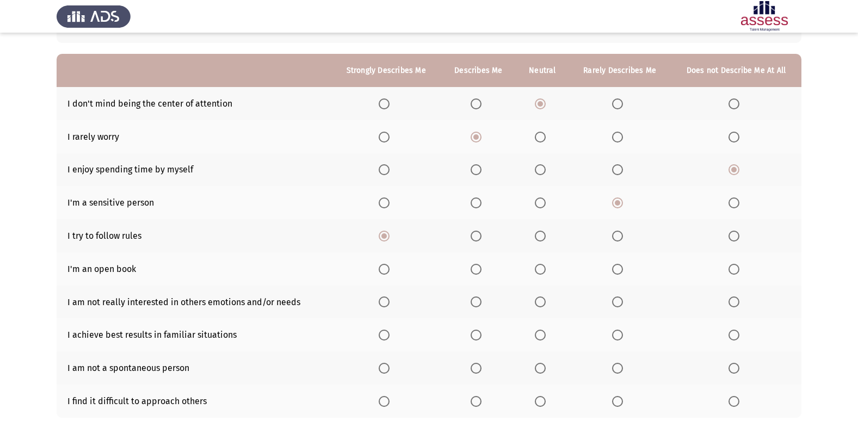
click at [386, 269] on input "Select an option" at bounding box center [384, 269] width 11 height 11
click at [544, 268] on span "Select an option" at bounding box center [540, 269] width 11 height 11
click at [544, 268] on input "Select an option" at bounding box center [540, 269] width 11 height 11
click at [735, 297] on mat-radio-button "Select an option" at bounding box center [736, 302] width 15 height 11
click at [736, 304] on span "Select an option" at bounding box center [734, 302] width 11 height 11
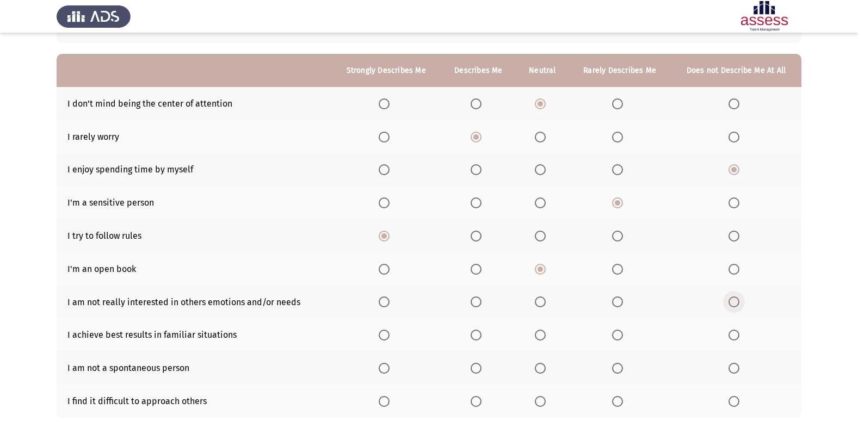
click at [736, 304] on input "Select an option" at bounding box center [734, 302] width 11 height 11
click at [614, 268] on span "Select an option" at bounding box center [617, 269] width 11 height 11
click at [614, 268] on input "Select an option" at bounding box center [617, 269] width 11 height 11
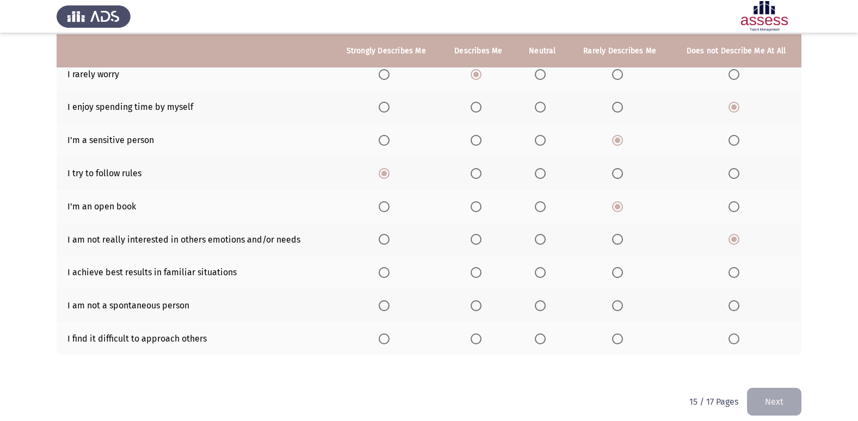
scroll to position [150, 0]
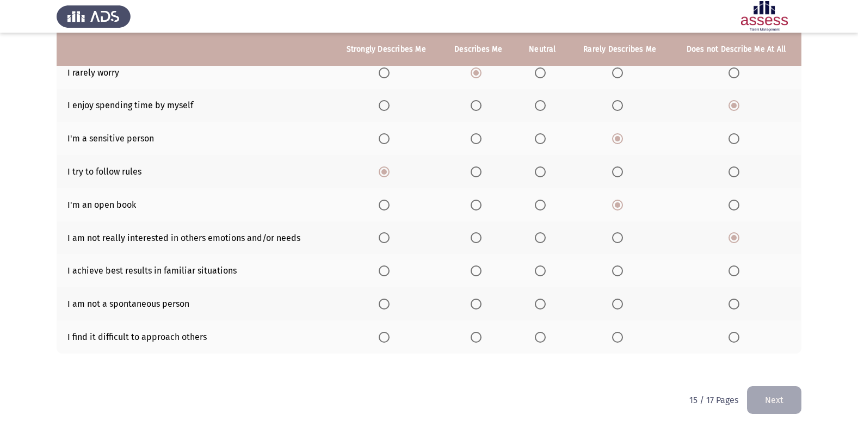
click at [481, 270] on span "Select an option" at bounding box center [476, 271] width 11 height 11
click at [481, 270] on input "Select an option" at bounding box center [476, 271] width 11 height 11
click at [476, 304] on span "Select an option" at bounding box center [476, 304] width 0 height 0
click at [477, 304] on input "Select an option" at bounding box center [476, 304] width 11 height 11
click at [731, 340] on span "Select an option" at bounding box center [734, 337] width 11 height 11
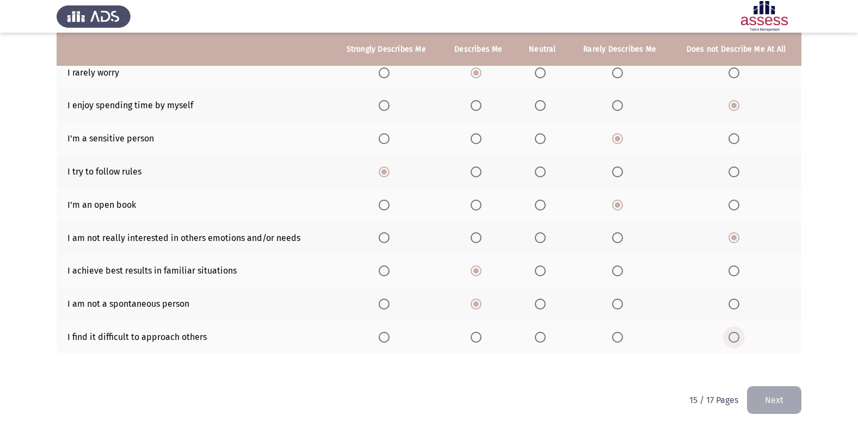
click at [731, 340] on input "Select an option" at bounding box center [734, 337] width 11 height 11
click at [777, 386] on button "Next" at bounding box center [774, 400] width 54 height 28
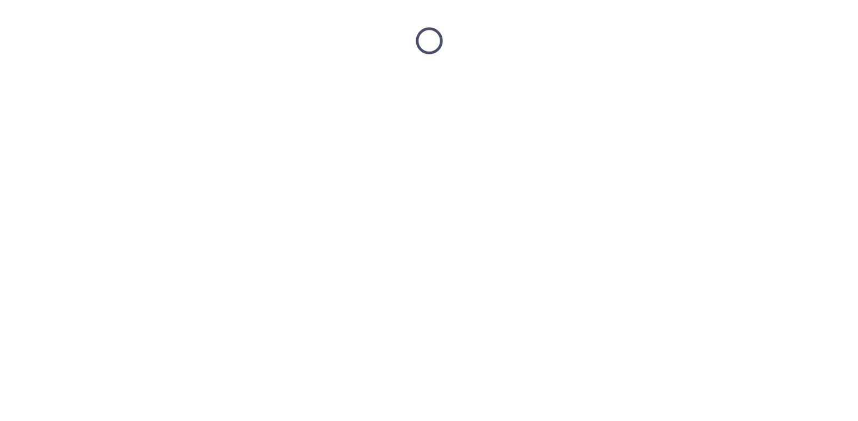
scroll to position [0, 0]
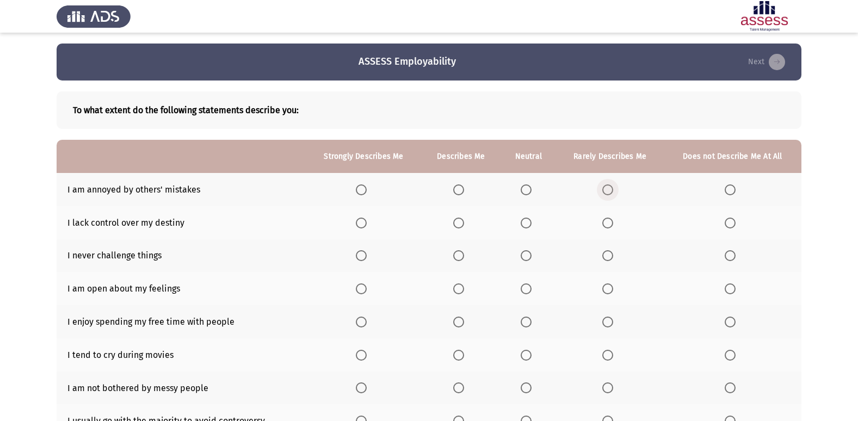
click at [611, 188] on span "Select an option" at bounding box center [608, 190] width 11 height 11
click at [611, 188] on input "Select an option" at bounding box center [608, 190] width 11 height 11
click at [526, 189] on span "Select an option" at bounding box center [526, 190] width 11 height 11
click at [526, 189] on input "Select an option" at bounding box center [526, 190] width 11 height 11
click at [729, 223] on span "Select an option" at bounding box center [730, 223] width 11 height 11
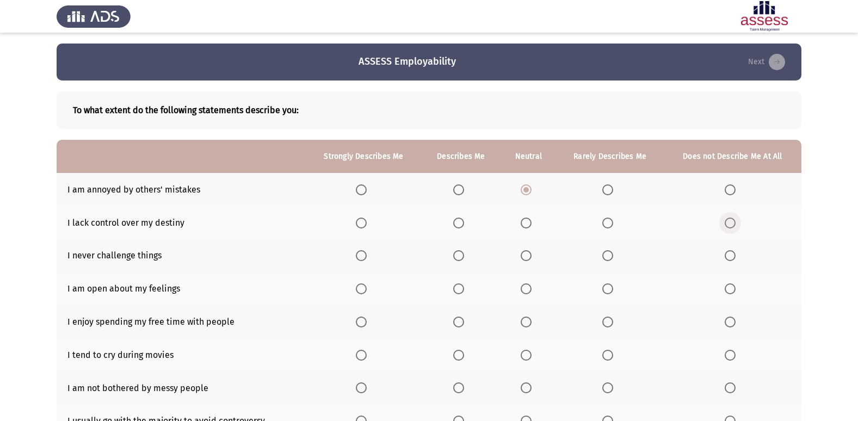
click at [729, 223] on input "Select an option" at bounding box center [730, 223] width 11 height 11
click at [730, 253] on span "Select an option" at bounding box center [730, 255] width 11 height 11
click at [730, 253] on input "Select an option" at bounding box center [730, 255] width 11 height 11
click at [607, 285] on span "Select an option" at bounding box center [608, 289] width 11 height 11
click at [607, 285] on input "Select an option" at bounding box center [608, 289] width 11 height 11
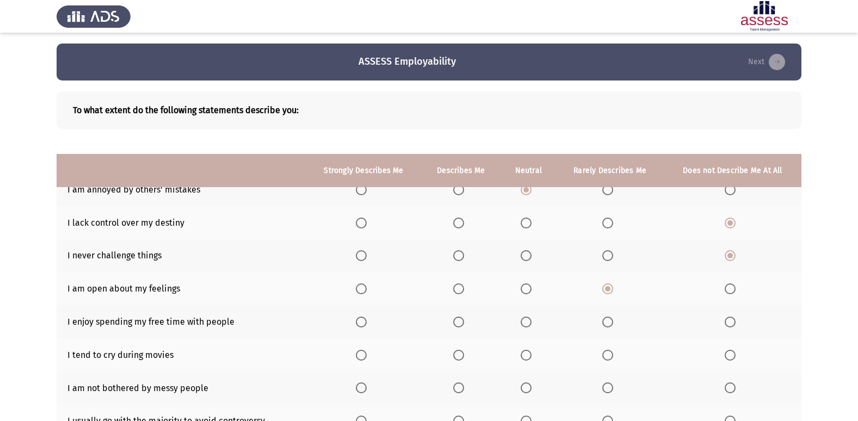
scroll to position [126, 0]
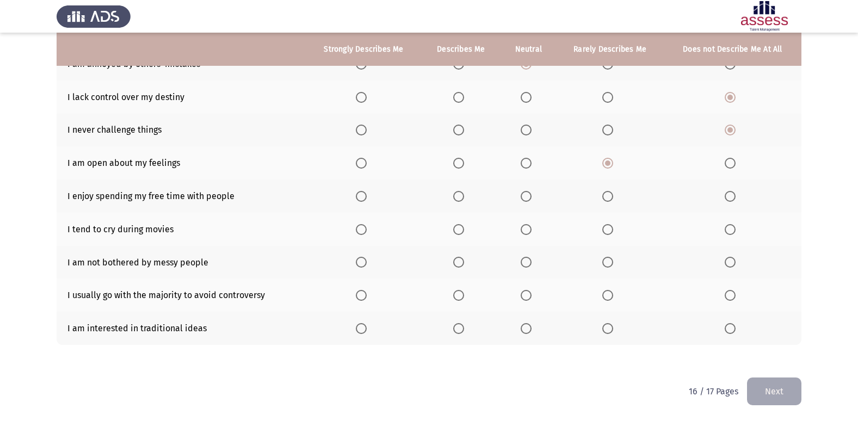
click at [456, 197] on span "Select an option" at bounding box center [458, 196] width 11 height 11
click at [456, 197] on input "Select an option" at bounding box center [458, 196] width 11 height 11
click at [366, 192] on span "Select an option" at bounding box center [361, 196] width 11 height 11
click at [366, 192] on input "Select an option" at bounding box center [361, 196] width 11 height 11
drag, startPoint x: 527, startPoint y: 226, endPoint x: 616, endPoint y: 207, distance: 90.2
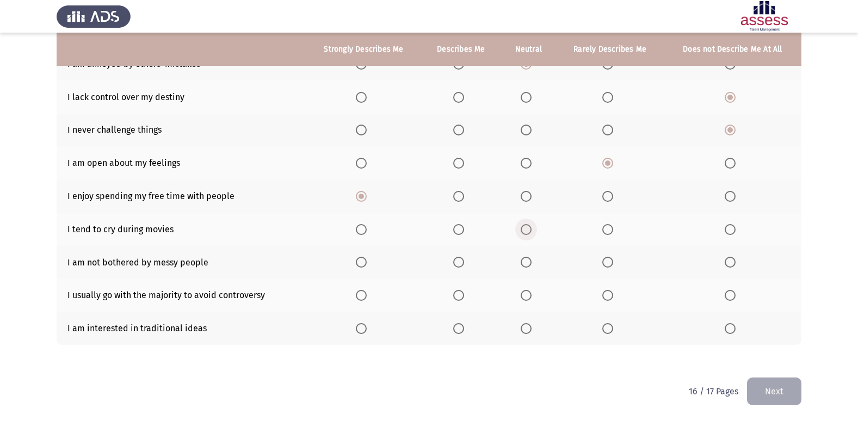
click at [548, 223] on th at bounding box center [529, 229] width 56 height 33
click at [610, 228] on span "Select an option" at bounding box center [608, 229] width 11 height 11
click at [610, 228] on input "Select an option" at bounding box center [608, 229] width 11 height 11
click at [529, 260] on span "Select an option" at bounding box center [526, 262] width 11 height 11
click at [529, 260] on input "Select an option" at bounding box center [526, 262] width 11 height 11
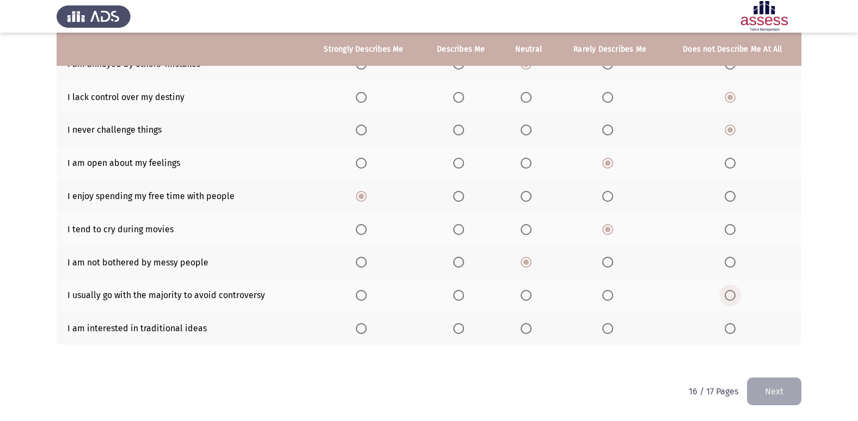
click at [735, 295] on span "Select an option" at bounding box center [730, 295] width 11 height 11
click at [735, 295] on input "Select an option" at bounding box center [730, 295] width 11 height 11
click at [728, 326] on span "Select an option" at bounding box center [730, 328] width 11 height 11
click at [728, 326] on input "Select an option" at bounding box center [730, 328] width 11 height 11
click at [773, 392] on button "Next" at bounding box center [774, 392] width 54 height 28
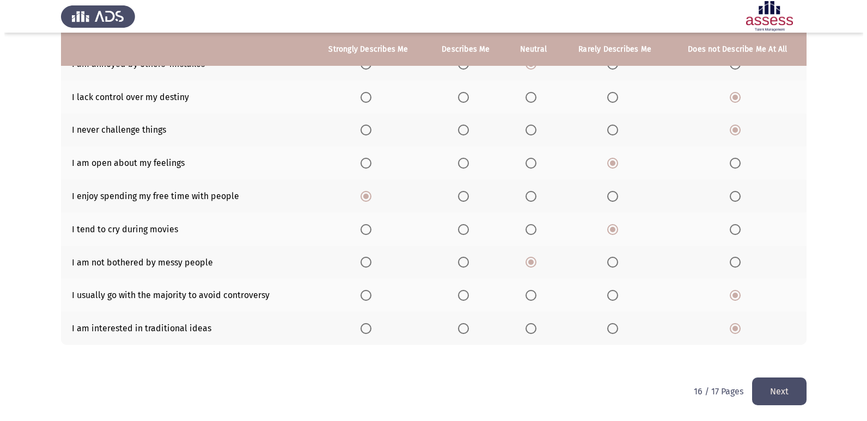
scroll to position [0, 0]
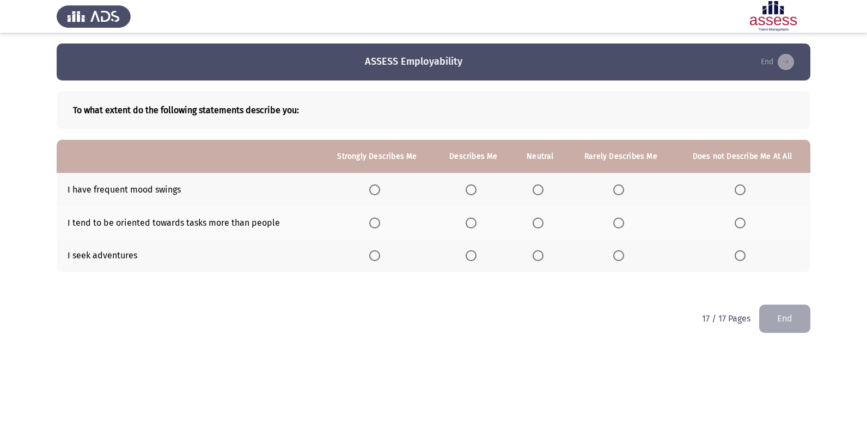
click at [739, 187] on span "Select an option" at bounding box center [739, 190] width 11 height 11
click at [739, 187] on input "Select an option" at bounding box center [739, 190] width 11 height 11
click at [470, 222] on span "Select an option" at bounding box center [470, 223] width 11 height 11
click at [470, 222] on input "Select an option" at bounding box center [470, 223] width 11 height 11
click at [372, 254] on span "Select an option" at bounding box center [374, 255] width 11 height 11
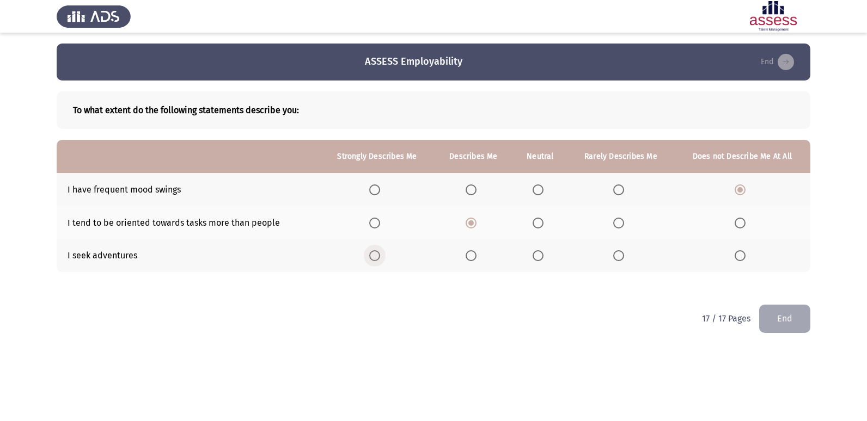
click at [372, 254] on input "Select an option" at bounding box center [374, 255] width 11 height 11
click at [792, 315] on button "End" at bounding box center [784, 319] width 51 height 28
